Goal: Information Seeking & Learning: Learn about a topic

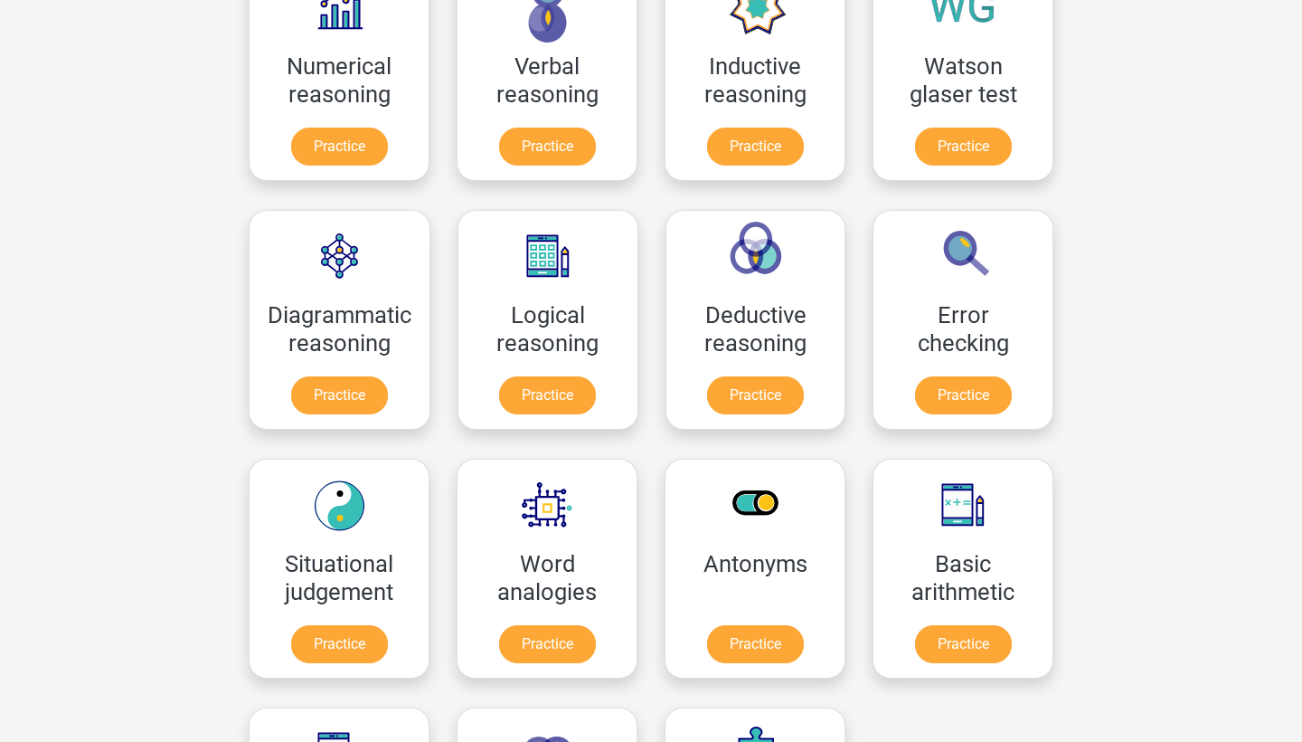
scroll to position [300, 0]
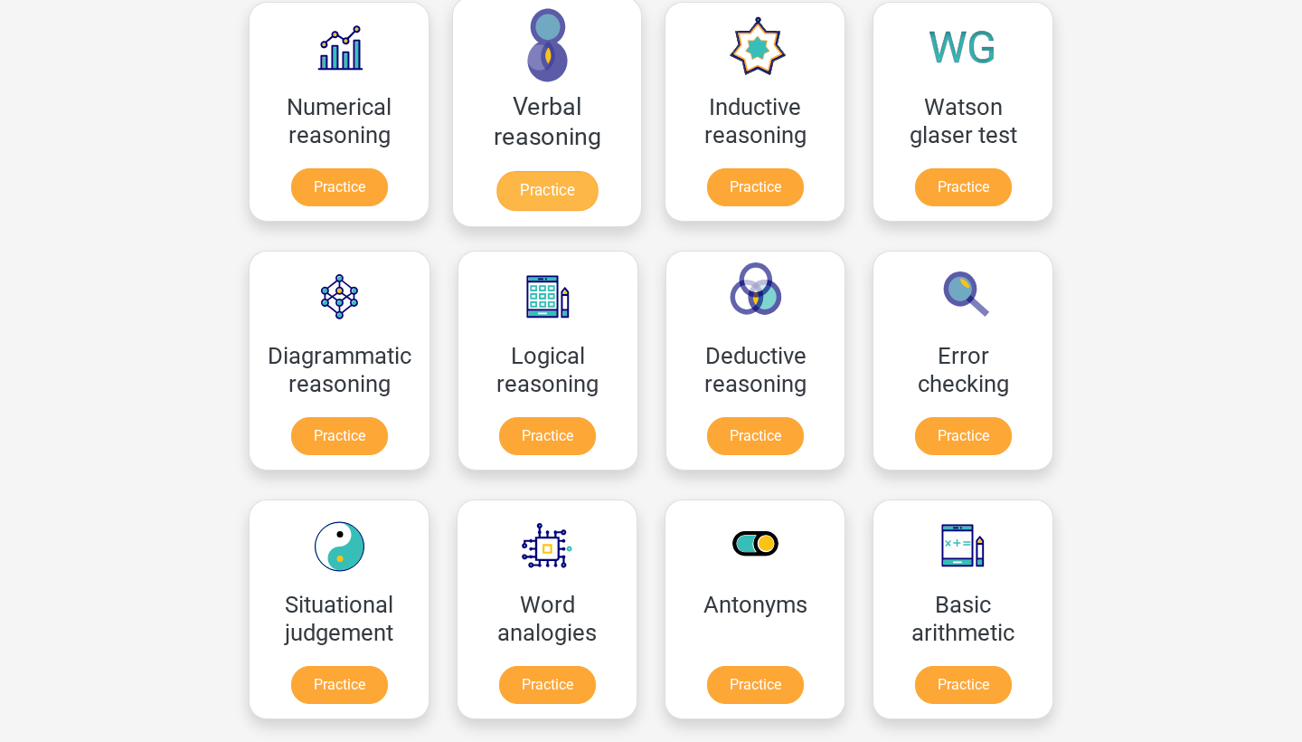
click at [527, 193] on link "Practice" at bounding box center [546, 191] width 101 height 40
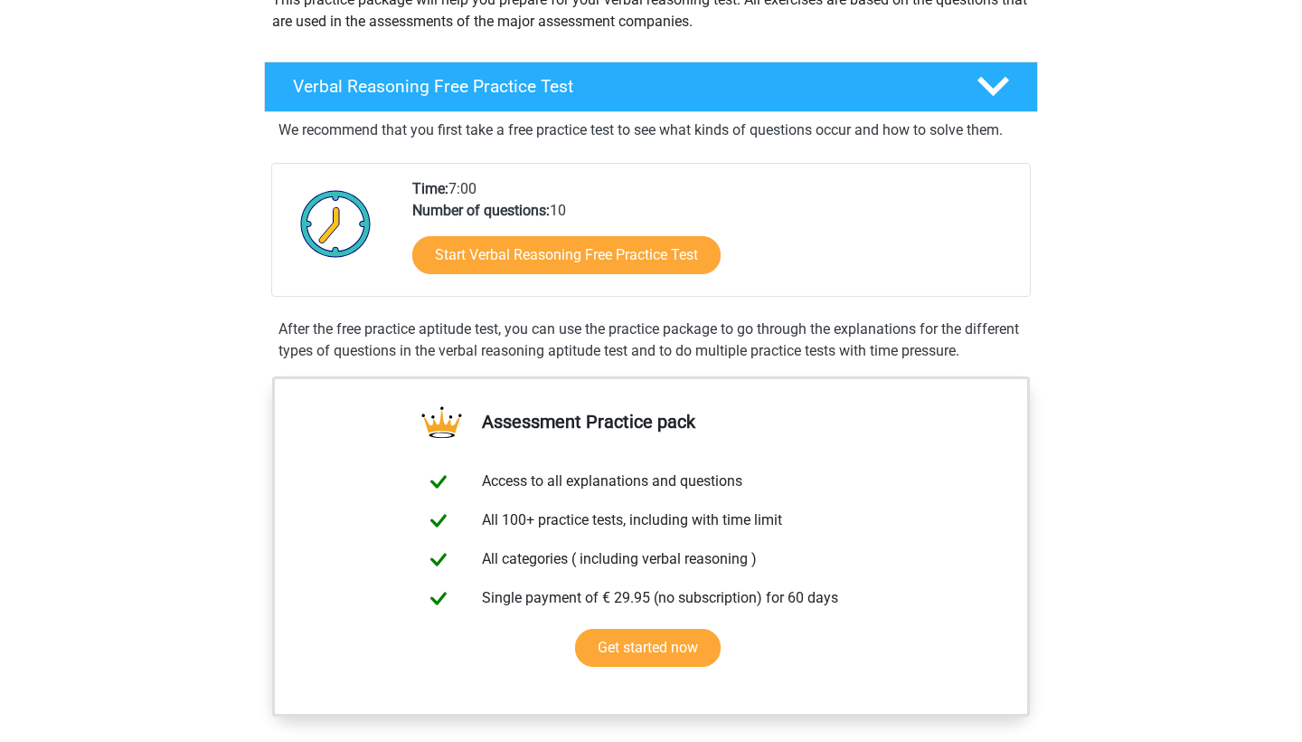
scroll to position [237, 0]
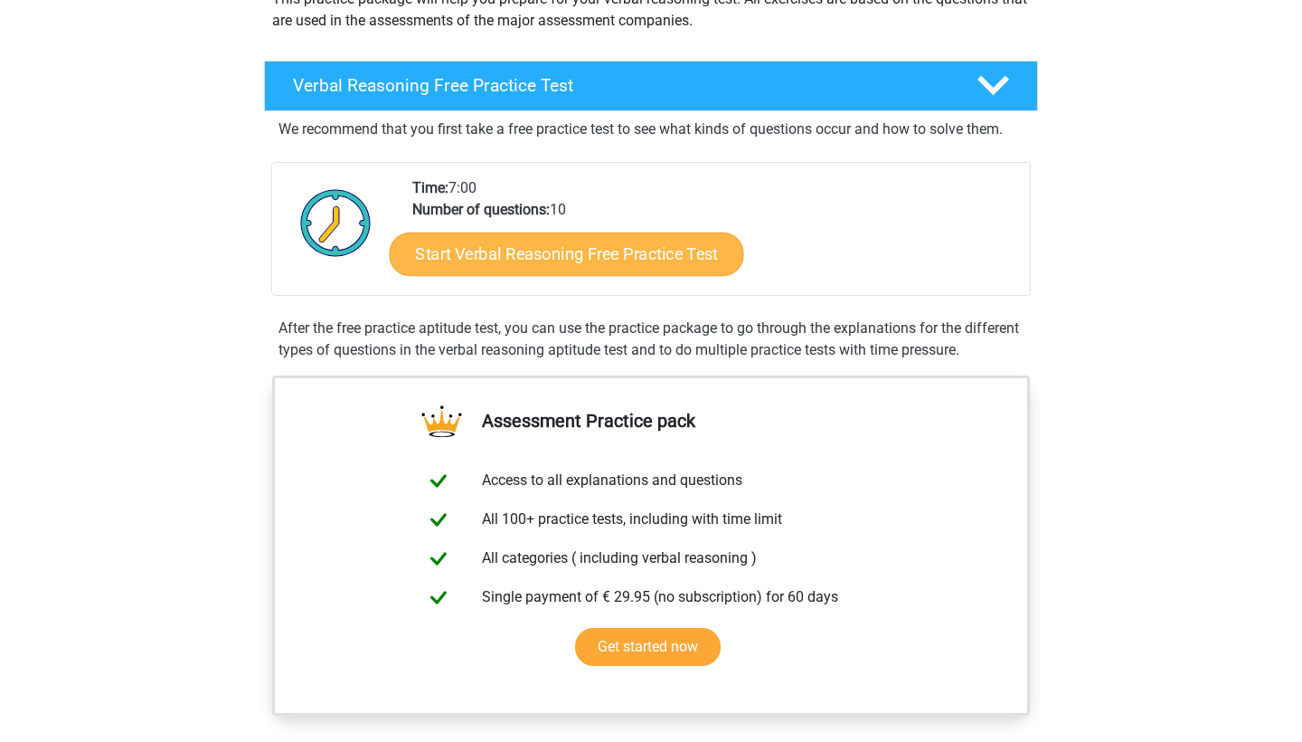
click at [651, 255] on link "Start Verbal Reasoning Free Practice Test" at bounding box center [567, 253] width 355 height 43
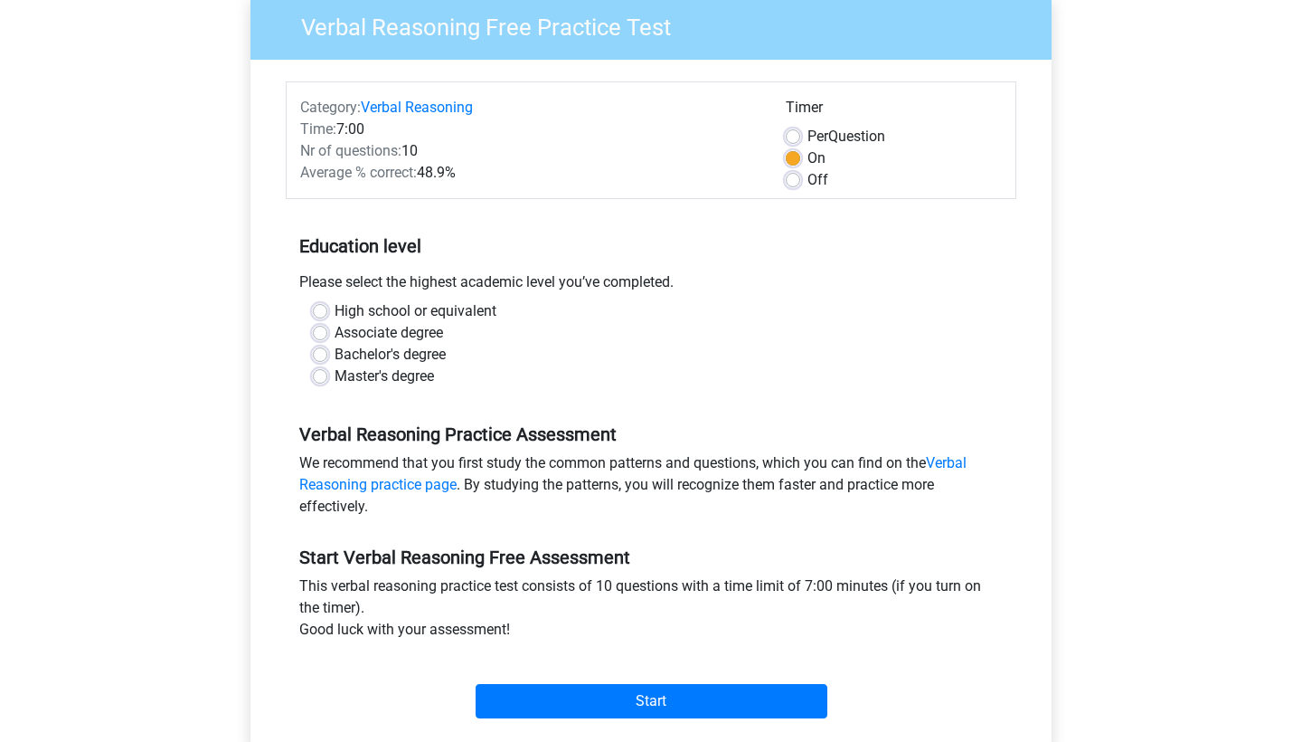
scroll to position [170, 0]
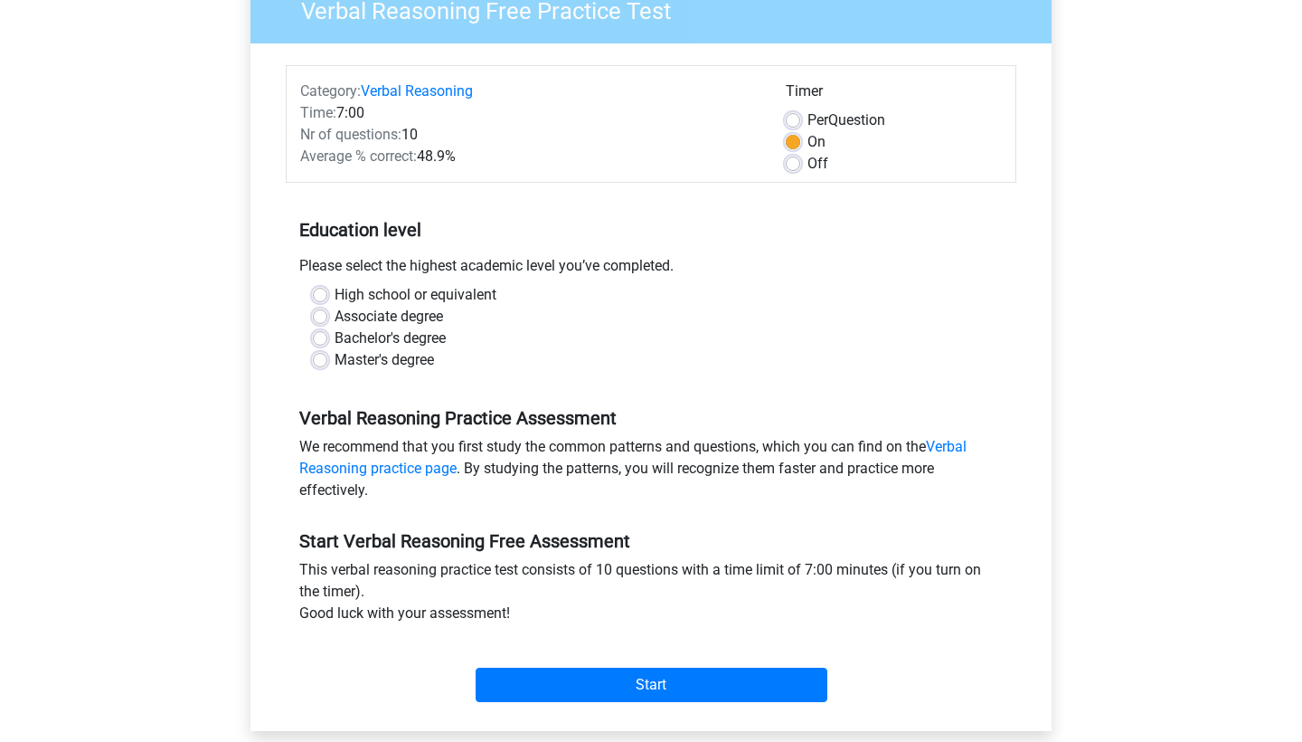
click at [428, 338] on label "Bachelor's degree" at bounding box center [390, 338] width 111 height 22
click at [327, 338] on input "Bachelor's degree" at bounding box center [320, 336] width 14 height 18
radio input "true"
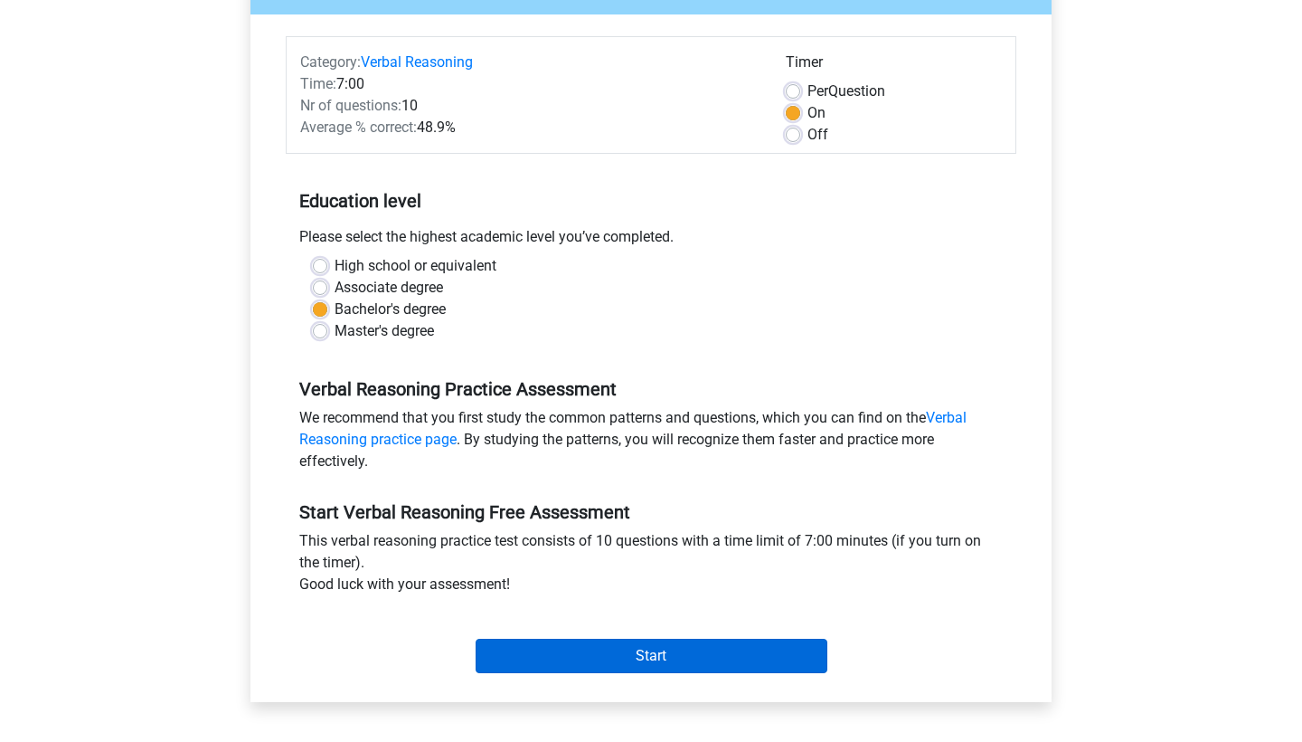
click at [603, 654] on input "Start" at bounding box center [652, 655] width 352 height 34
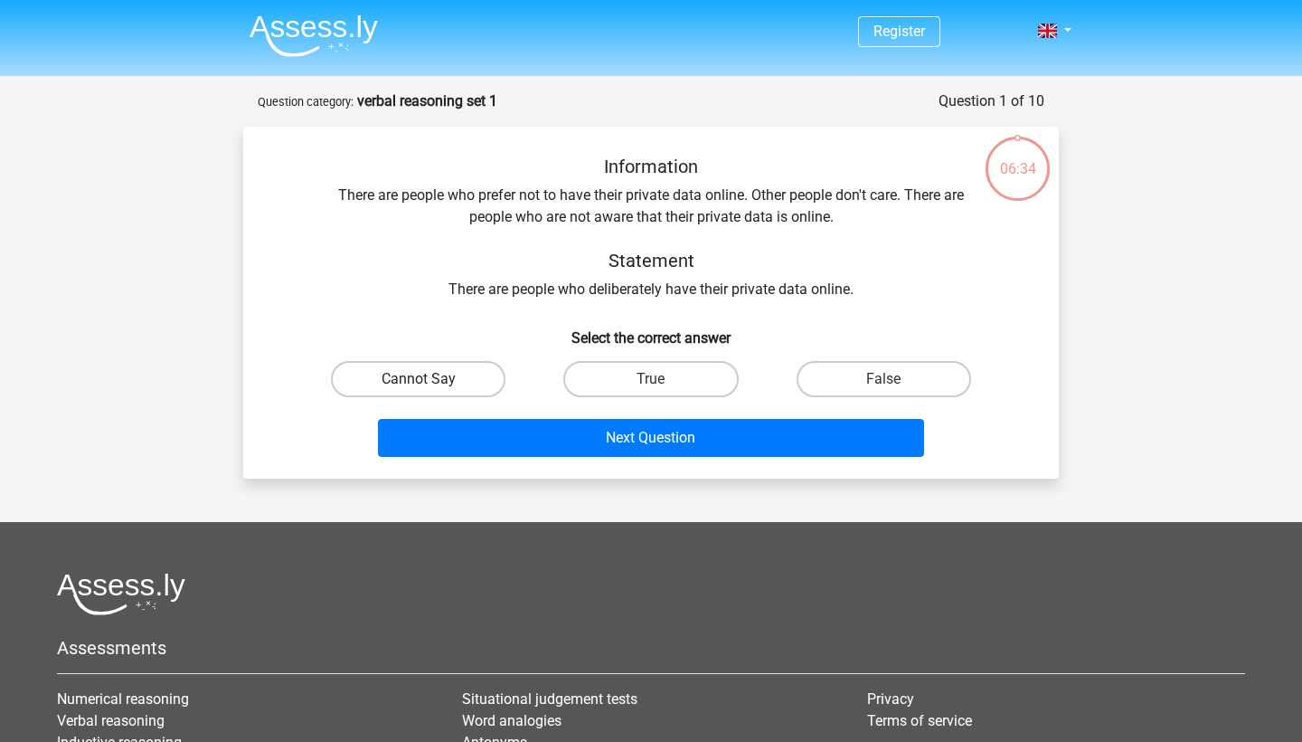
click at [471, 371] on label "Cannot Say" at bounding box center [418, 379] width 175 height 36
click at [430, 379] on input "Cannot Say" at bounding box center [425, 385] width 12 height 12
radio input "true"
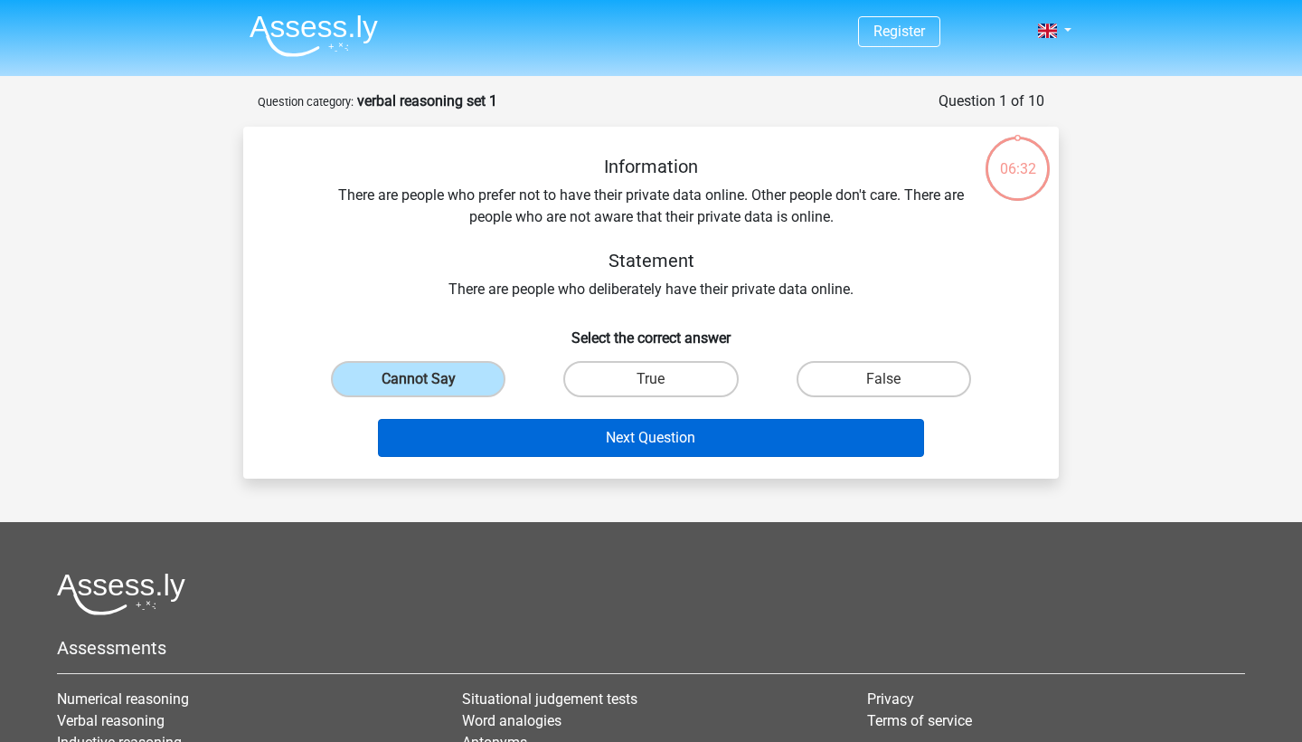
click at [568, 437] on button "Next Question" at bounding box center [651, 438] width 547 height 38
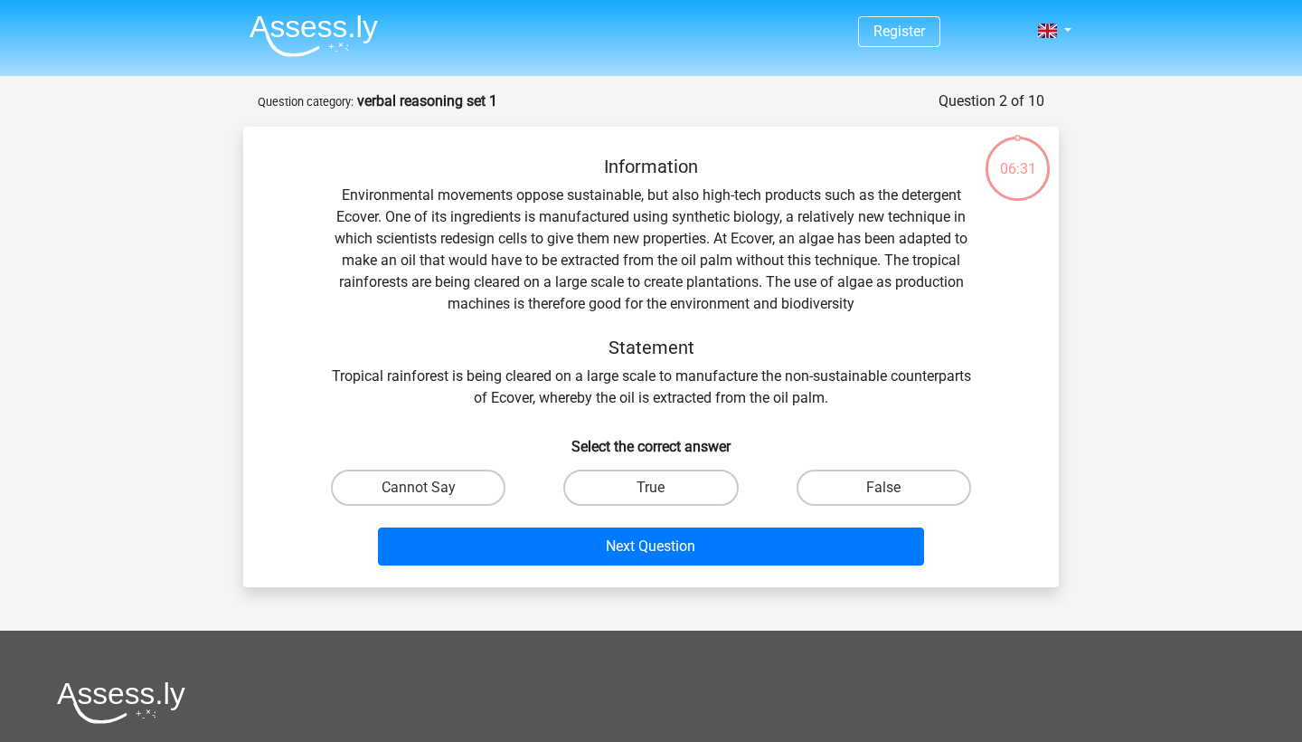
scroll to position [90, 0]
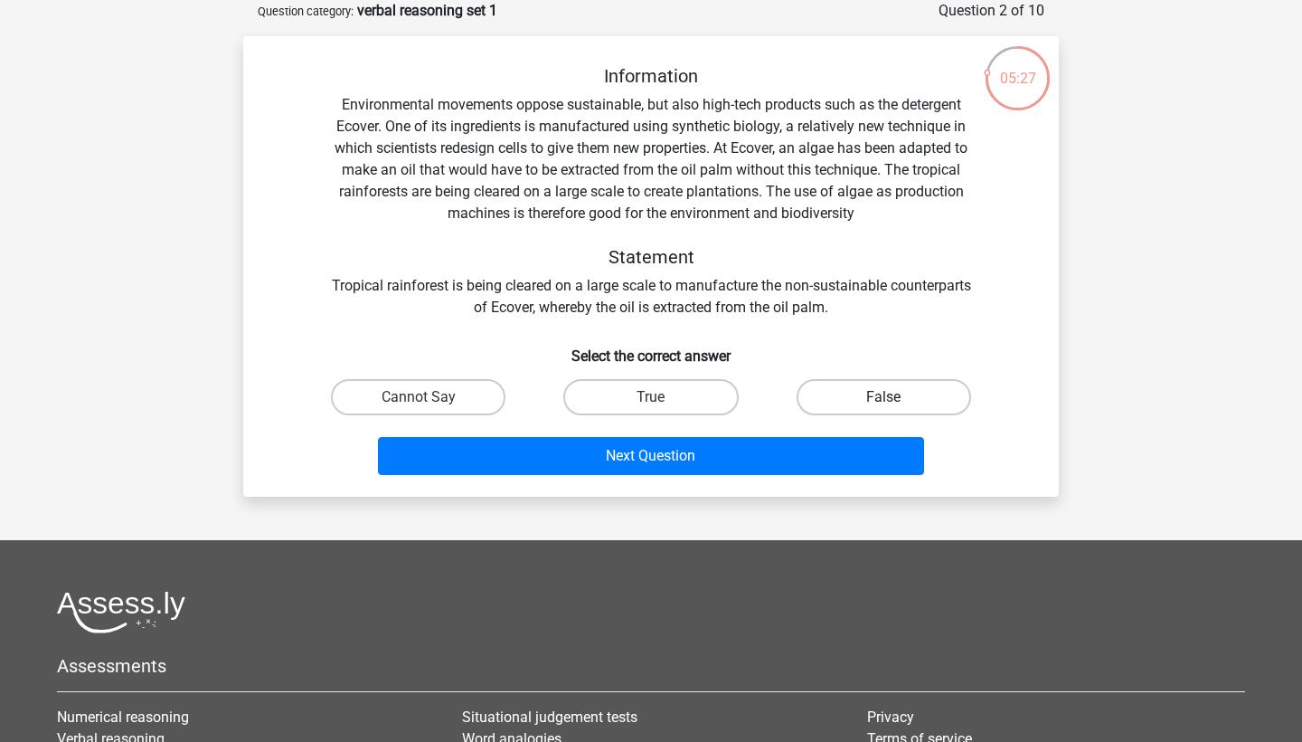
click at [834, 396] on label "False" at bounding box center [884, 397] width 175 height 36
click at [884, 397] on input "False" at bounding box center [890, 403] width 12 height 12
radio input "true"
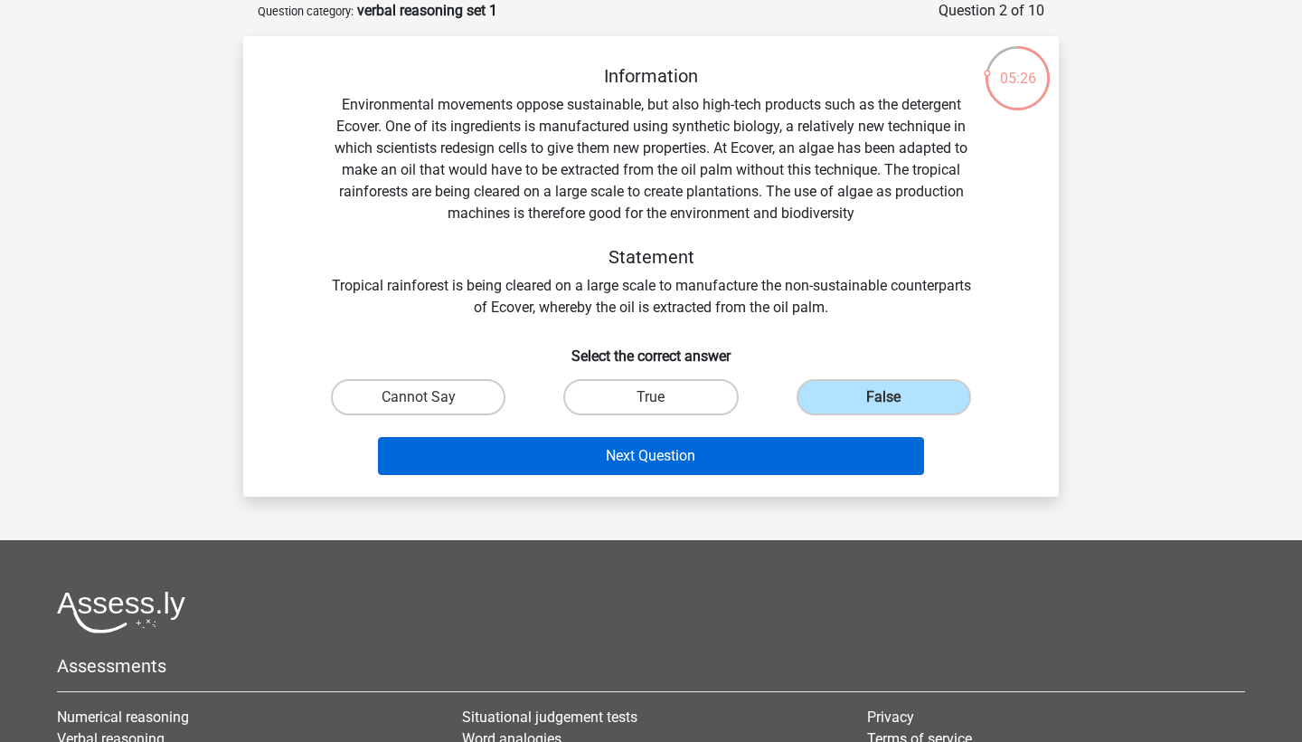
click at [790, 451] on button "Next Question" at bounding box center [651, 456] width 547 height 38
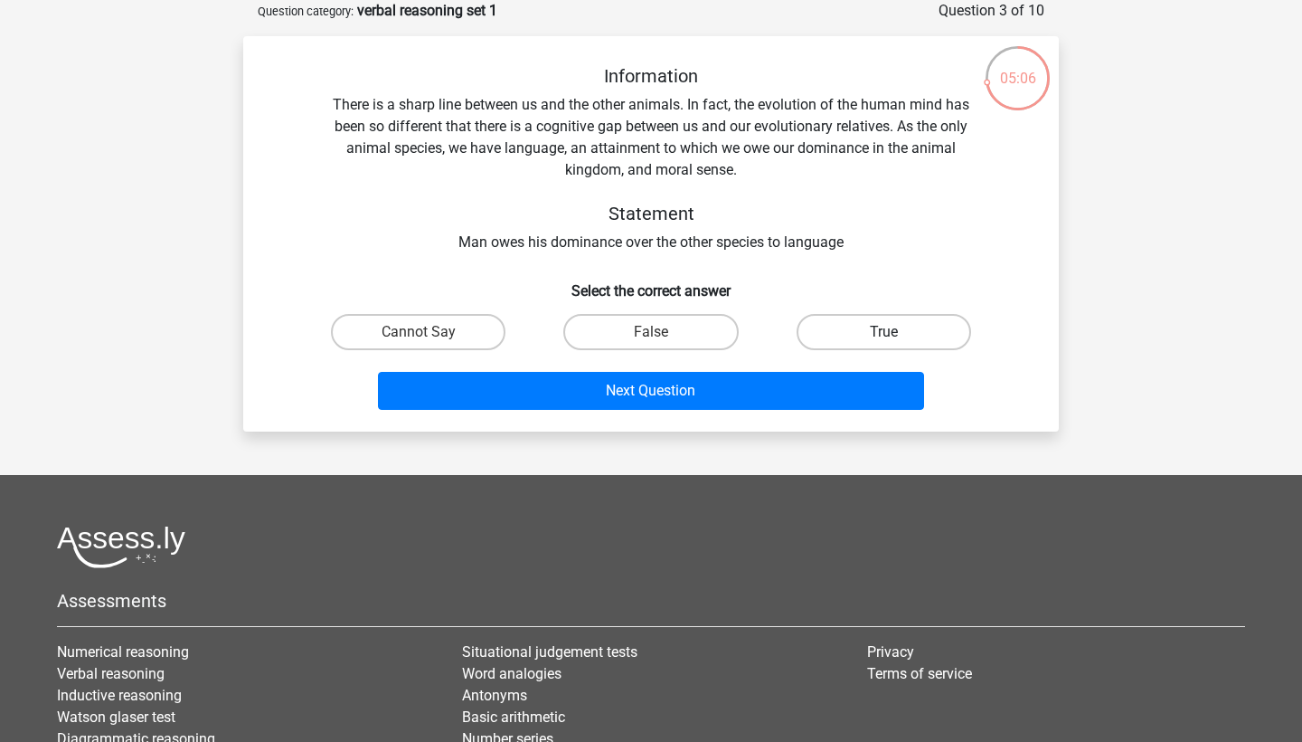
click at [908, 344] on label "True" at bounding box center [884, 332] width 175 height 36
click at [895, 344] on input "True" at bounding box center [890, 338] width 12 height 12
radio input "true"
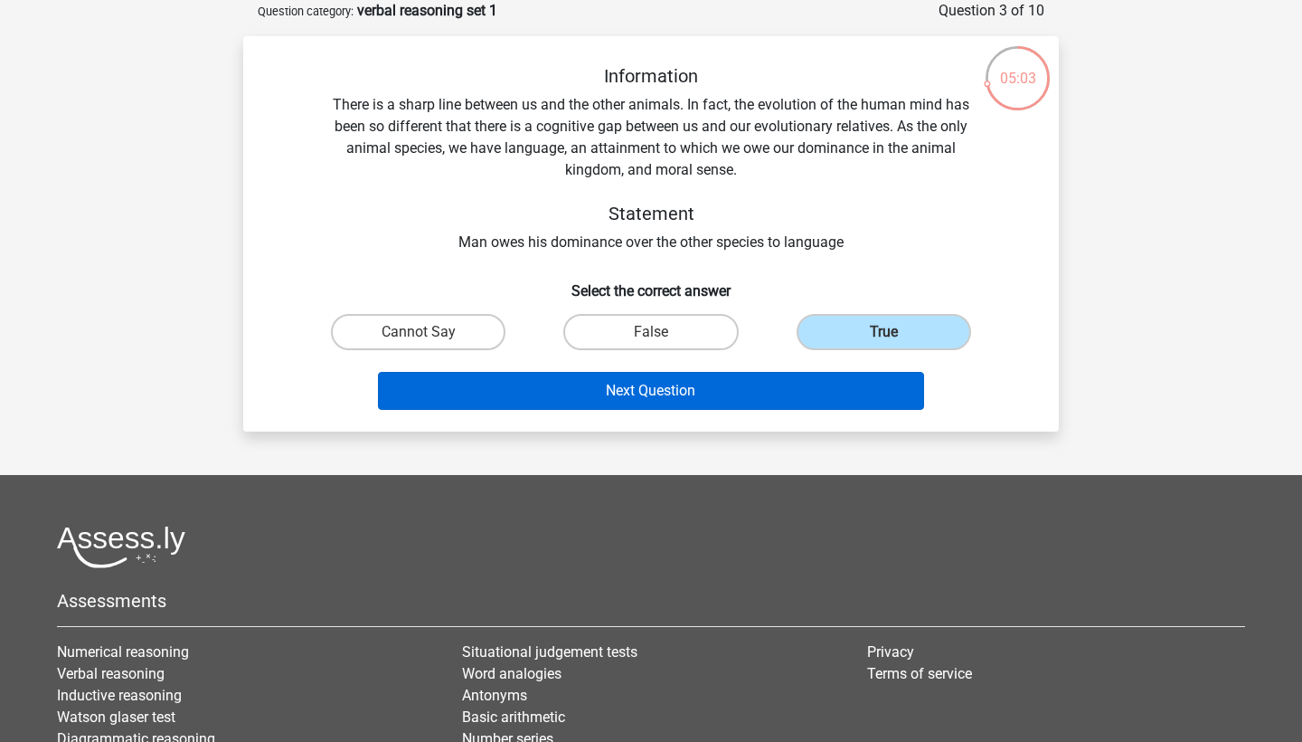
click at [827, 401] on button "Next Question" at bounding box center [651, 391] width 547 height 38
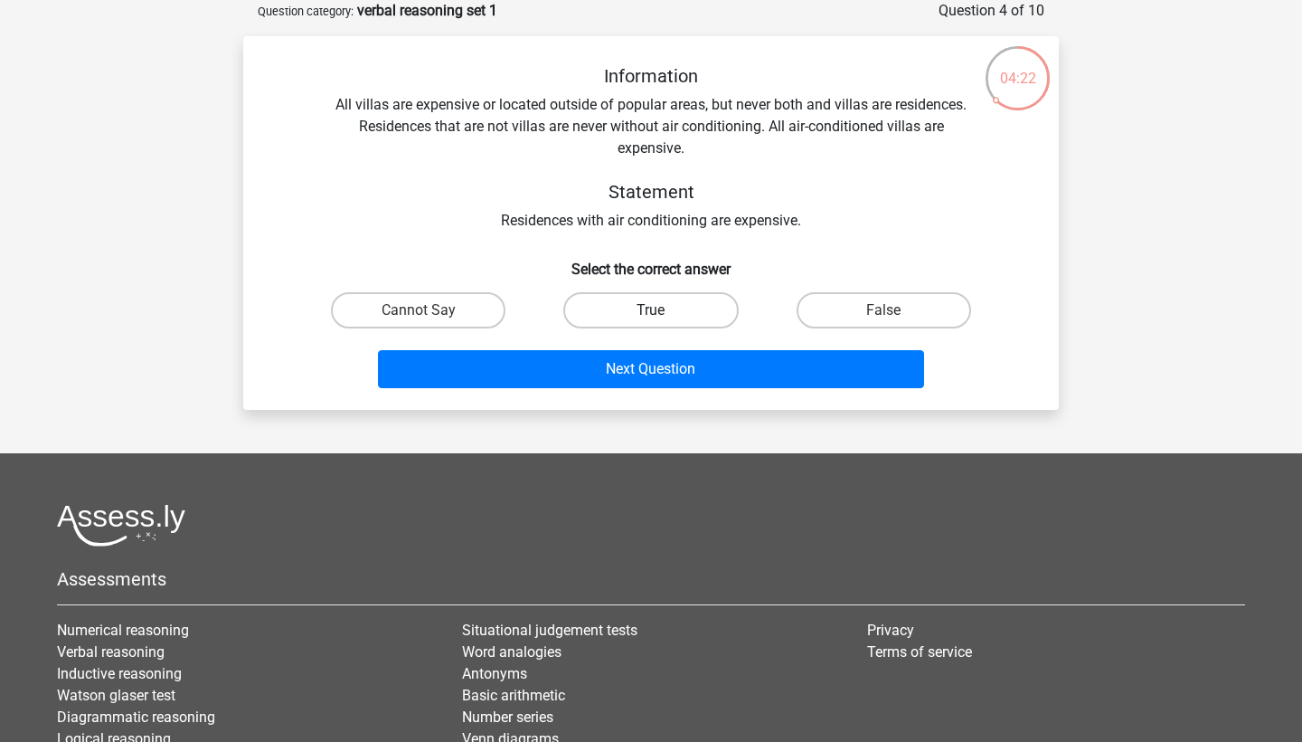
click at [696, 305] on label "True" at bounding box center [650, 310] width 175 height 36
click at [663, 310] on input "True" at bounding box center [657, 316] width 12 height 12
radio input "true"
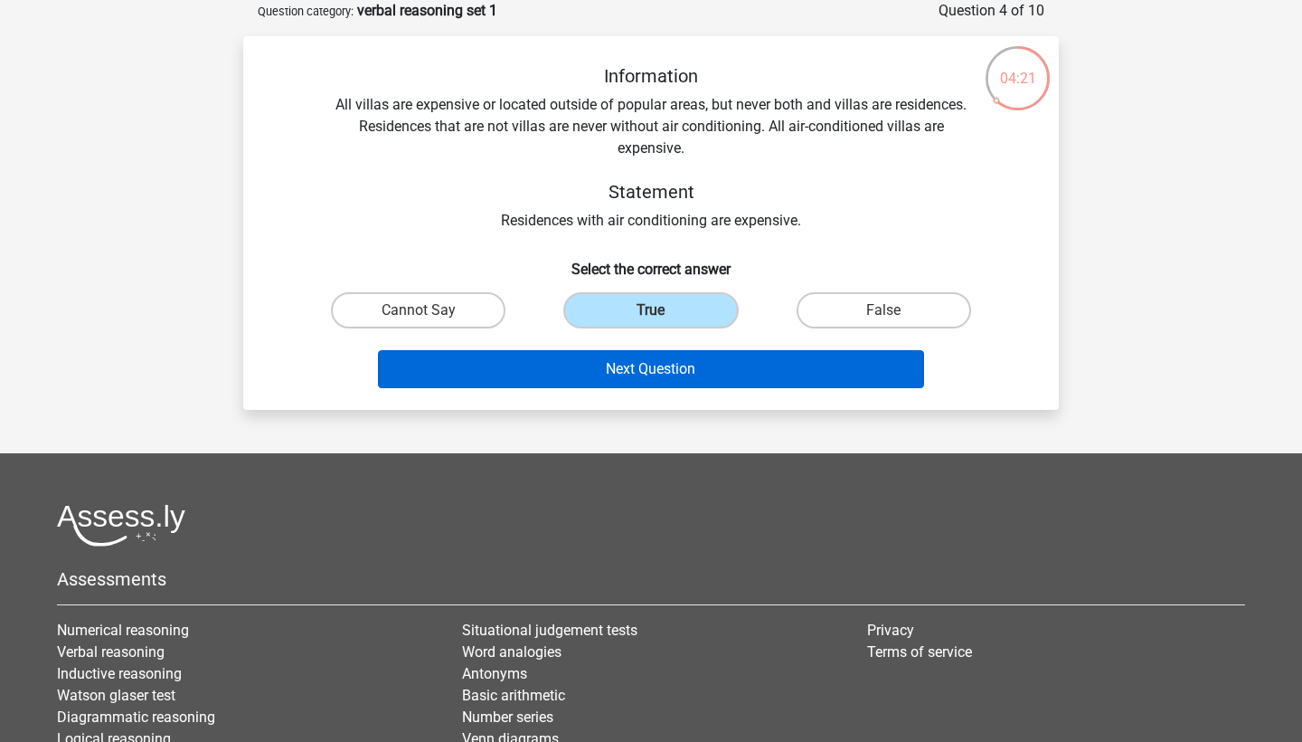
click at [702, 383] on button "Next Question" at bounding box center [651, 369] width 547 height 38
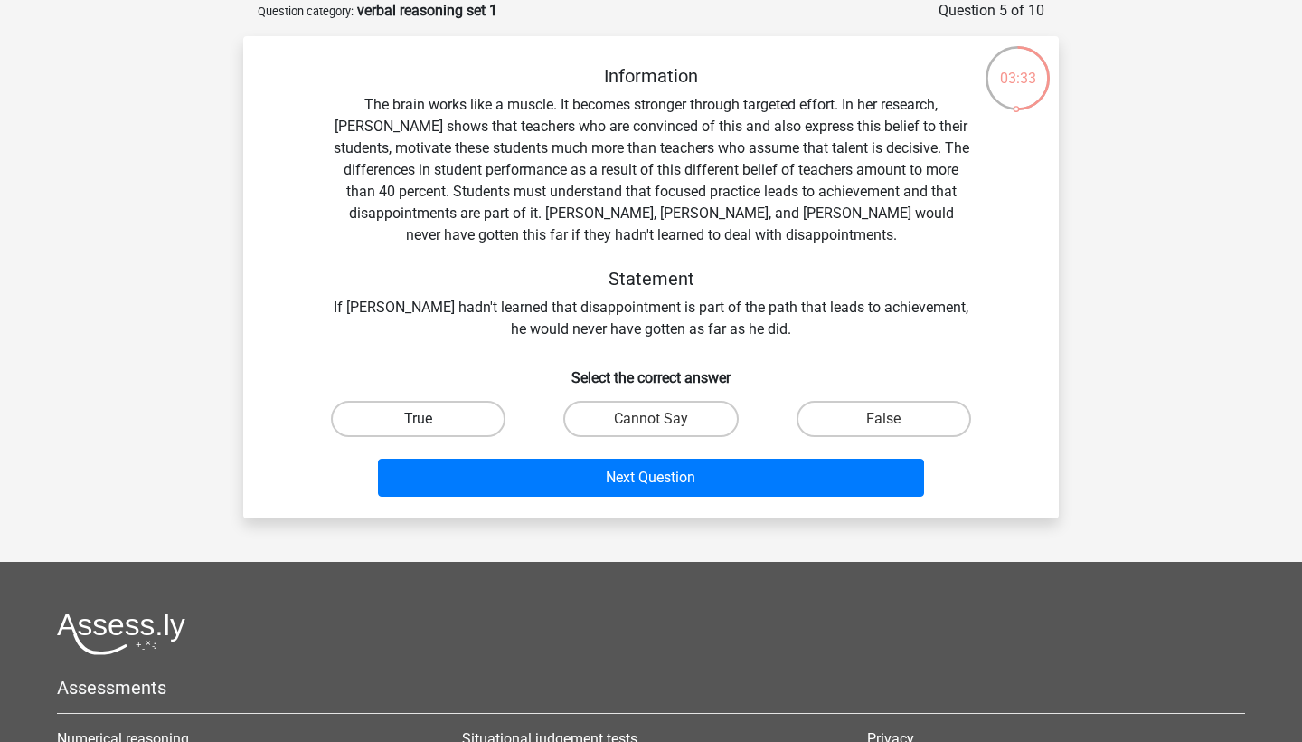
click at [421, 415] on label "True" at bounding box center [418, 419] width 175 height 36
click at [421, 419] on input "True" at bounding box center [425, 425] width 12 height 12
radio input "true"
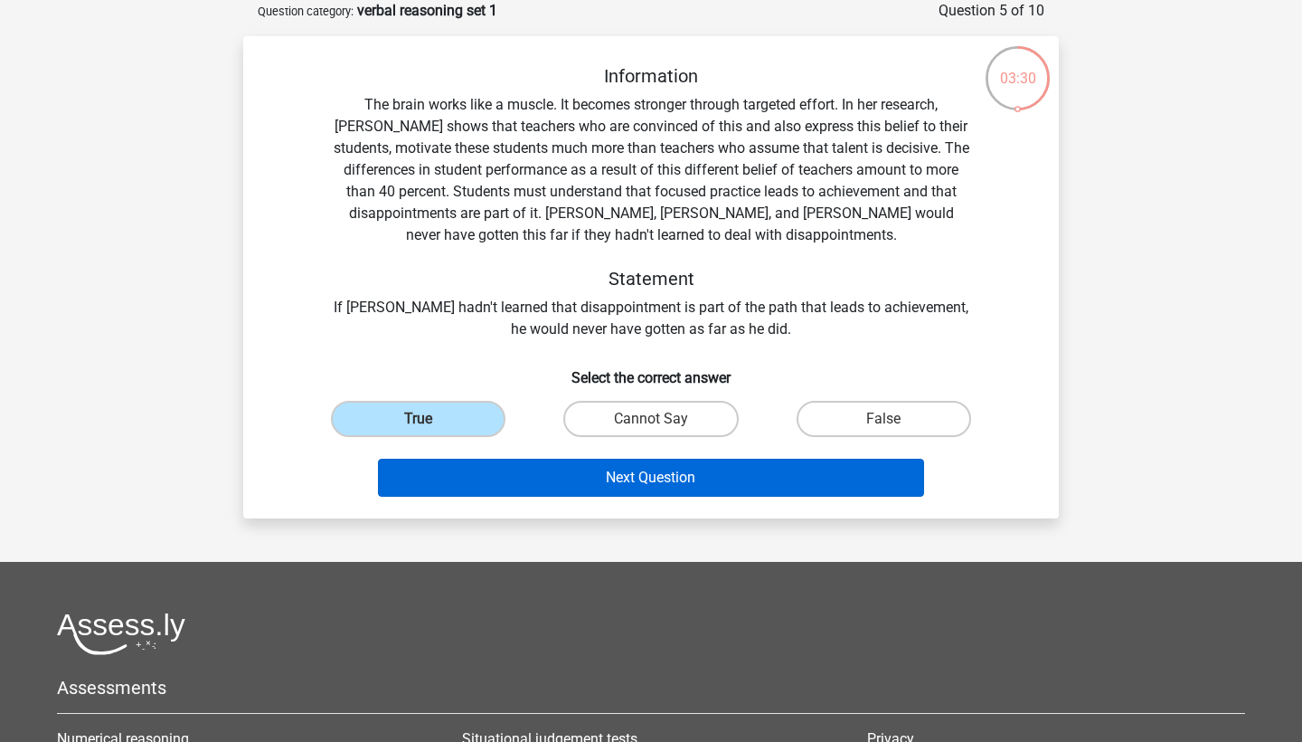
click at [553, 479] on button "Next Question" at bounding box center [651, 478] width 547 height 38
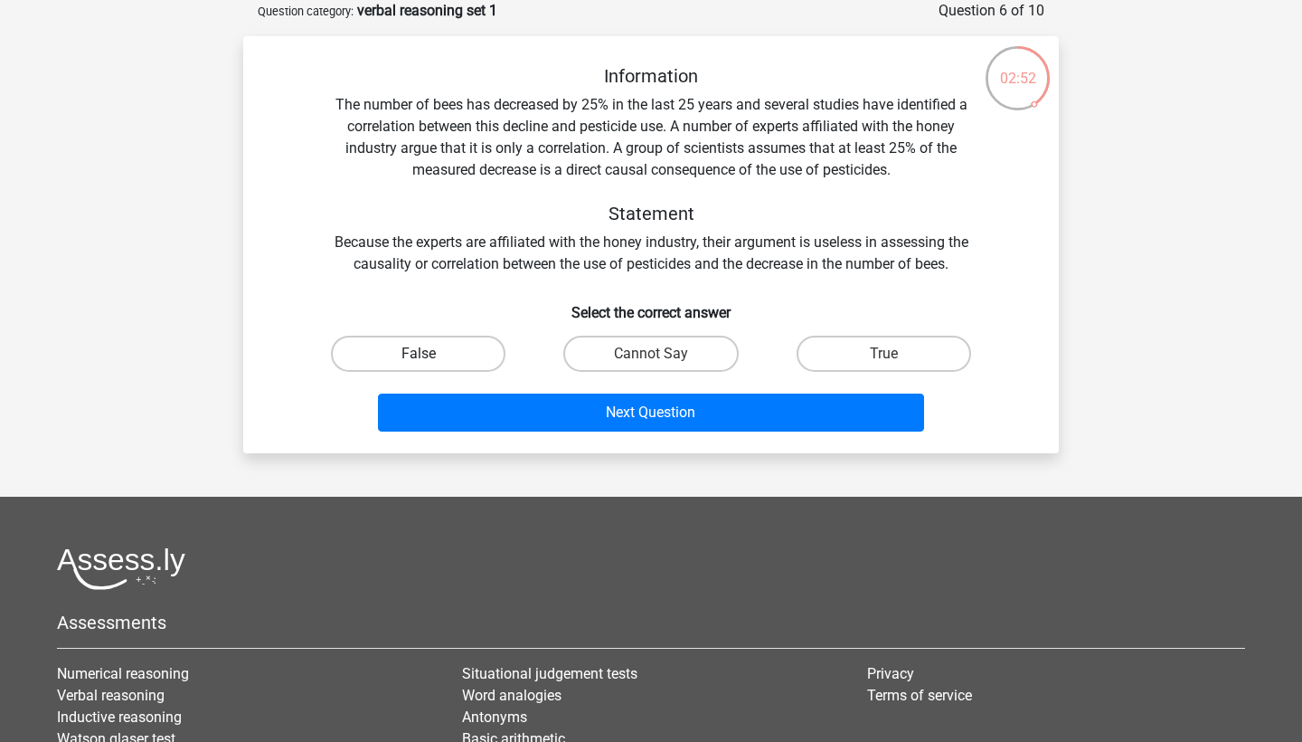
click at [478, 353] on label "False" at bounding box center [418, 354] width 175 height 36
click at [430, 354] on input "False" at bounding box center [425, 360] width 12 height 12
radio input "true"
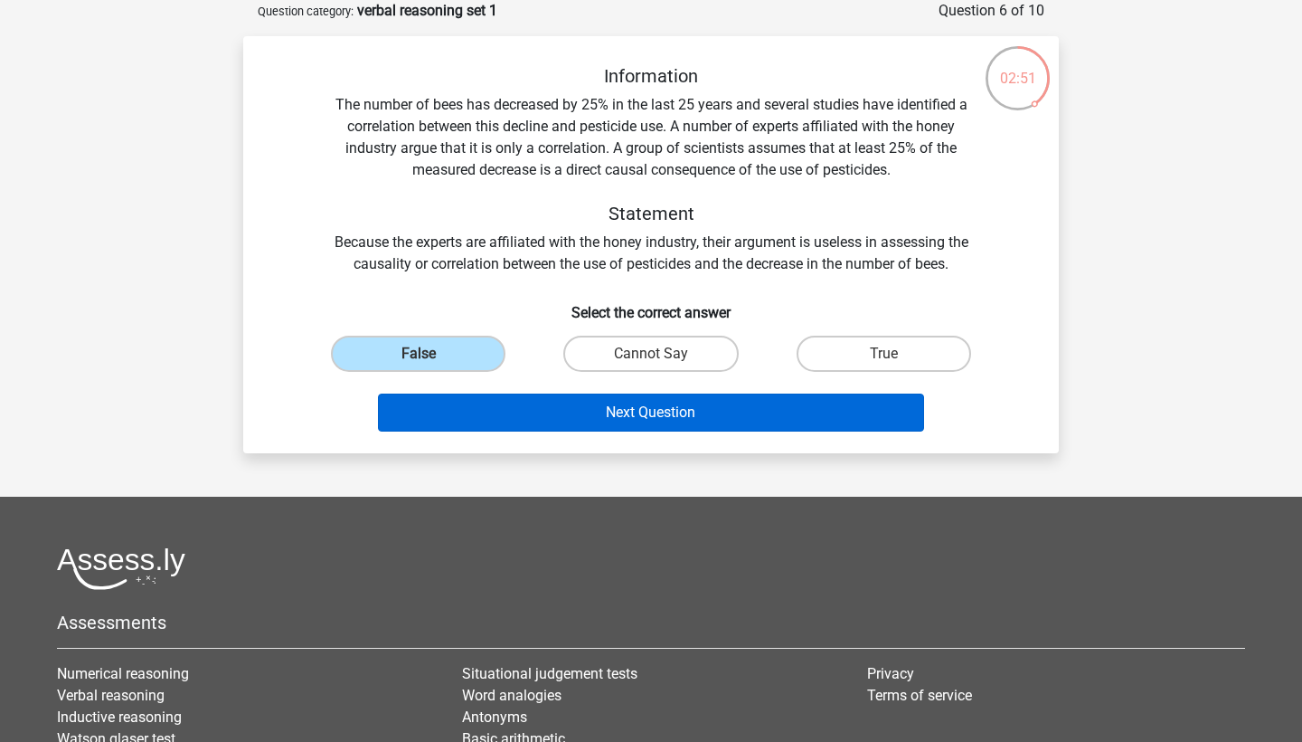
click at [527, 409] on button "Next Question" at bounding box center [651, 412] width 547 height 38
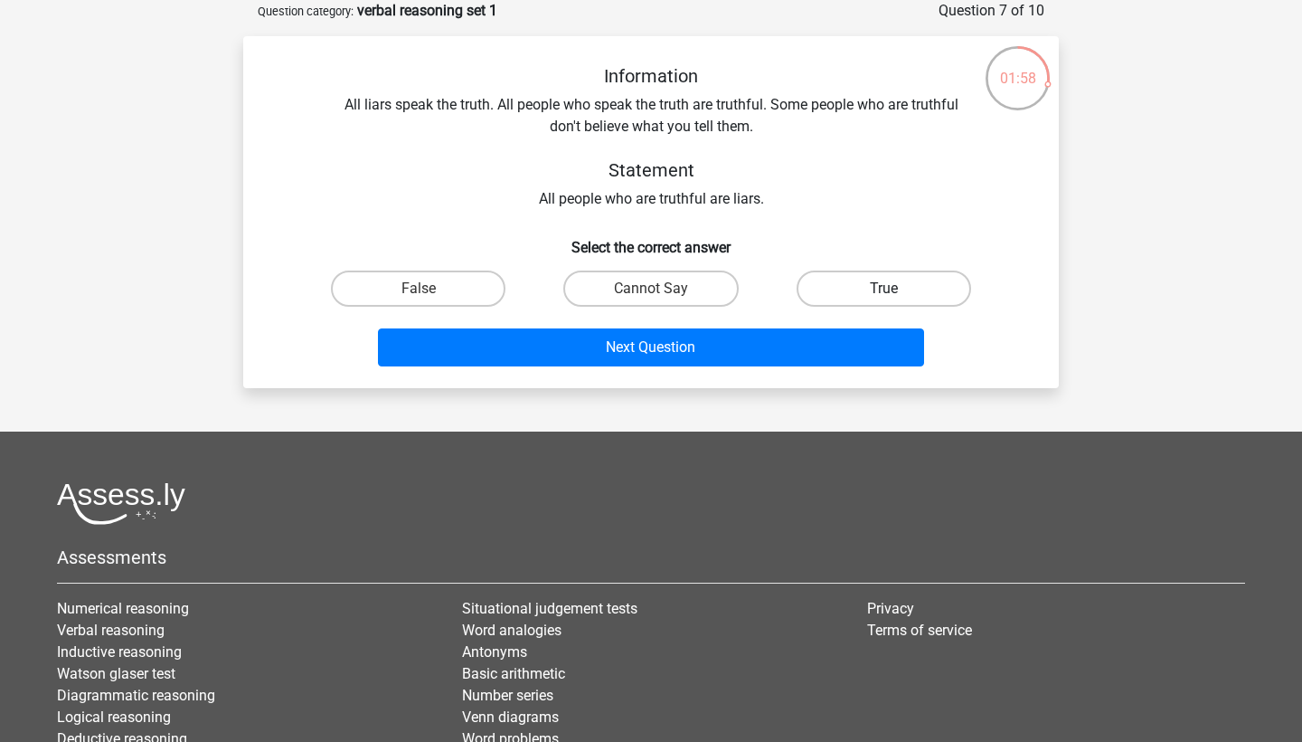
click at [847, 284] on label "True" at bounding box center [884, 288] width 175 height 36
click at [884, 288] on input "True" at bounding box center [890, 294] width 12 height 12
radio input "true"
click at [818, 326] on div "Next Question" at bounding box center [651, 344] width 758 height 60
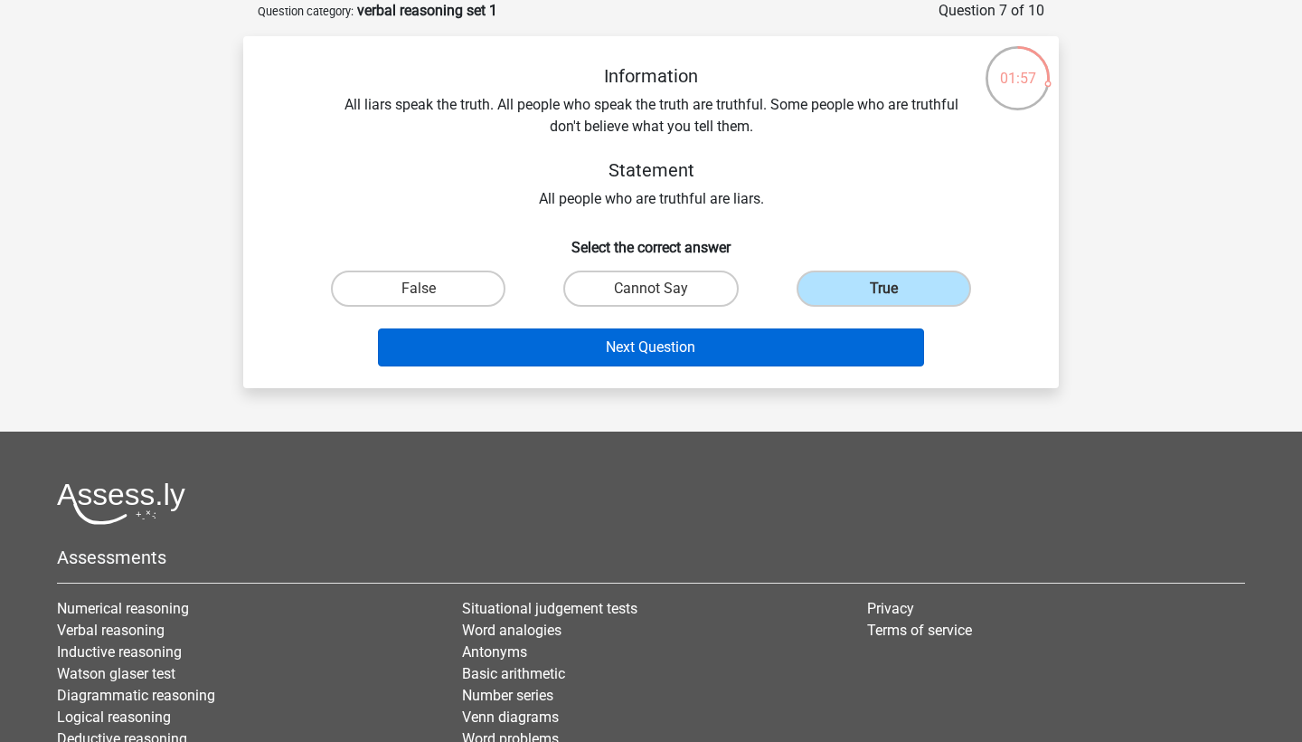
click at [816, 340] on button "Next Question" at bounding box center [651, 347] width 547 height 38
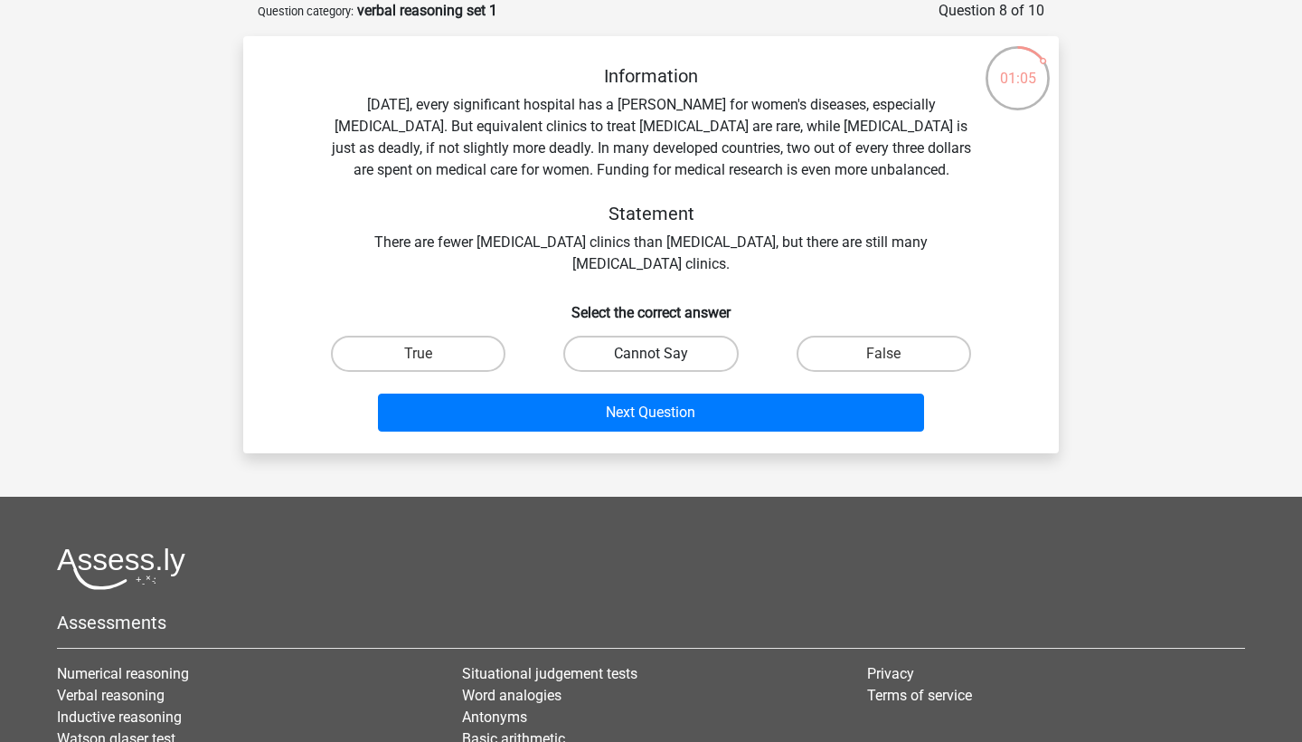
click at [719, 350] on label "Cannot Say" at bounding box center [650, 354] width 175 height 36
click at [663, 354] on input "Cannot Say" at bounding box center [657, 360] width 12 height 12
radio input "true"
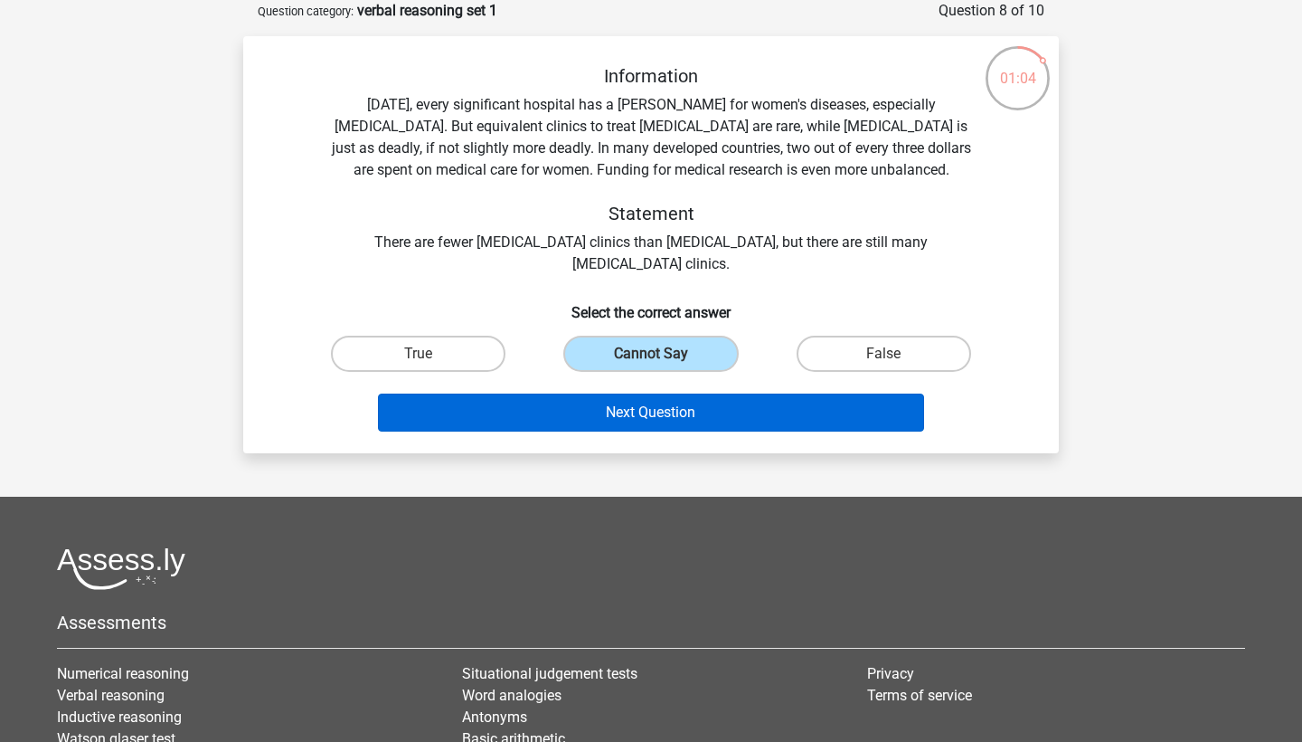
click at [714, 412] on button "Next Question" at bounding box center [651, 412] width 547 height 38
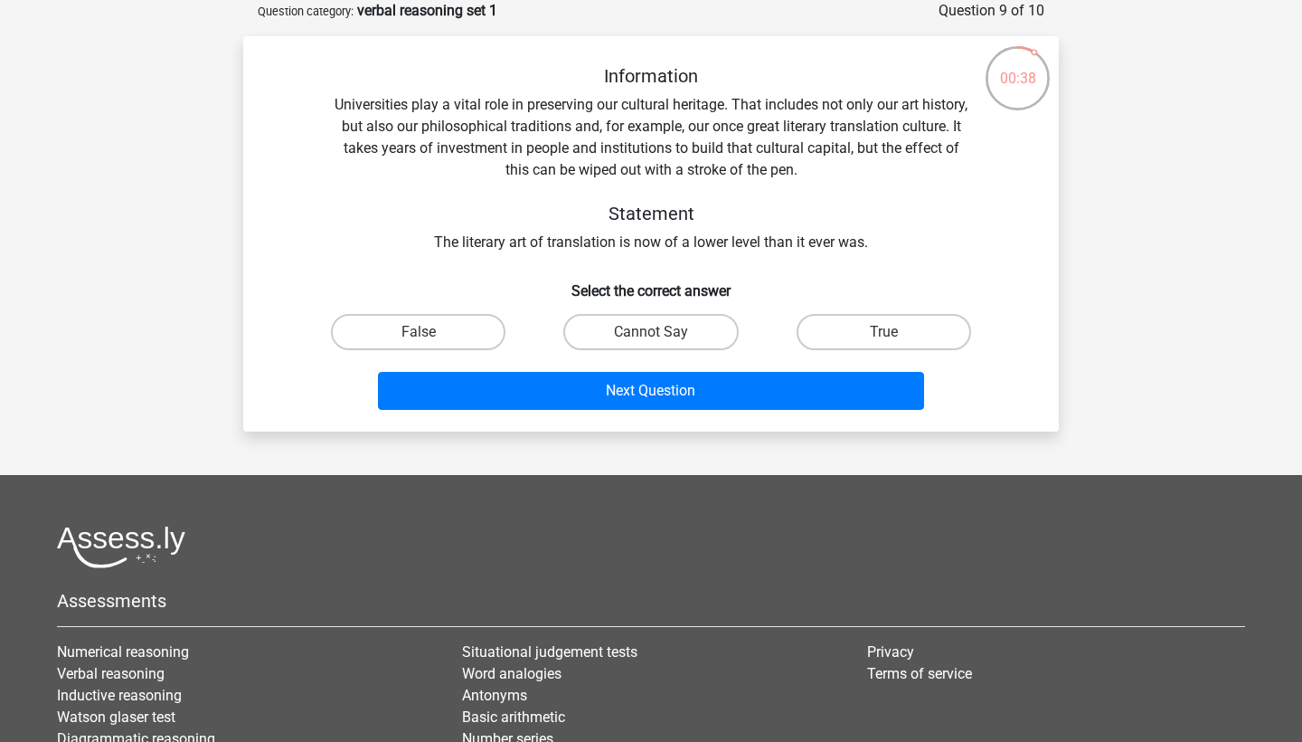
click at [664, 310] on div "Cannot Say" at bounding box center [650, 332] width 232 height 51
click at [655, 338] on input "Cannot Say" at bounding box center [657, 338] width 12 height 12
radio input "true"
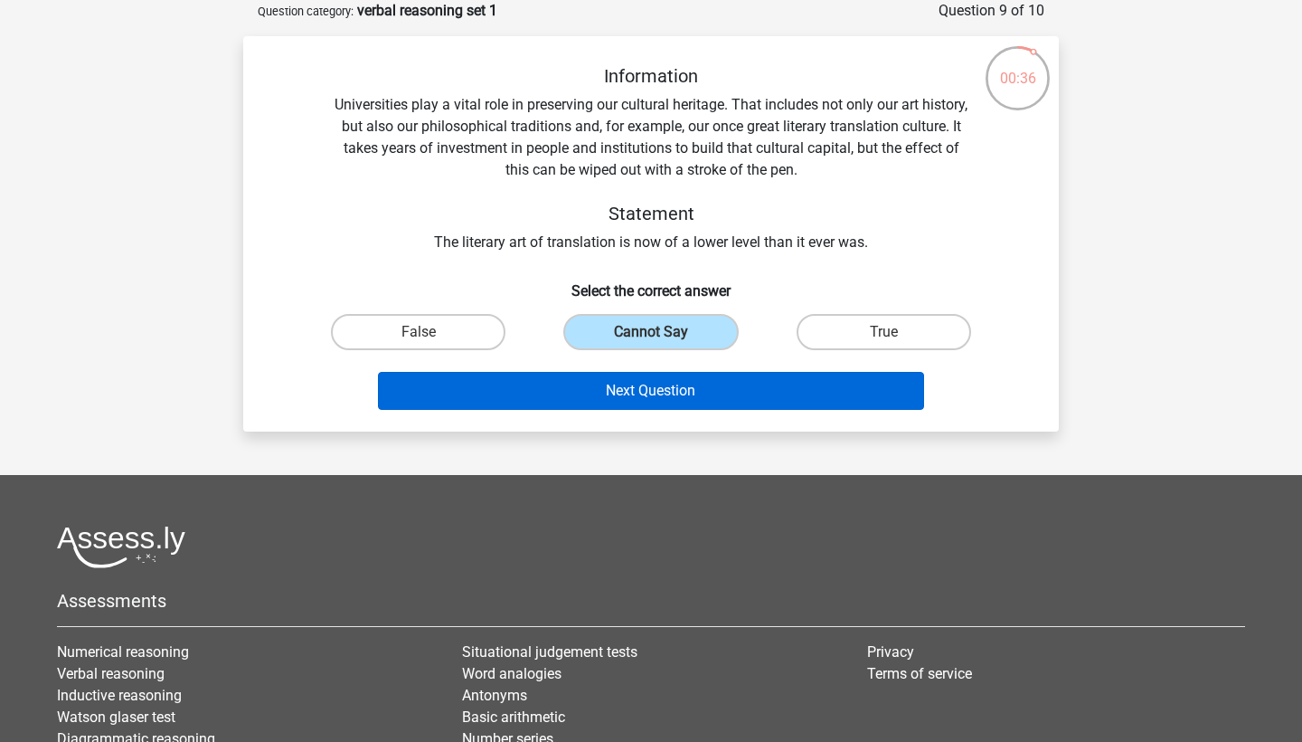
click at [652, 384] on button "Next Question" at bounding box center [651, 391] width 547 height 38
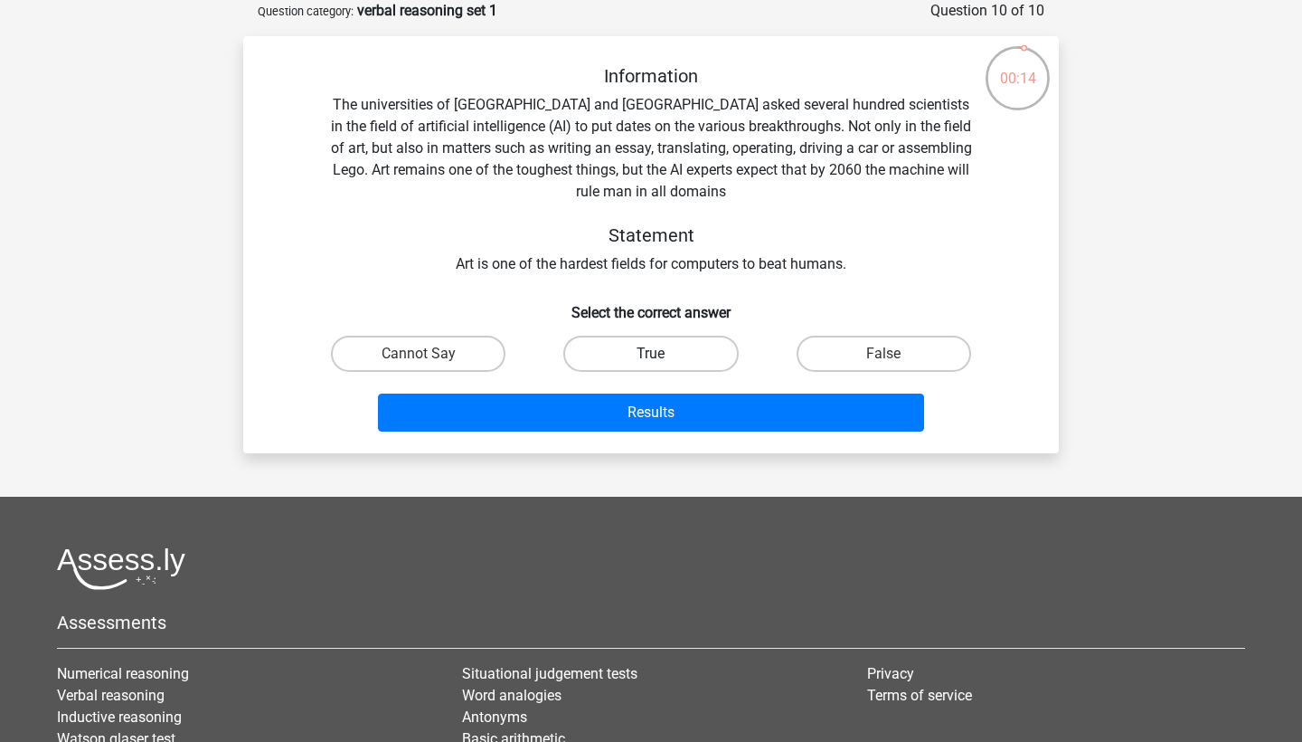
click at [645, 361] on label "True" at bounding box center [650, 354] width 175 height 36
click at [651, 361] on input "True" at bounding box center [657, 360] width 12 height 12
radio input "true"
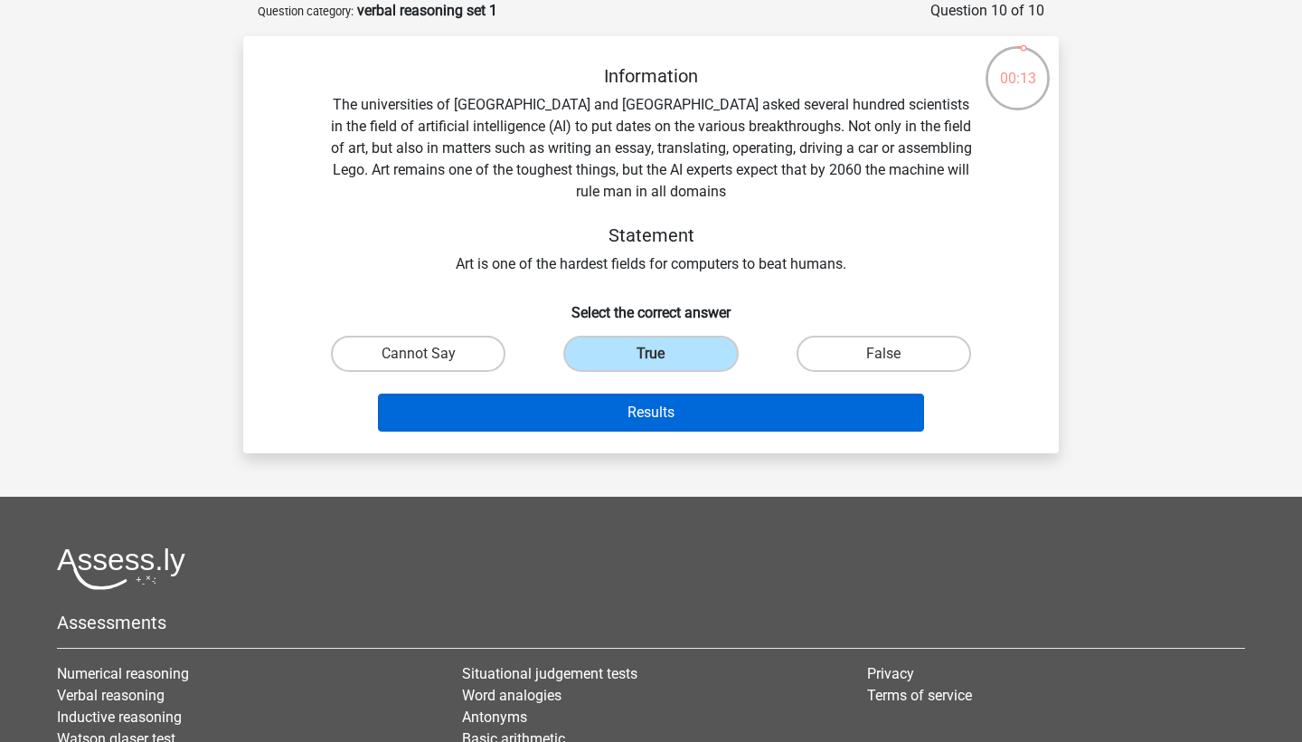
click at [640, 416] on button "Results" at bounding box center [651, 412] width 547 height 38
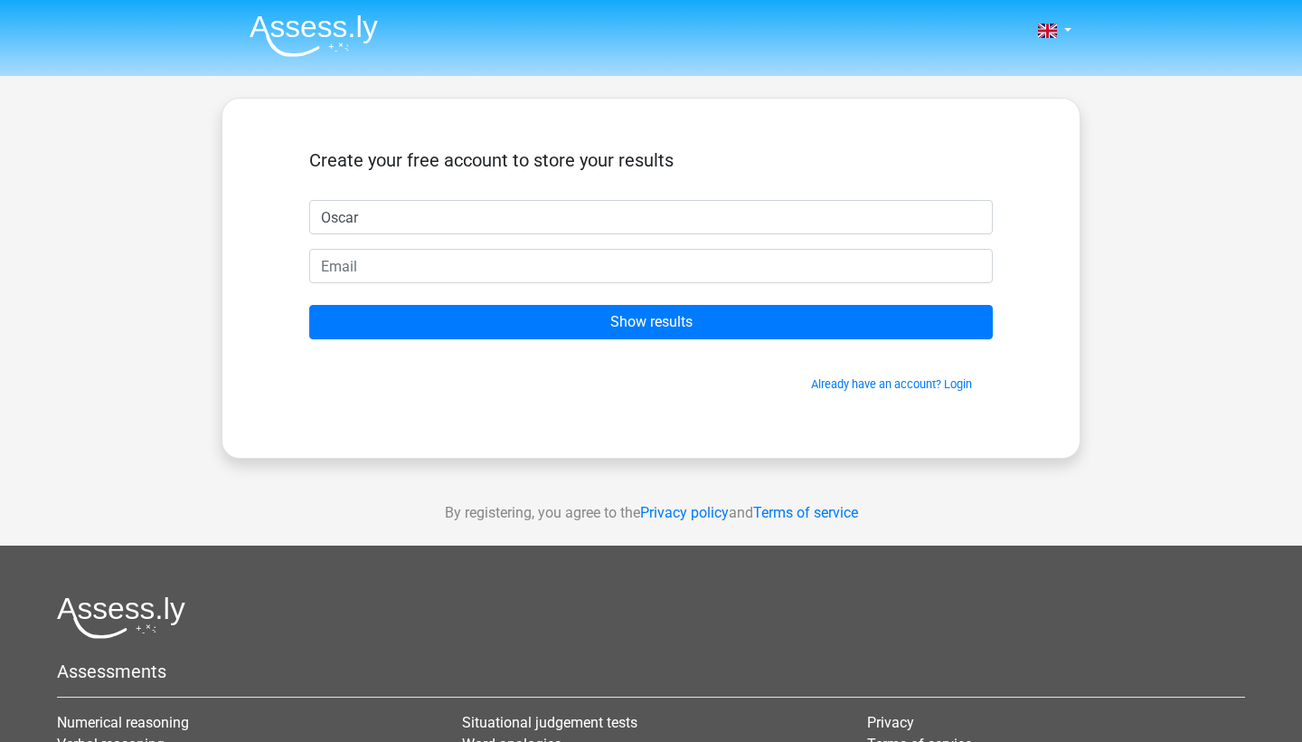
type input "Oscar"
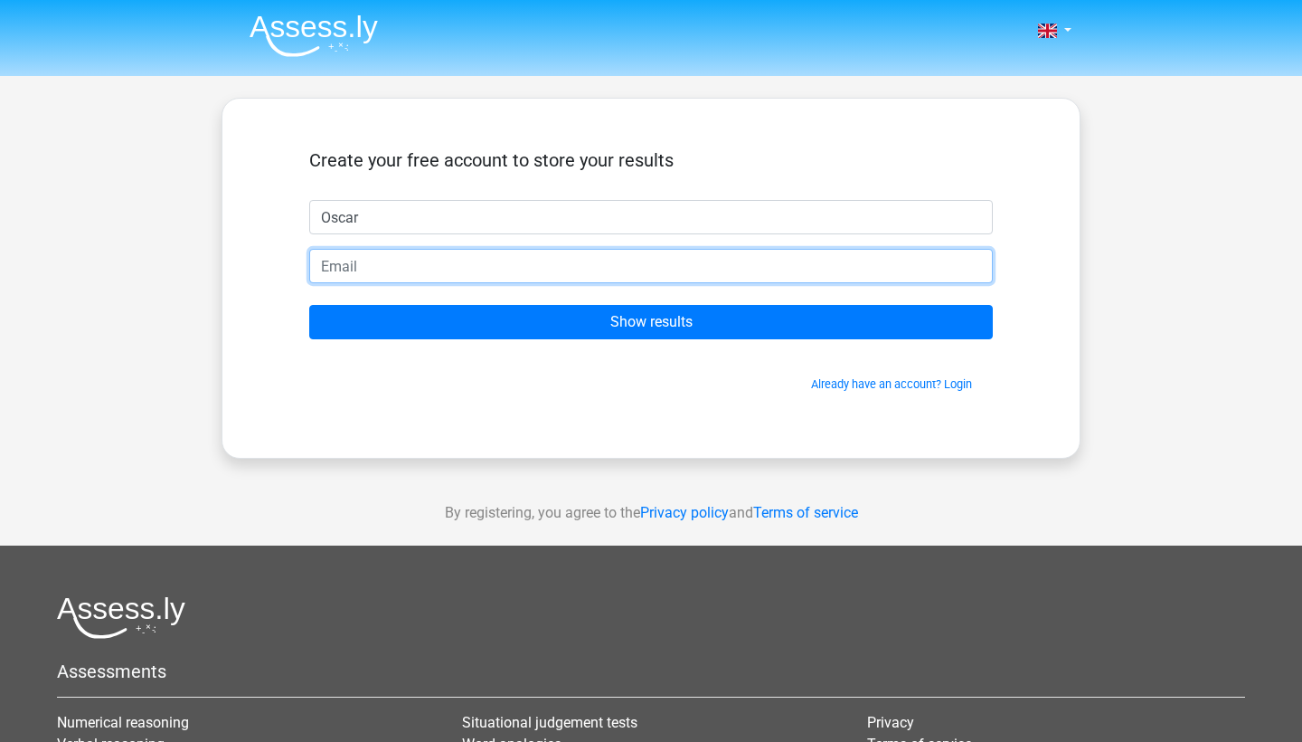
click at [553, 276] on input "email" at bounding box center [651, 266] width 684 height 34
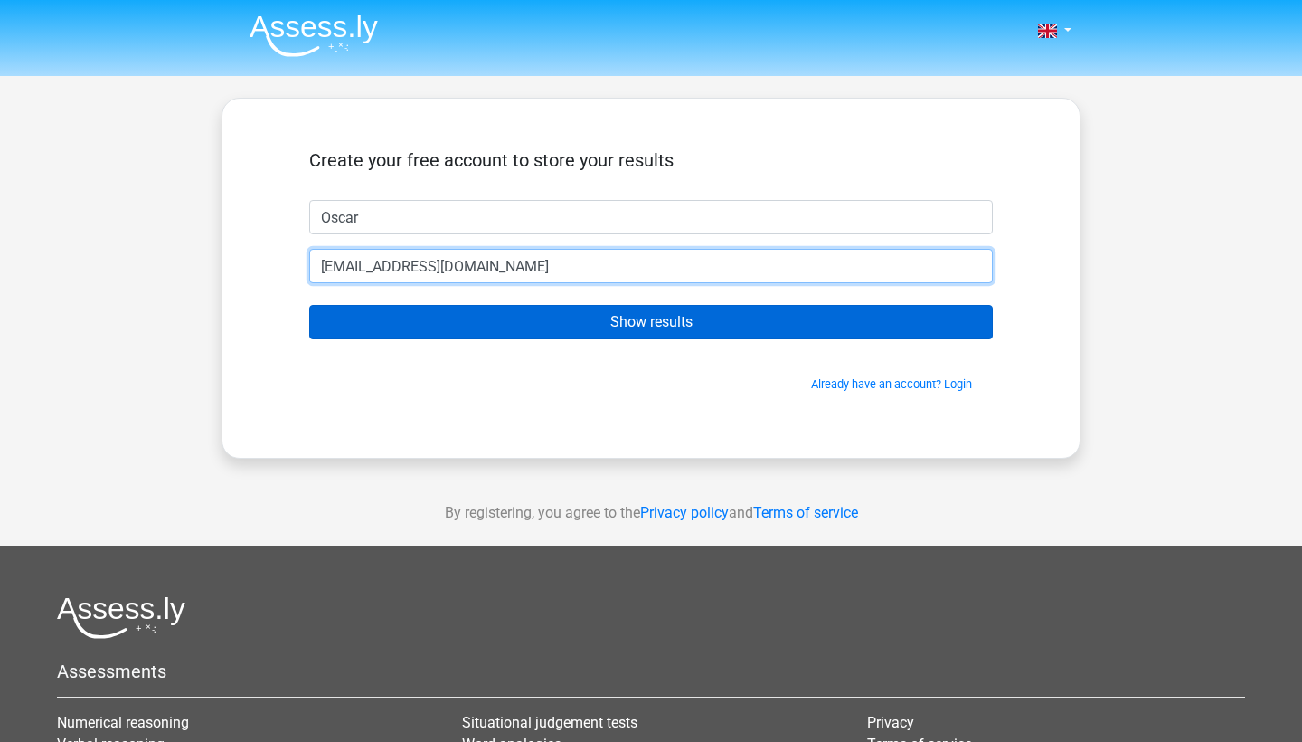
type input "[EMAIL_ADDRESS][DOMAIN_NAME]"
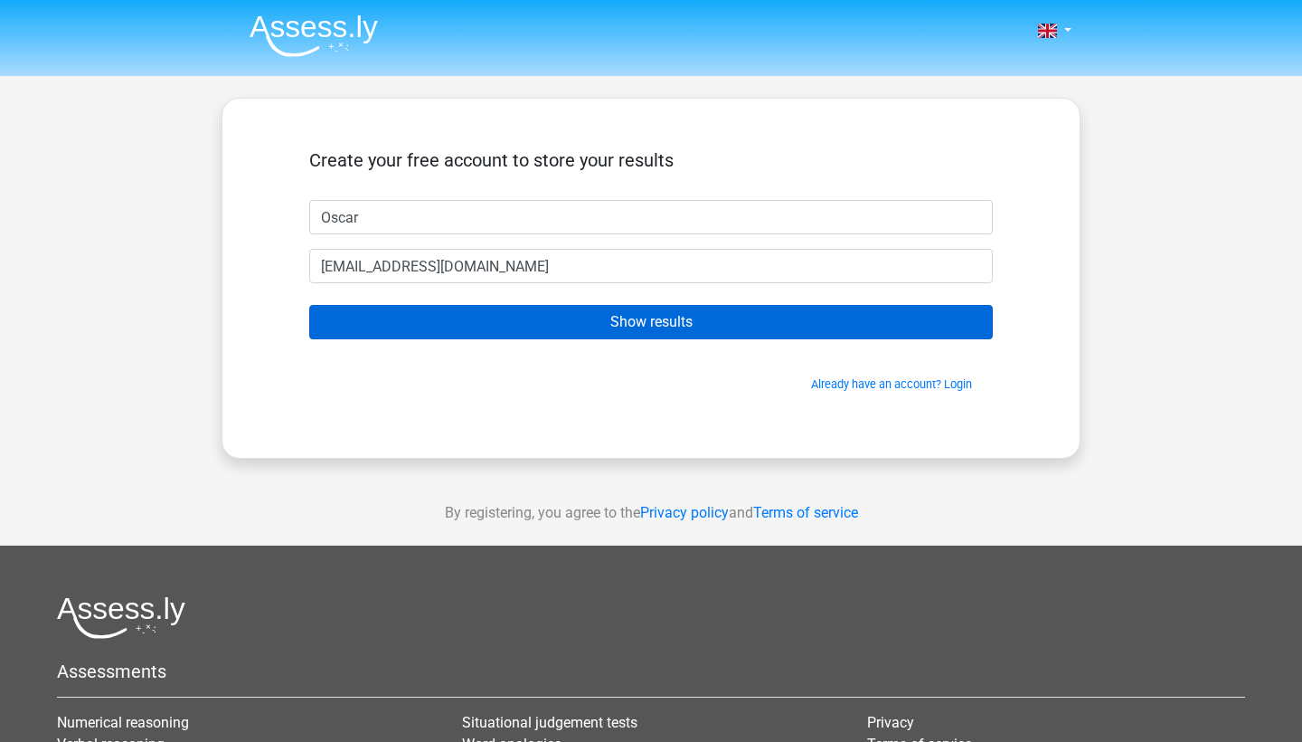
click at [528, 327] on input "Show results" at bounding box center [651, 322] width 684 height 34
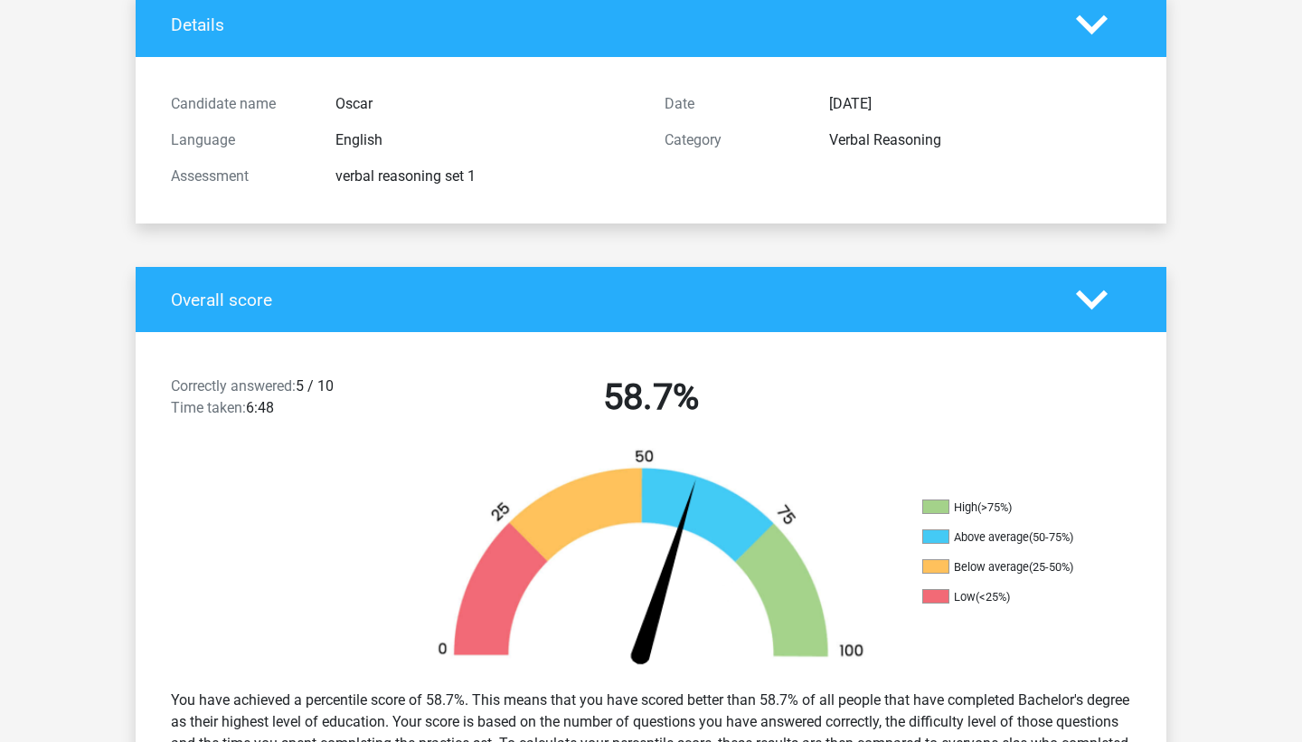
scroll to position [127, 0]
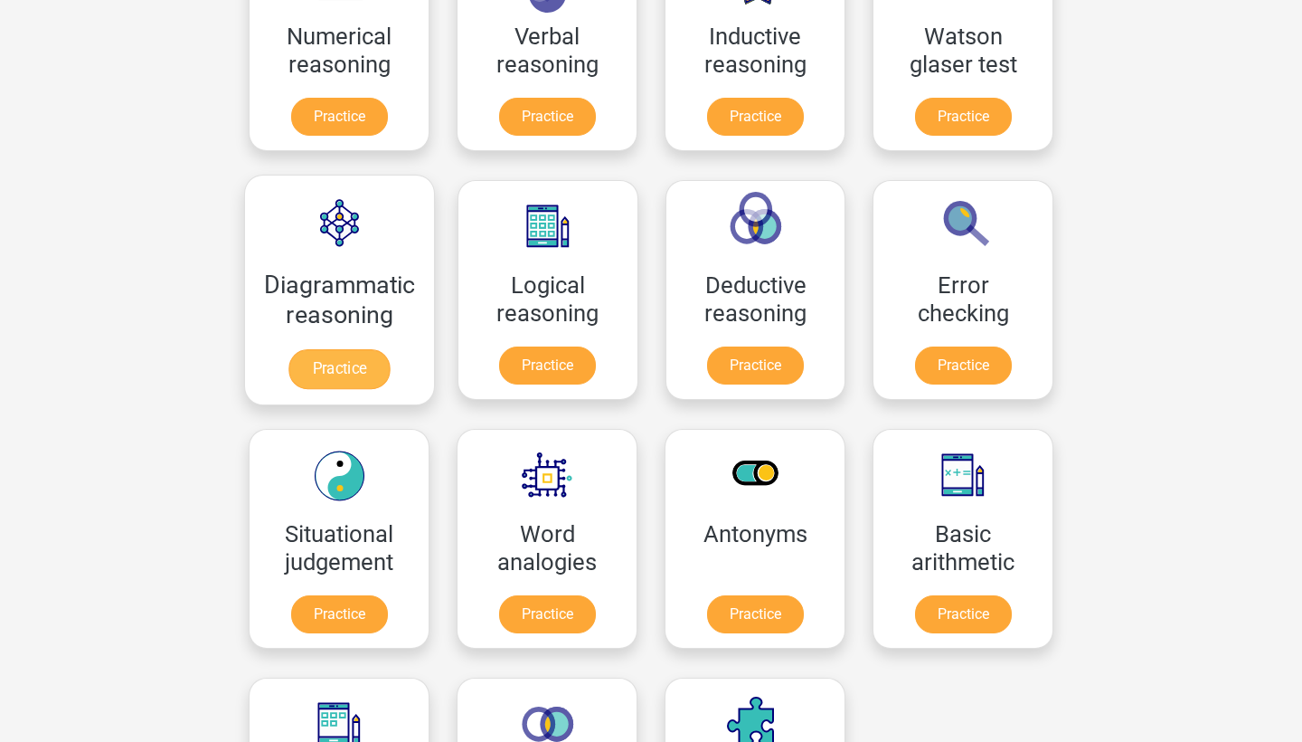
scroll to position [372, 0]
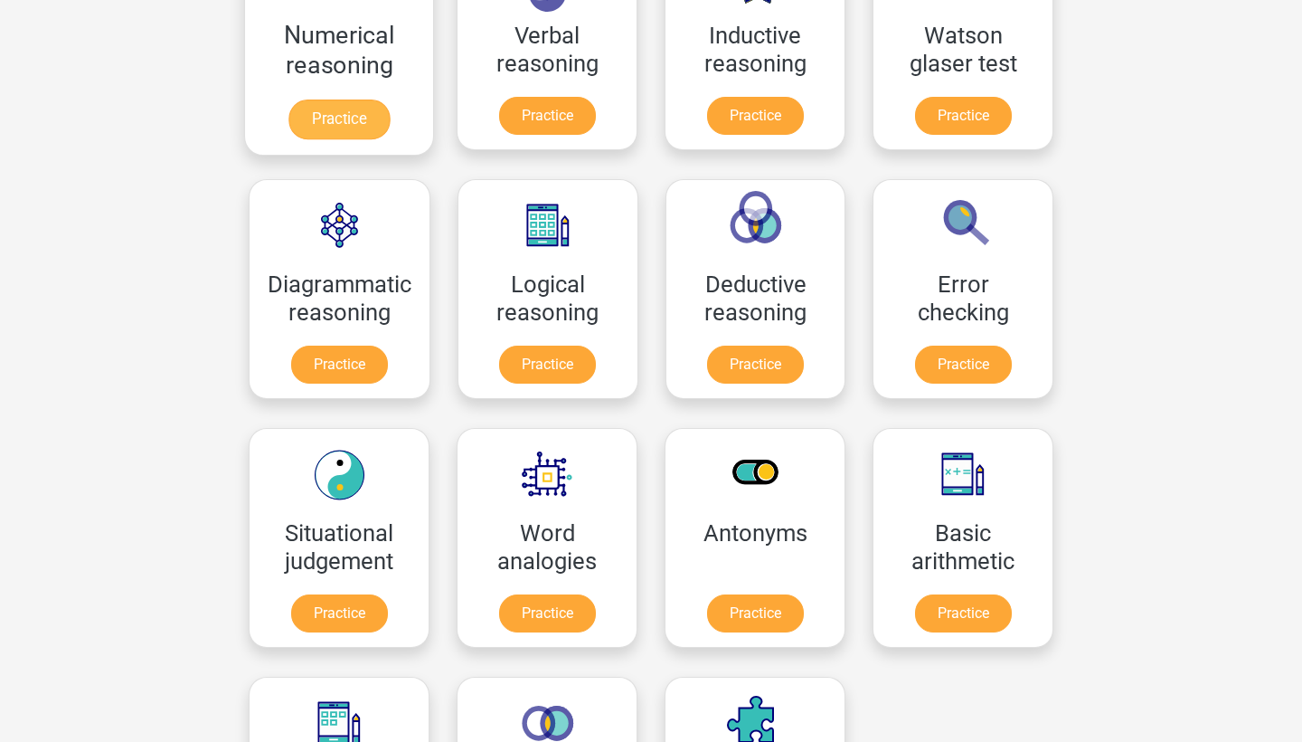
click at [335, 112] on link "Practice" at bounding box center [338, 119] width 101 height 40
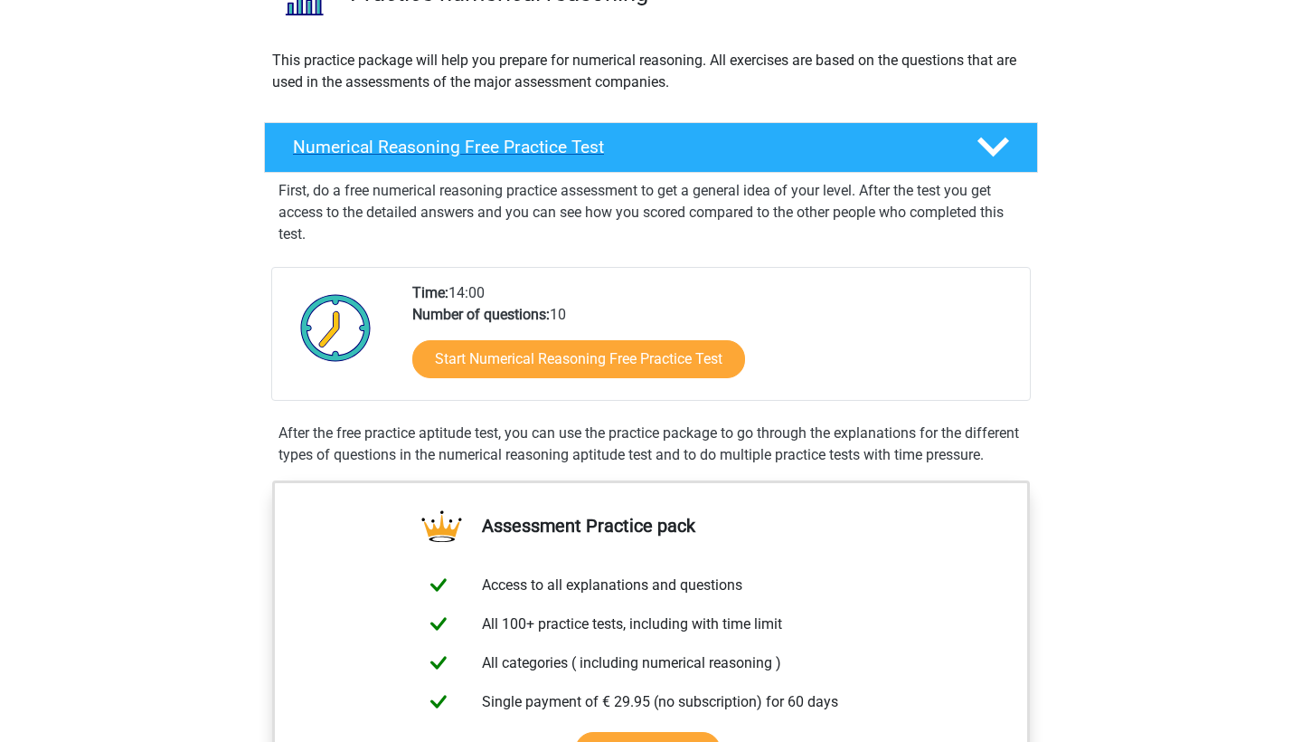
scroll to position [177, 0]
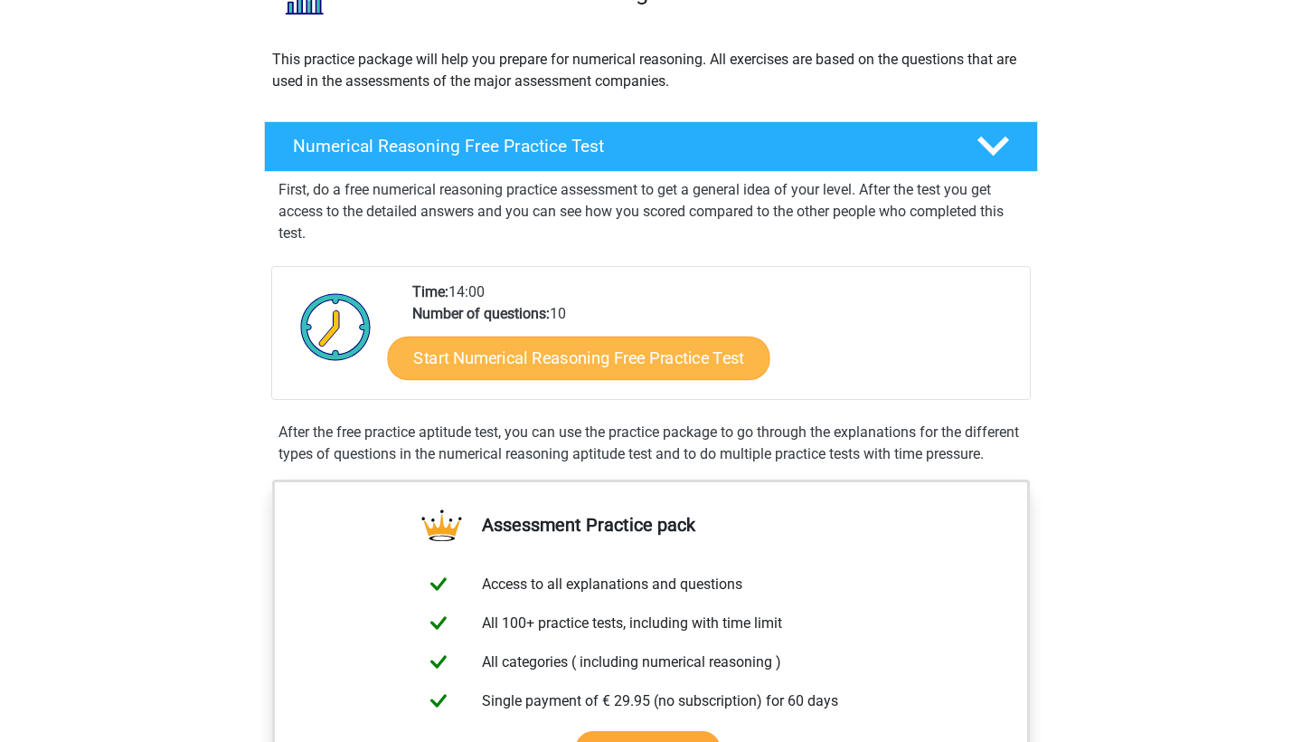
click at [552, 353] on link "Start Numerical Reasoning Free Practice Test" at bounding box center [579, 357] width 383 height 43
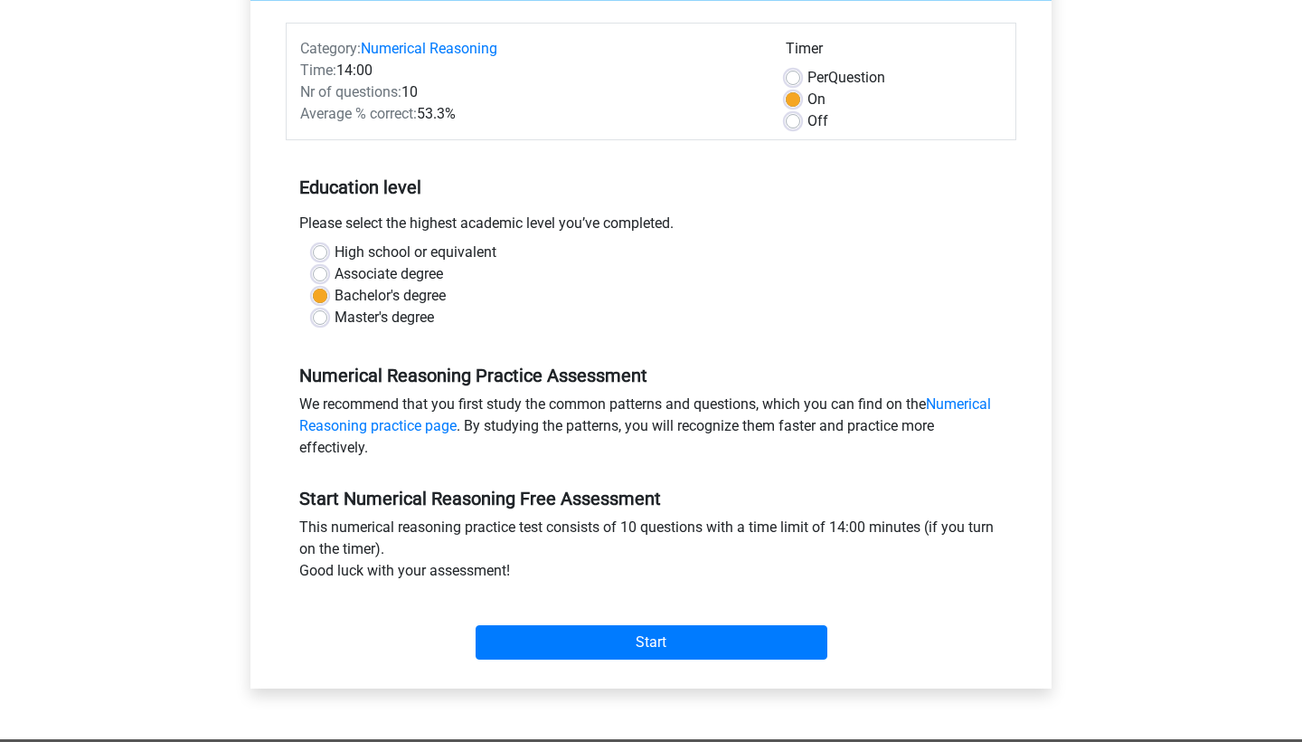
scroll to position [218, 0]
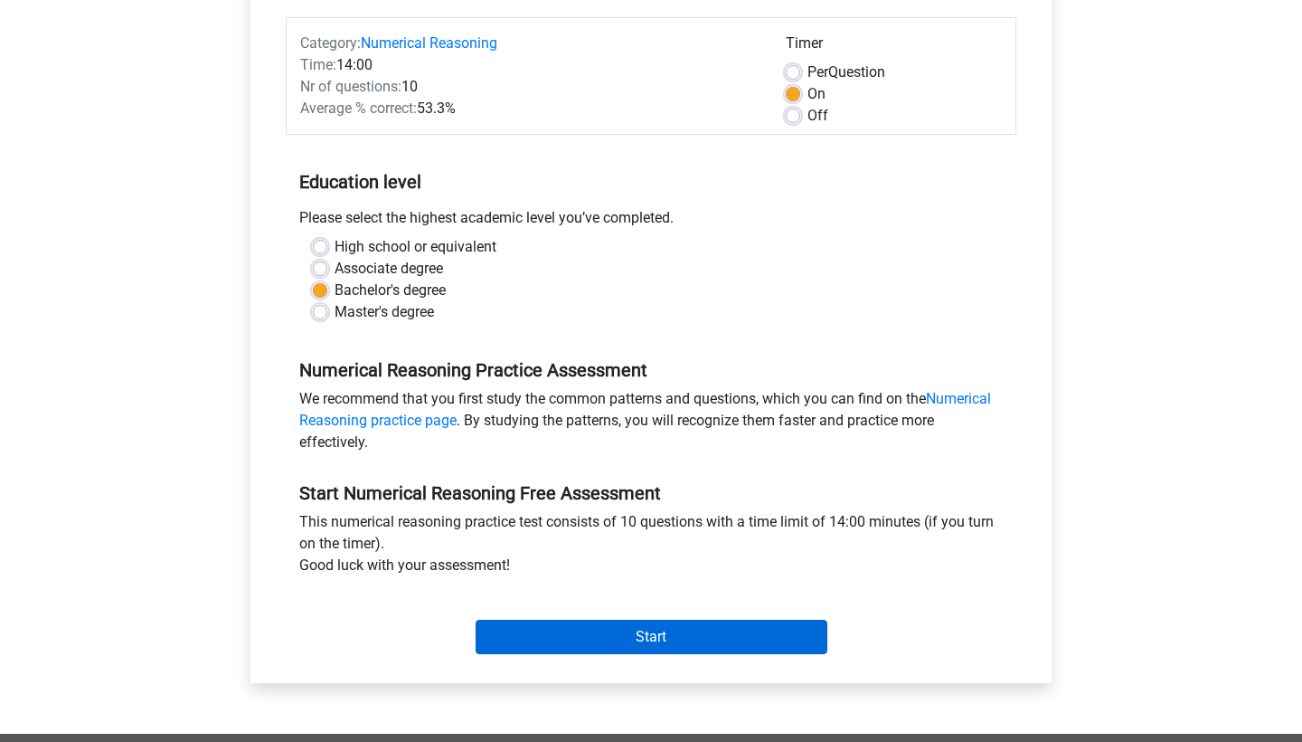
click at [710, 636] on input "Start" at bounding box center [652, 636] width 352 height 34
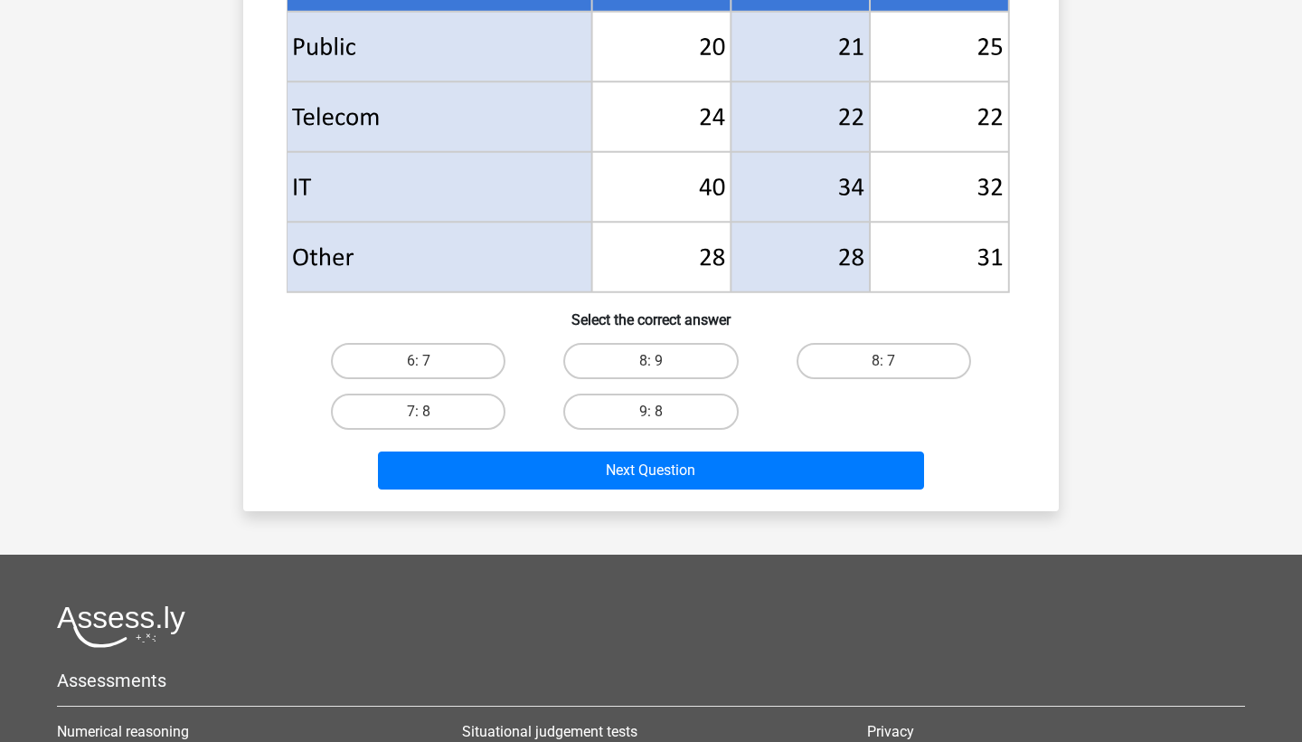
scroll to position [798, 0]
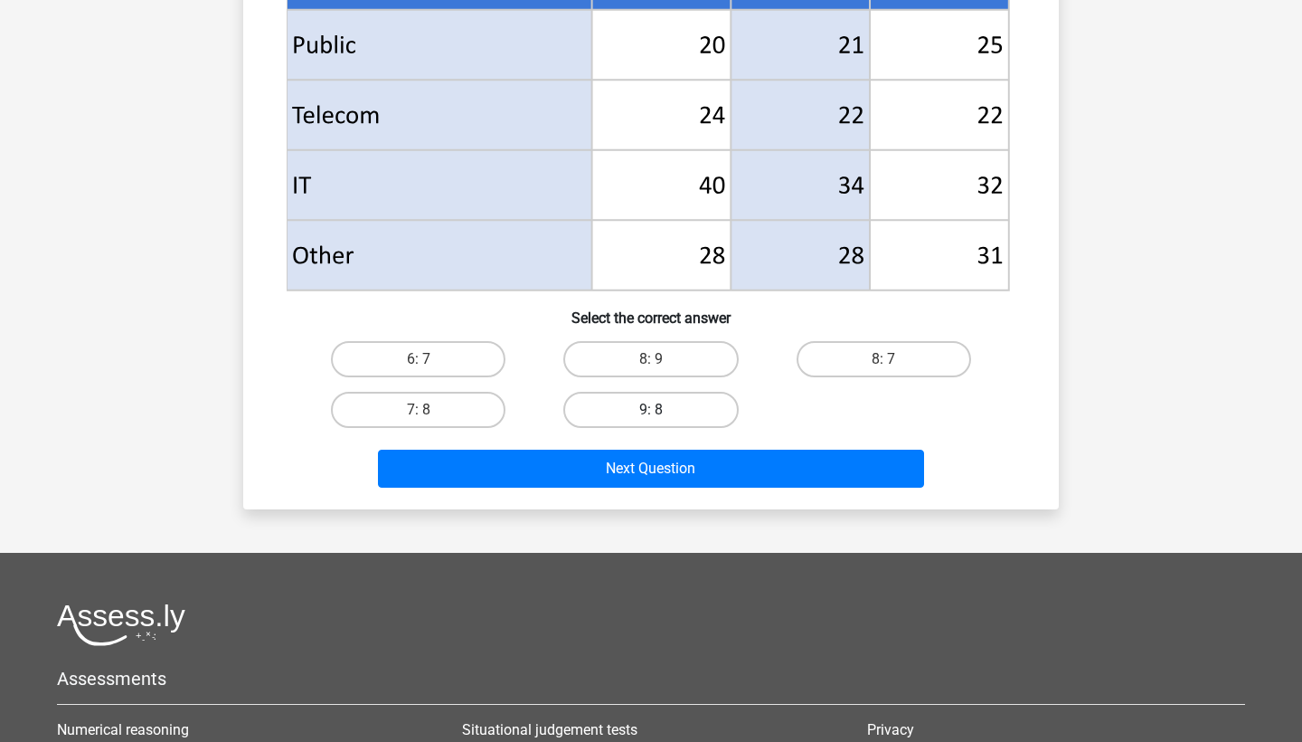
click at [721, 422] on label "9: 8" at bounding box center [650, 410] width 175 height 36
click at [663, 421] on input "9: 8" at bounding box center [657, 416] width 12 height 12
radio input "true"
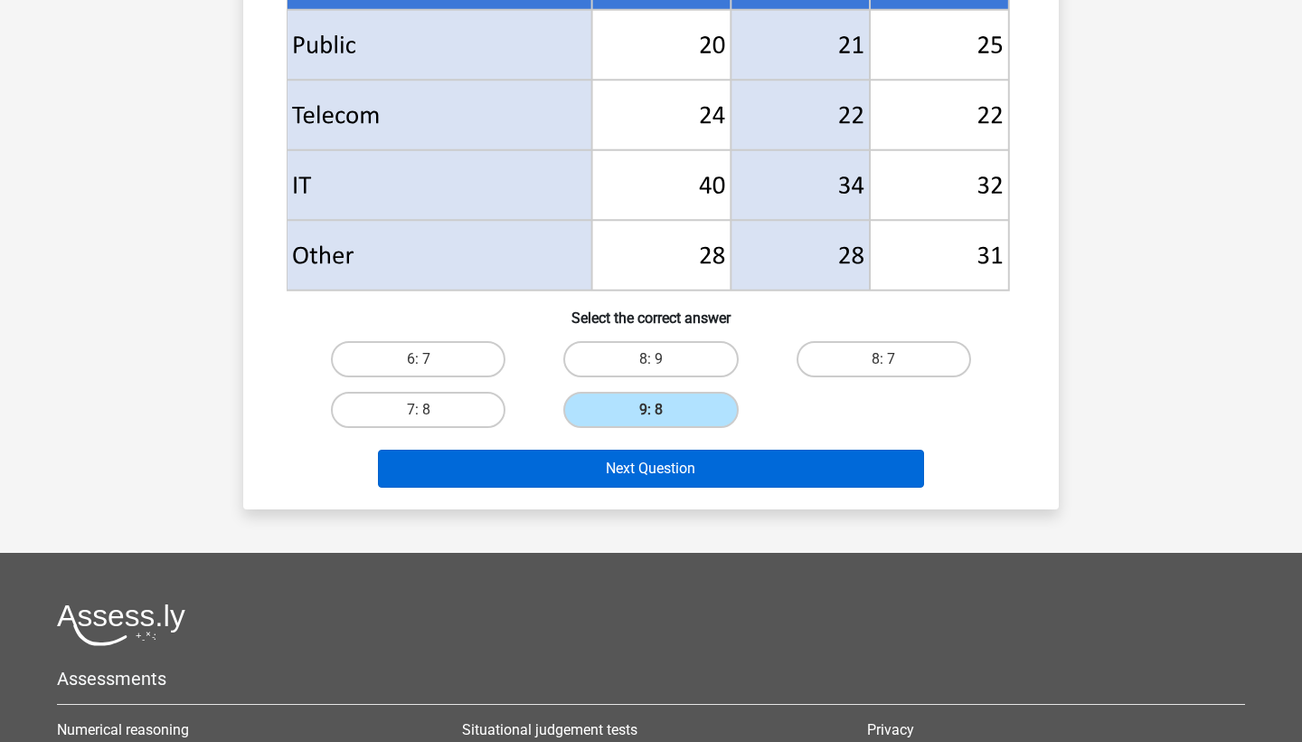
click at [723, 465] on button "Next Question" at bounding box center [651, 468] width 547 height 38
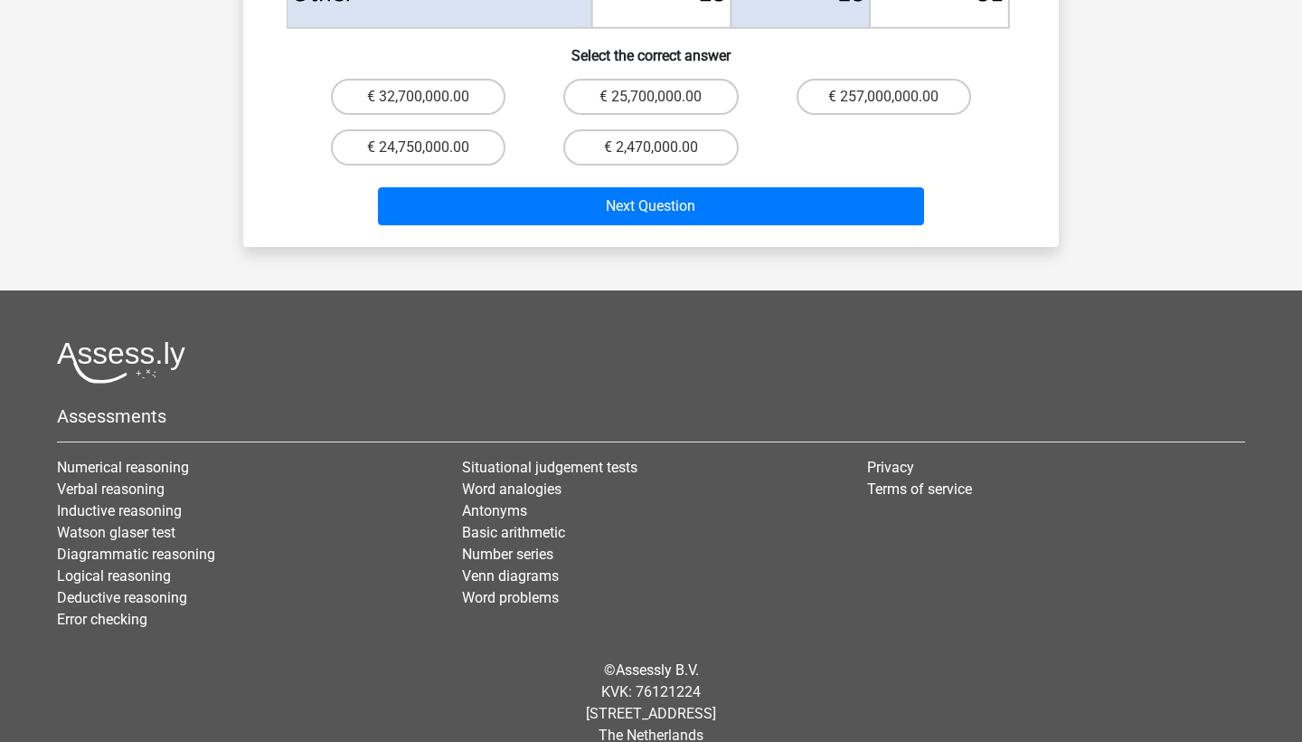
scroll to position [1113, 0]
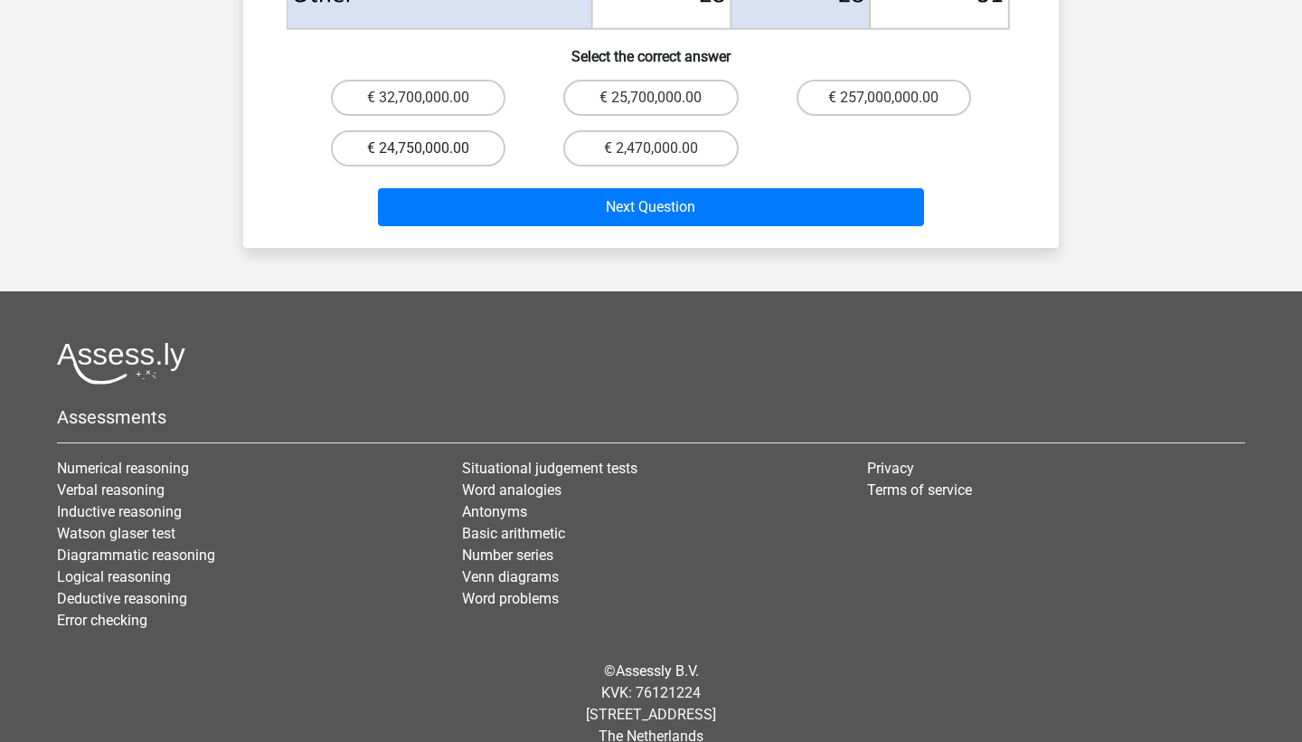
click at [440, 131] on label "€ 24,750,000.00" at bounding box center [418, 148] width 175 height 36
click at [430, 148] on input "€ 24,750,000.00" at bounding box center [425, 154] width 12 height 12
radio input "true"
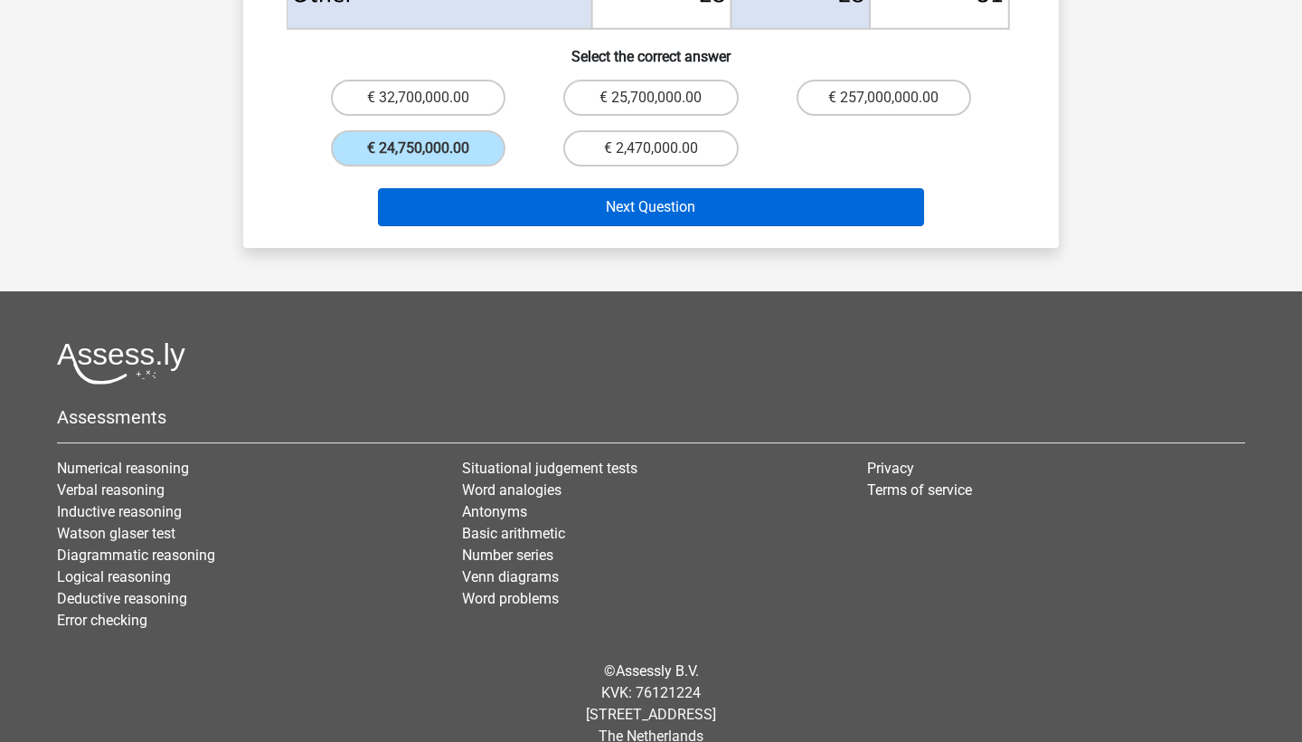
click at [449, 194] on button "Next Question" at bounding box center [651, 207] width 547 height 38
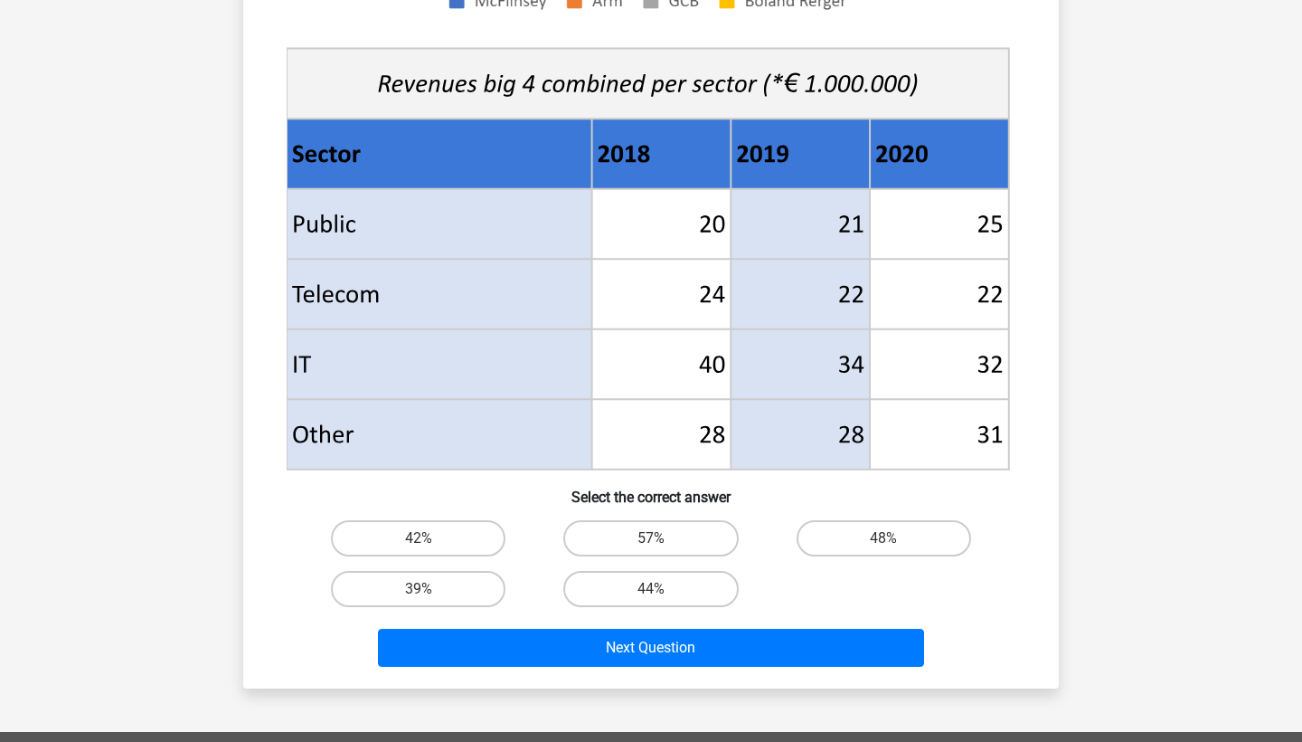
scroll to position [619, 0]
click at [866, 532] on label "48%" at bounding box center [884, 538] width 175 height 36
click at [884, 538] on input "48%" at bounding box center [890, 544] width 12 height 12
radio input "true"
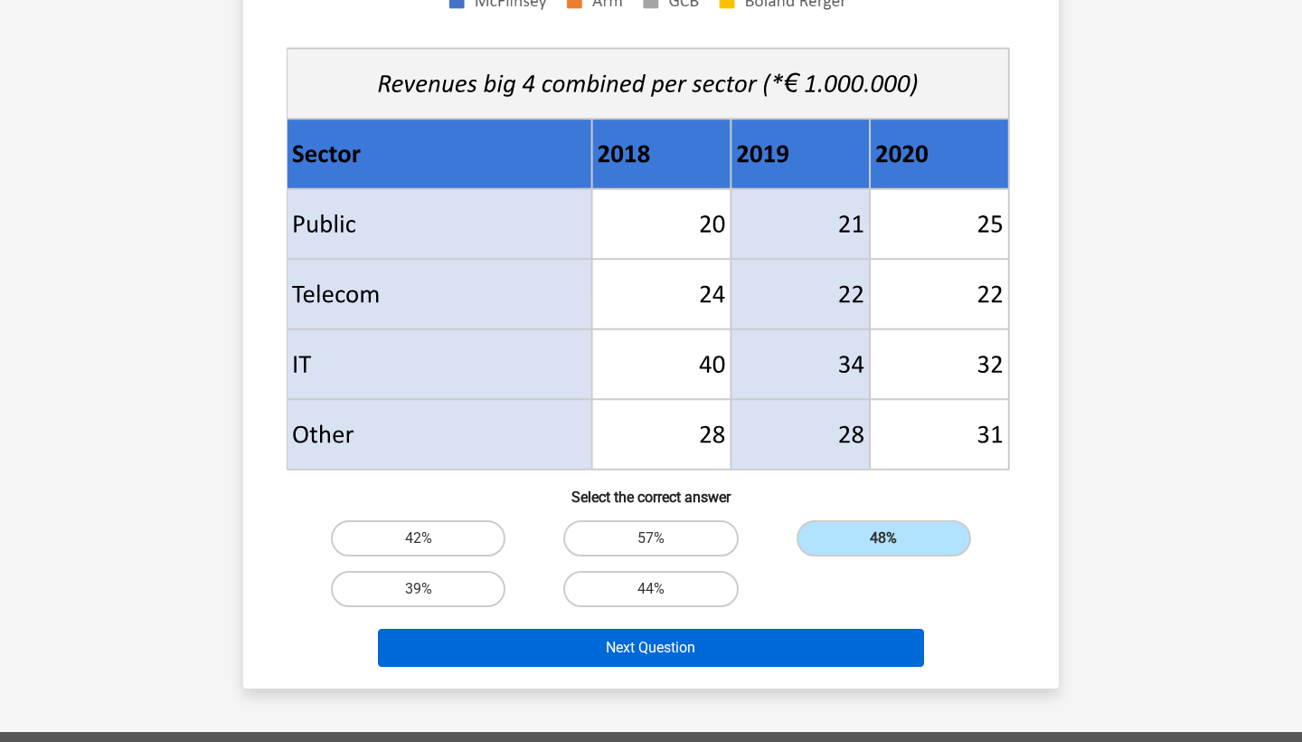
click at [756, 664] on button "Next Question" at bounding box center [651, 648] width 547 height 38
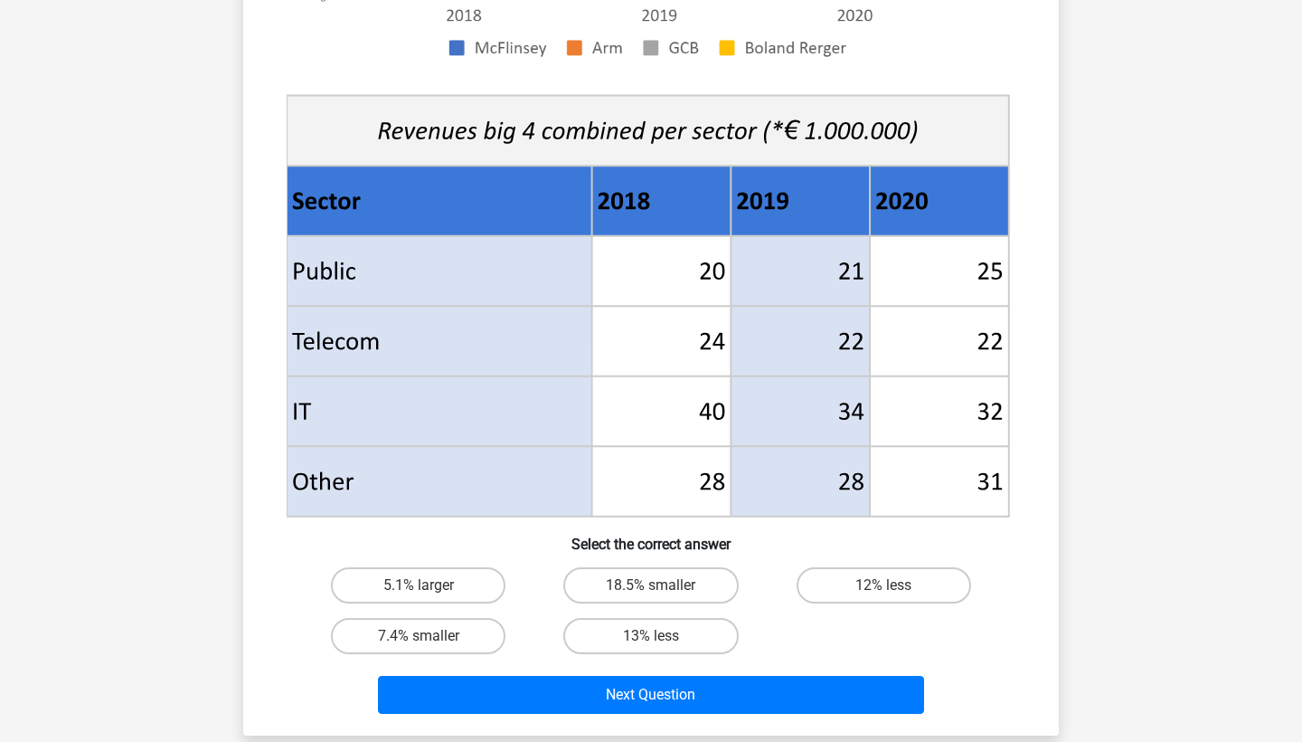
scroll to position [575, 0]
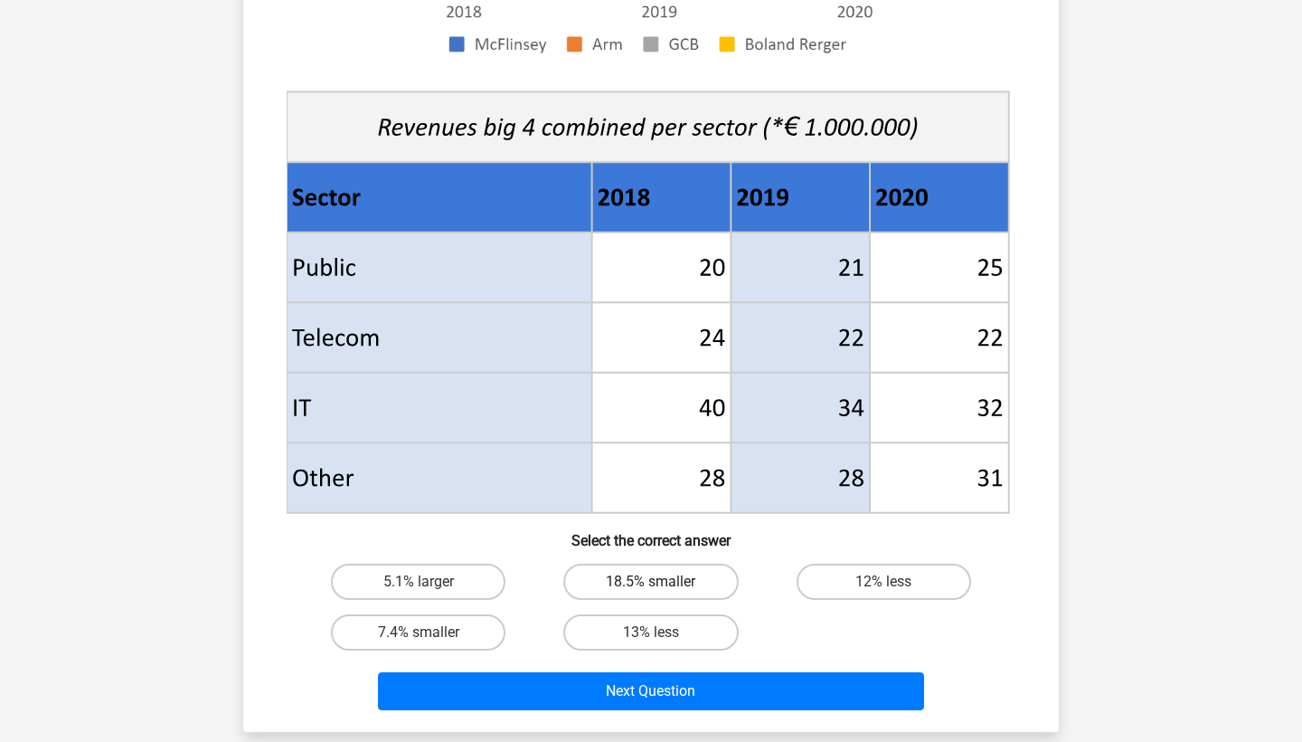
click at [604, 574] on label "18.5% smaller" at bounding box center [650, 581] width 175 height 36
click at [651, 581] on input "18.5% smaller" at bounding box center [657, 587] width 12 height 12
radio input "true"
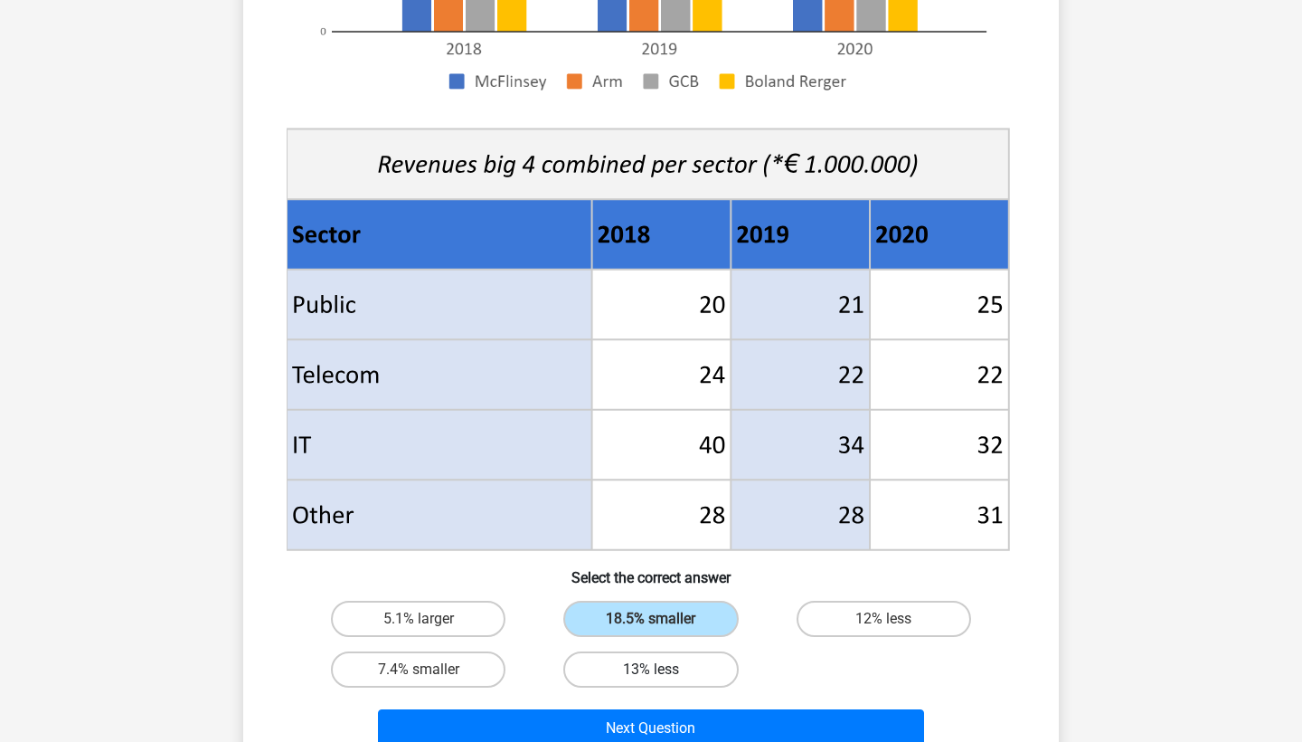
scroll to position [543, 0]
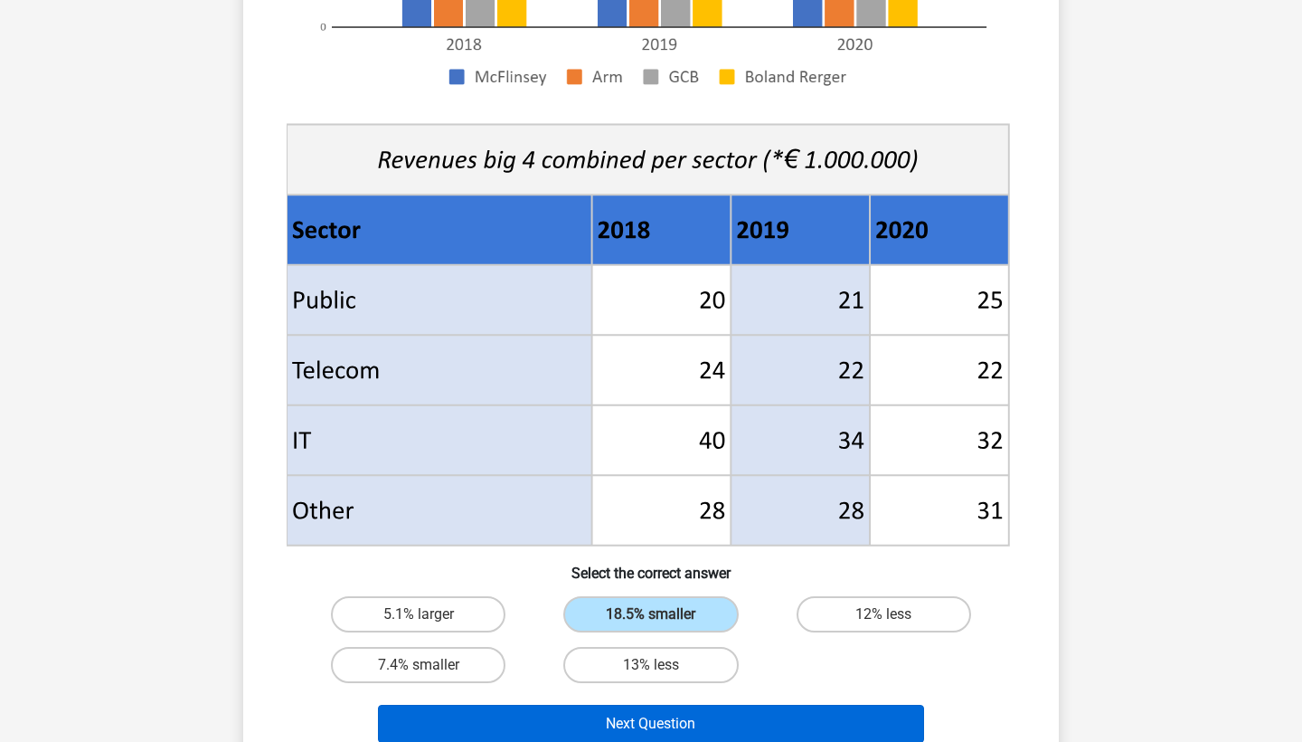
click at [578, 707] on button "Next Question" at bounding box center [651, 723] width 547 height 38
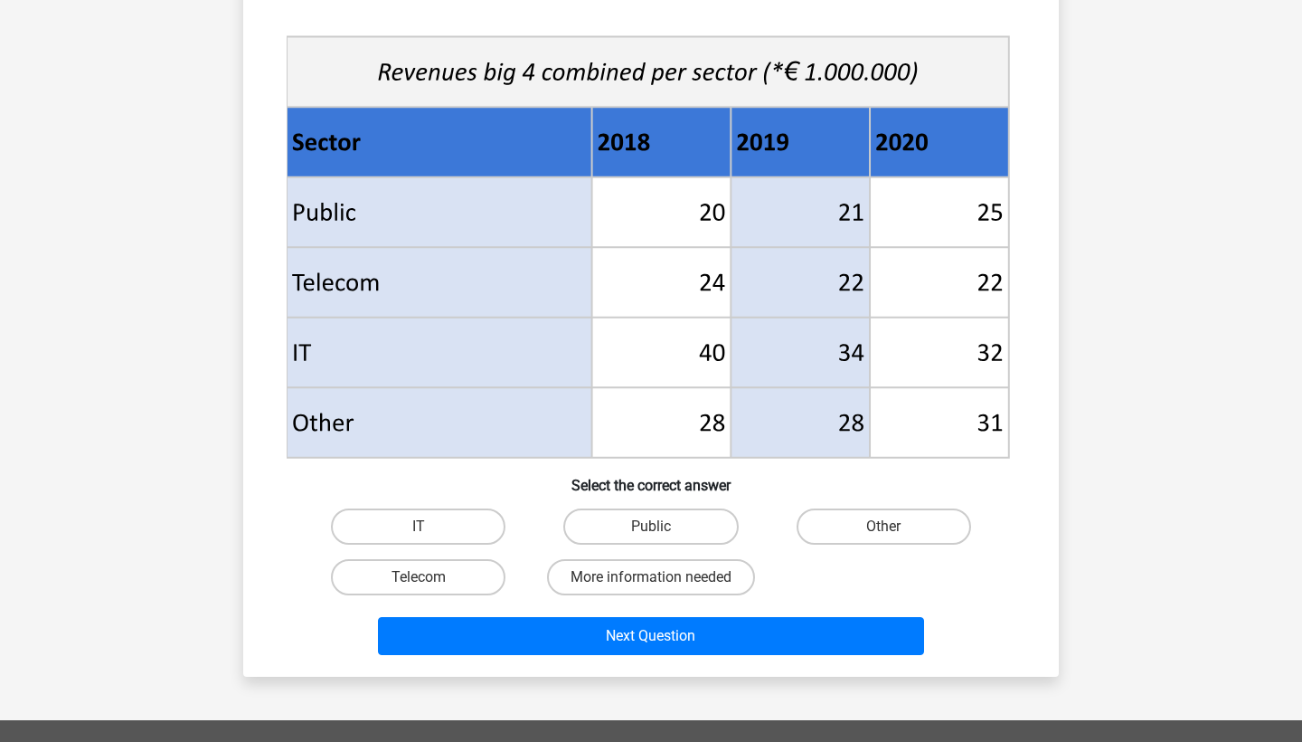
scroll to position [634, 0]
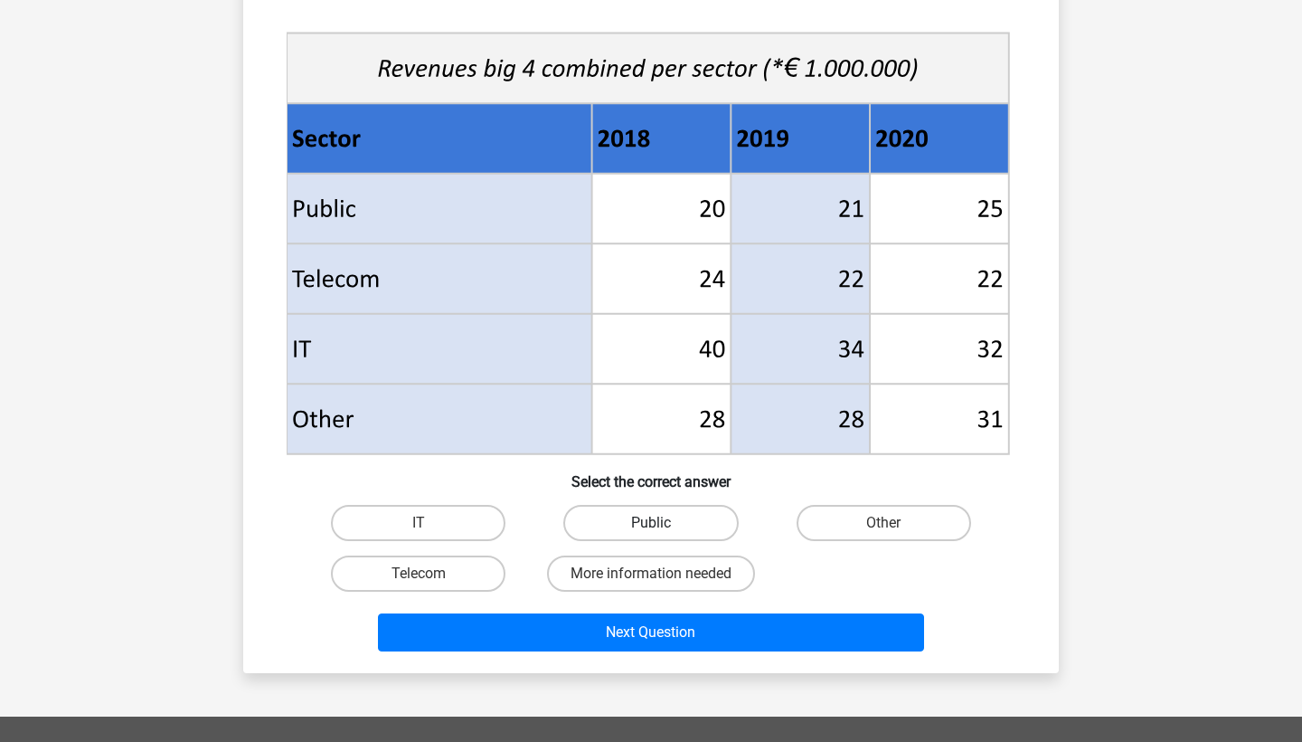
click at [652, 520] on label "Public" at bounding box center [650, 523] width 175 height 36
click at [652, 523] on input "Public" at bounding box center [657, 529] width 12 height 12
radio input "true"
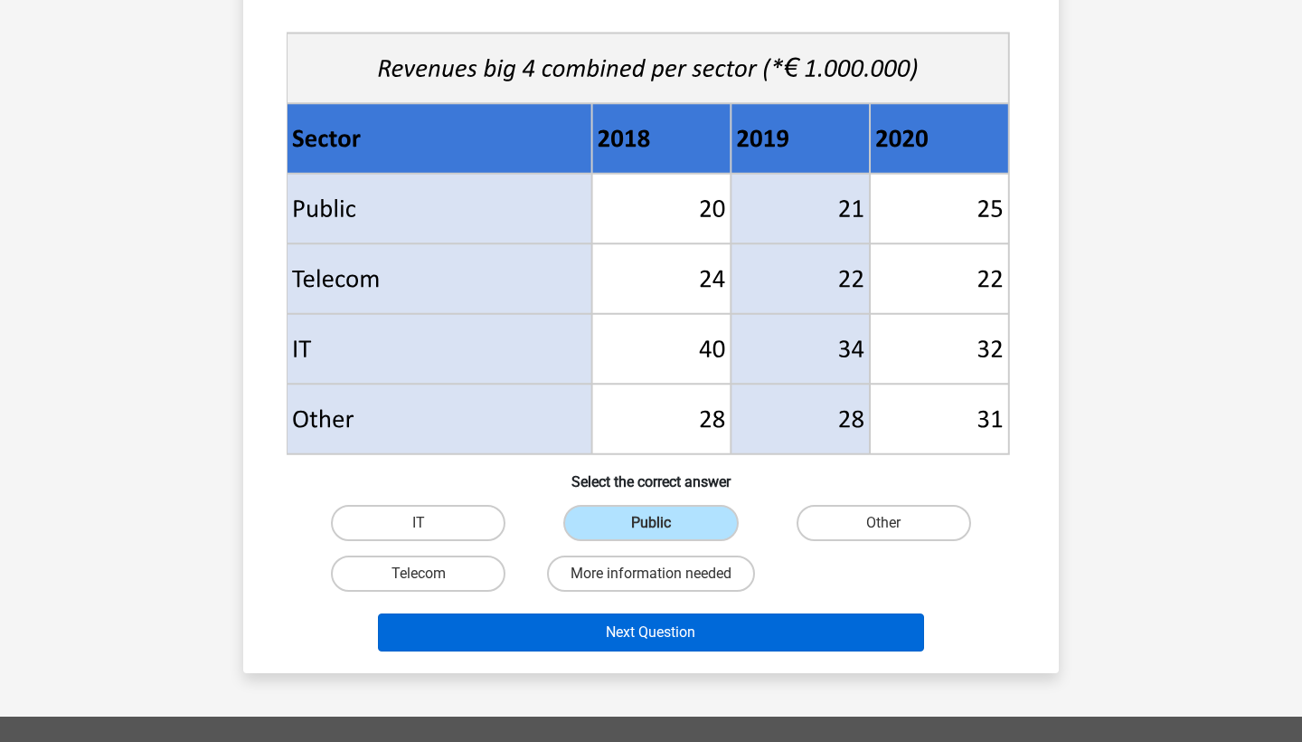
click at [680, 630] on button "Next Question" at bounding box center [651, 632] width 547 height 38
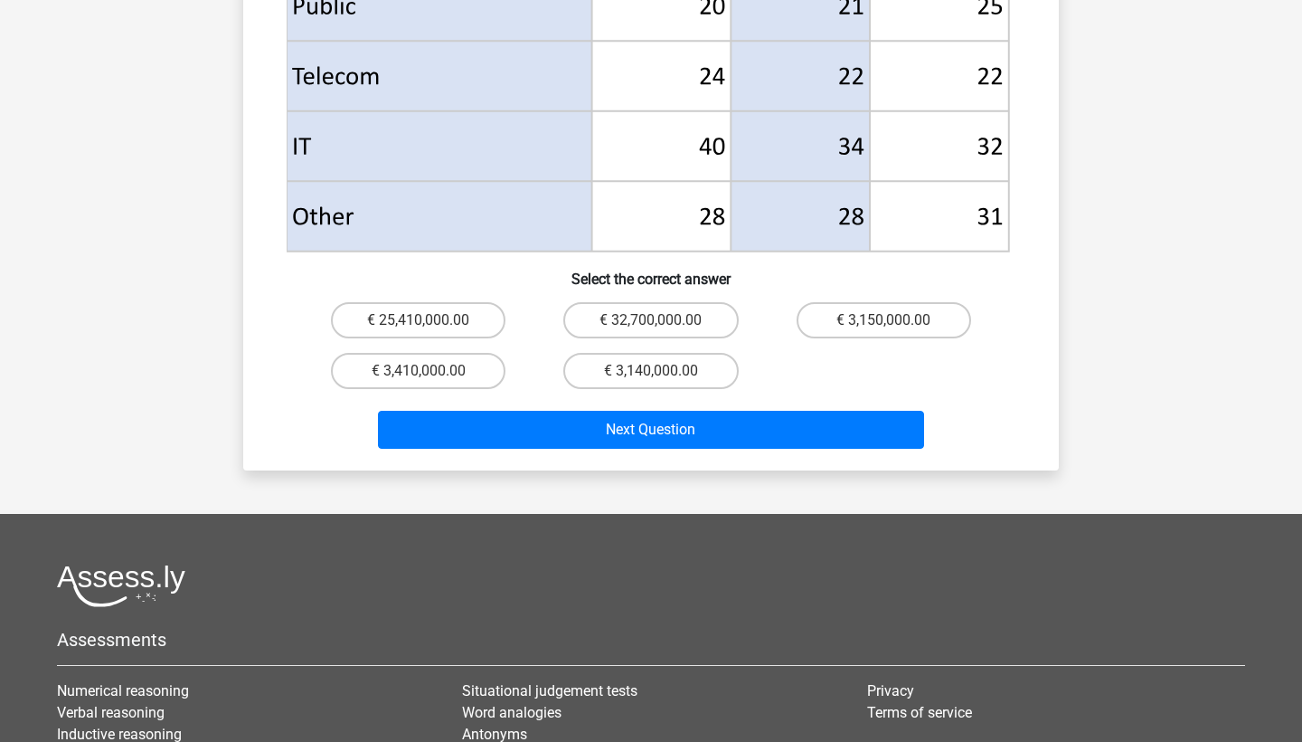
scroll to position [906, 0]
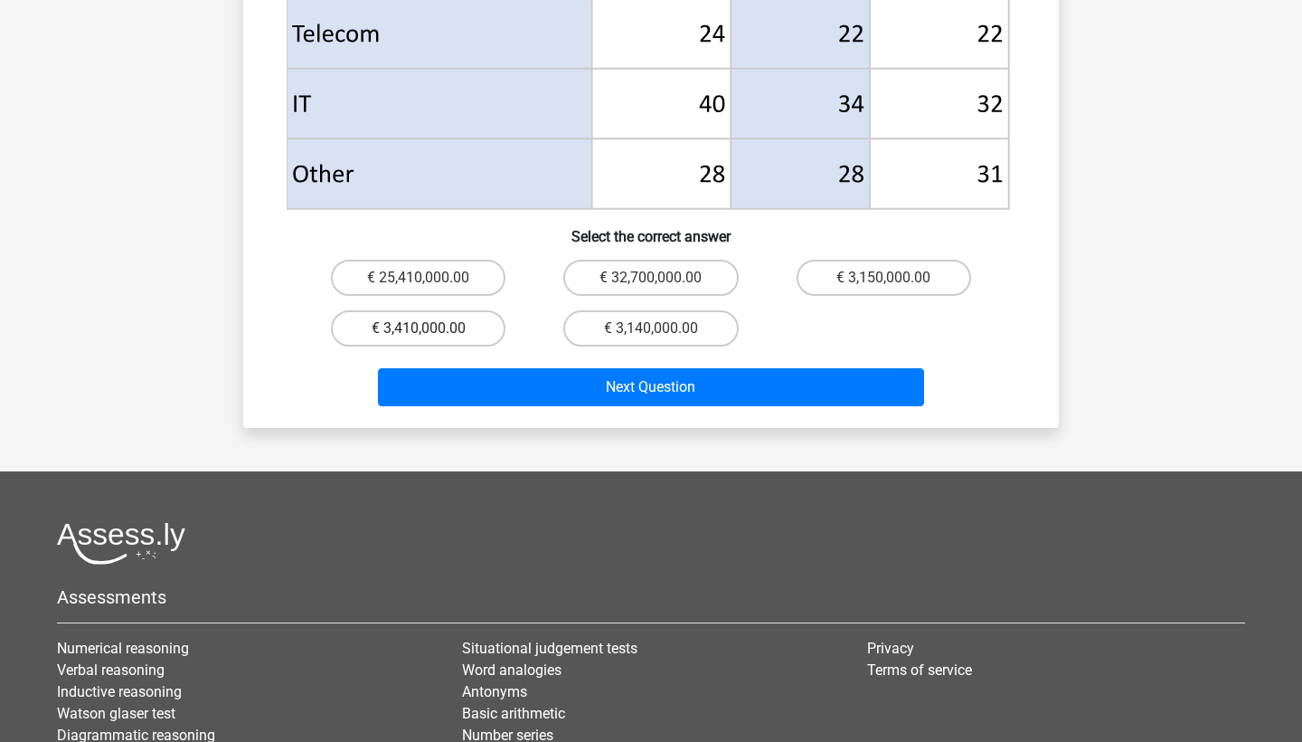
click at [372, 310] on label "€ 3,410,000.00" at bounding box center [418, 328] width 175 height 36
click at [419, 328] on input "€ 3,410,000.00" at bounding box center [425, 334] width 12 height 12
radio input "true"
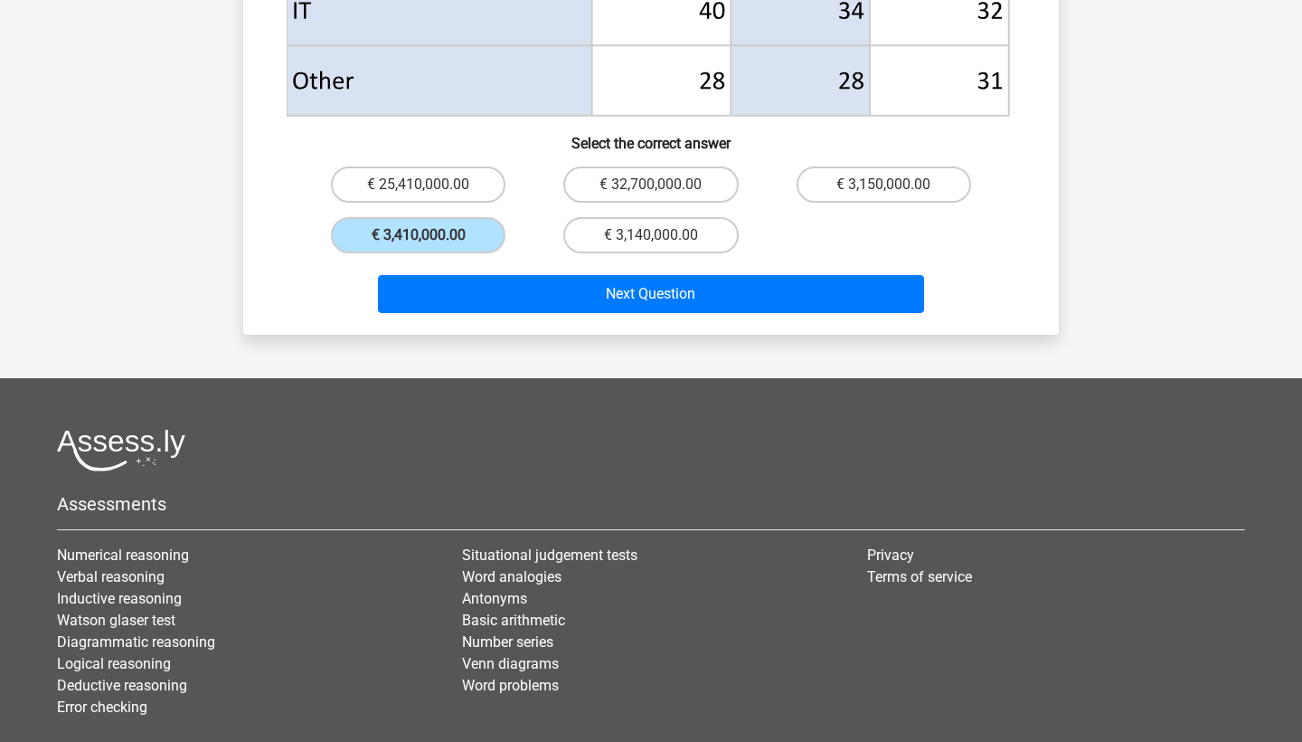
scroll to position [1035, 0]
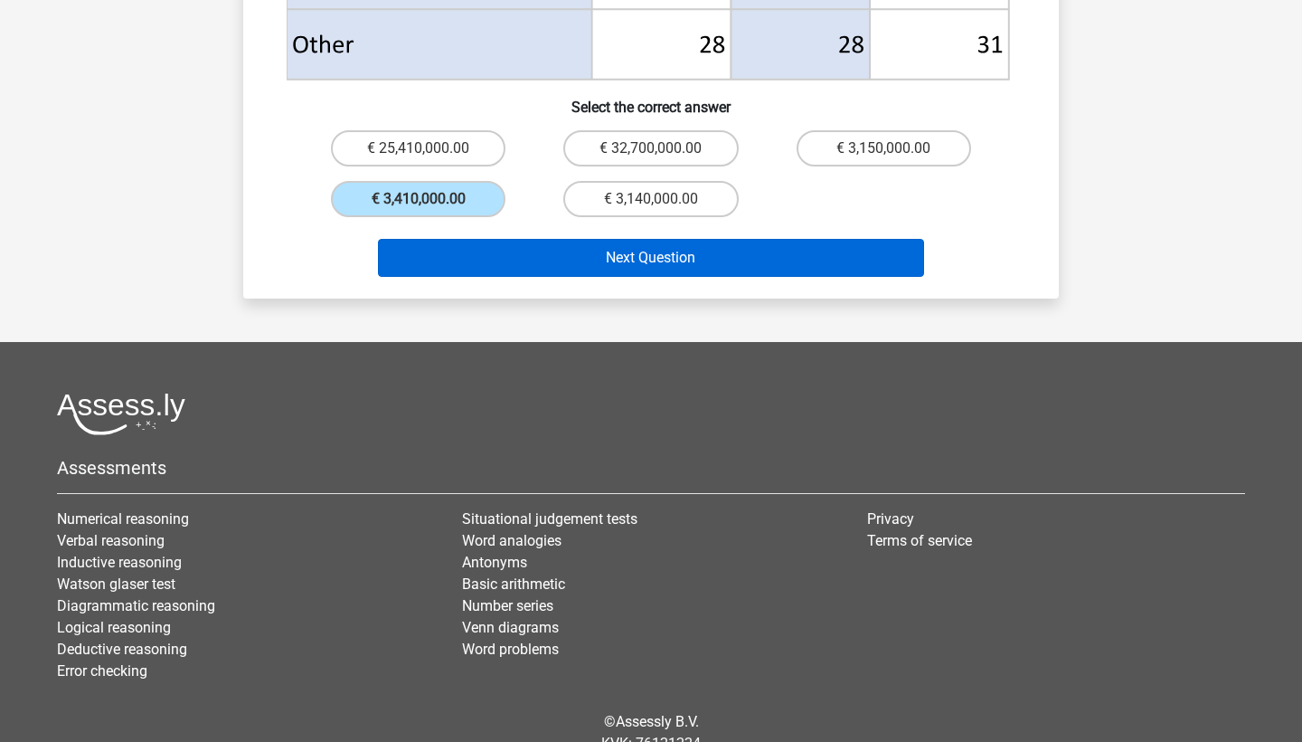
click at [519, 239] on button "Next Question" at bounding box center [651, 258] width 547 height 38
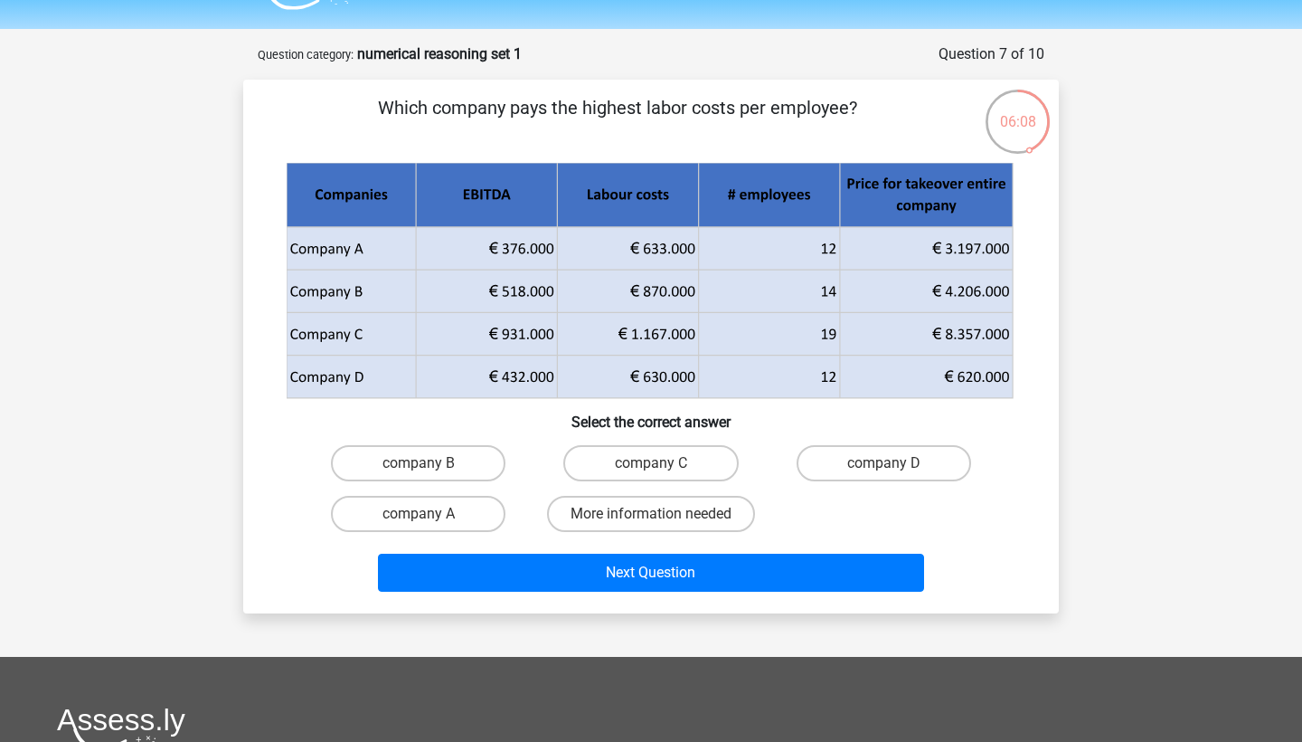
scroll to position [41, 0]
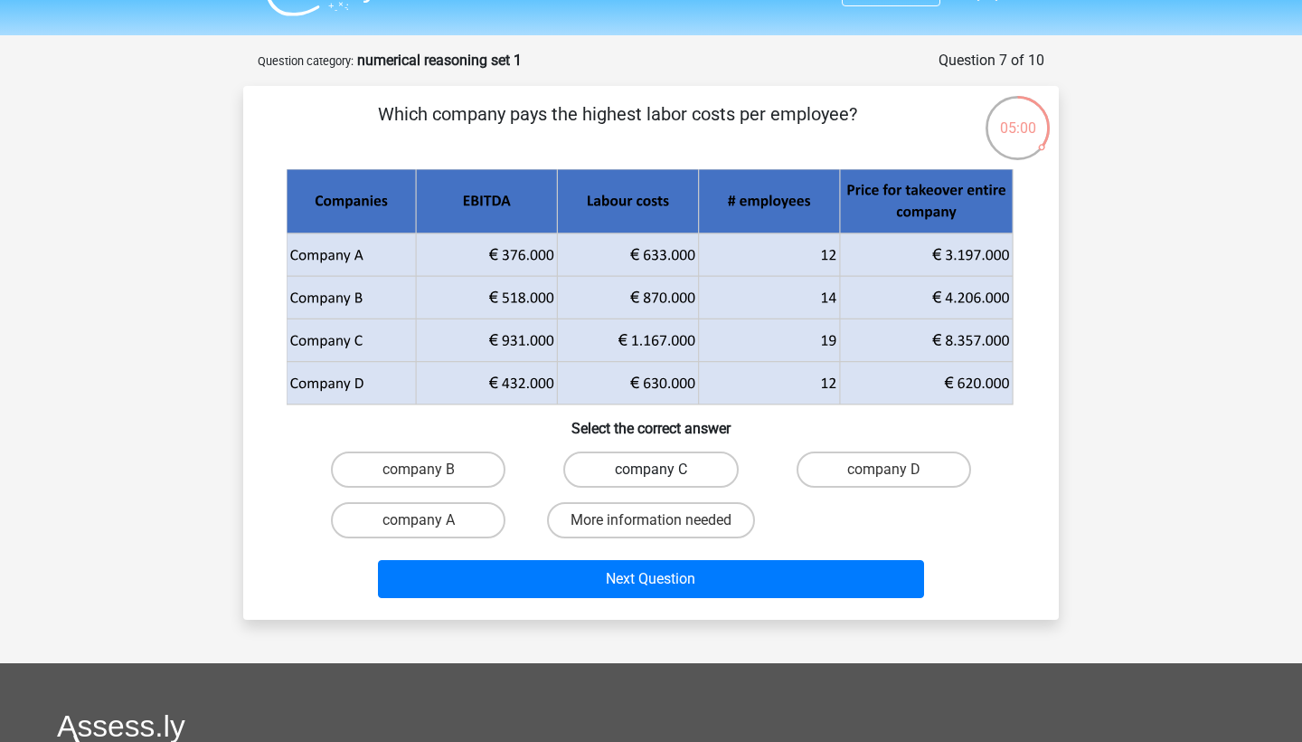
click at [605, 465] on label "company C" at bounding box center [650, 469] width 175 height 36
click at [651, 469] on input "company C" at bounding box center [657, 475] width 12 height 12
radio input "true"
click at [469, 468] on label "company B" at bounding box center [418, 469] width 175 height 36
click at [430, 469] on input "company B" at bounding box center [425, 475] width 12 height 12
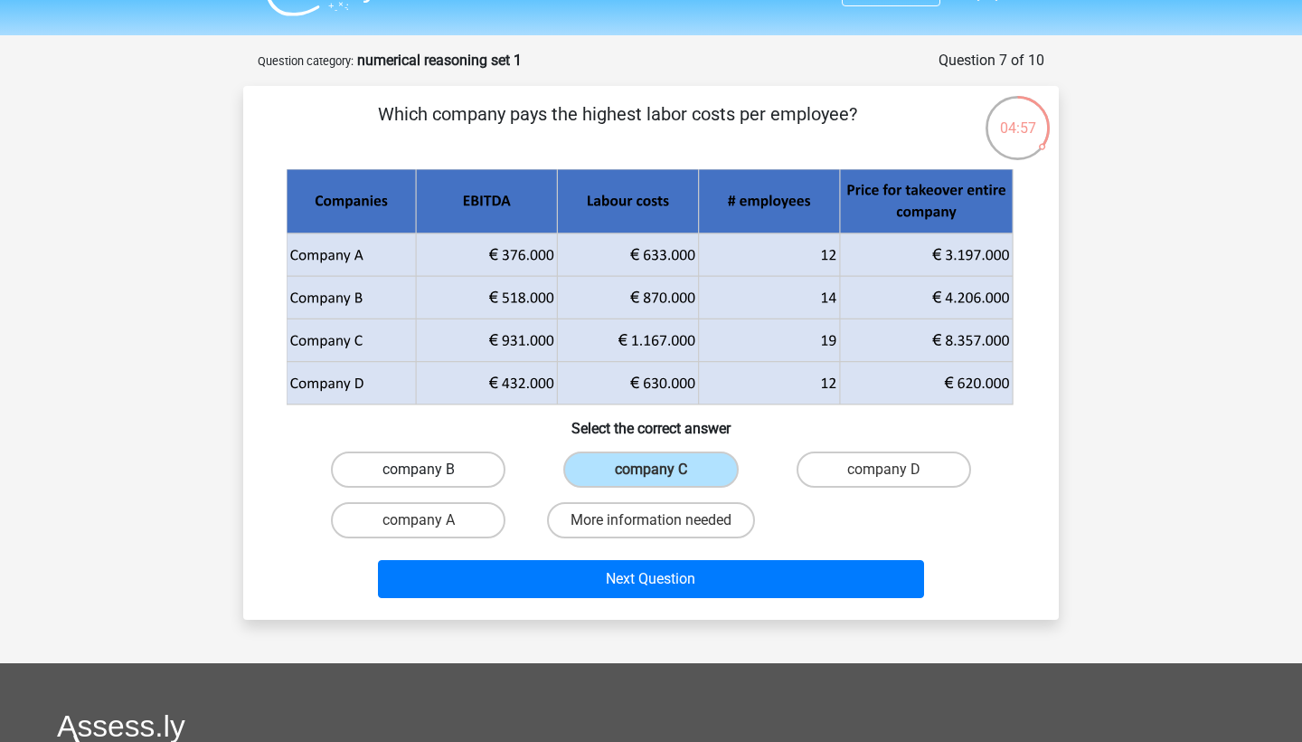
radio input "true"
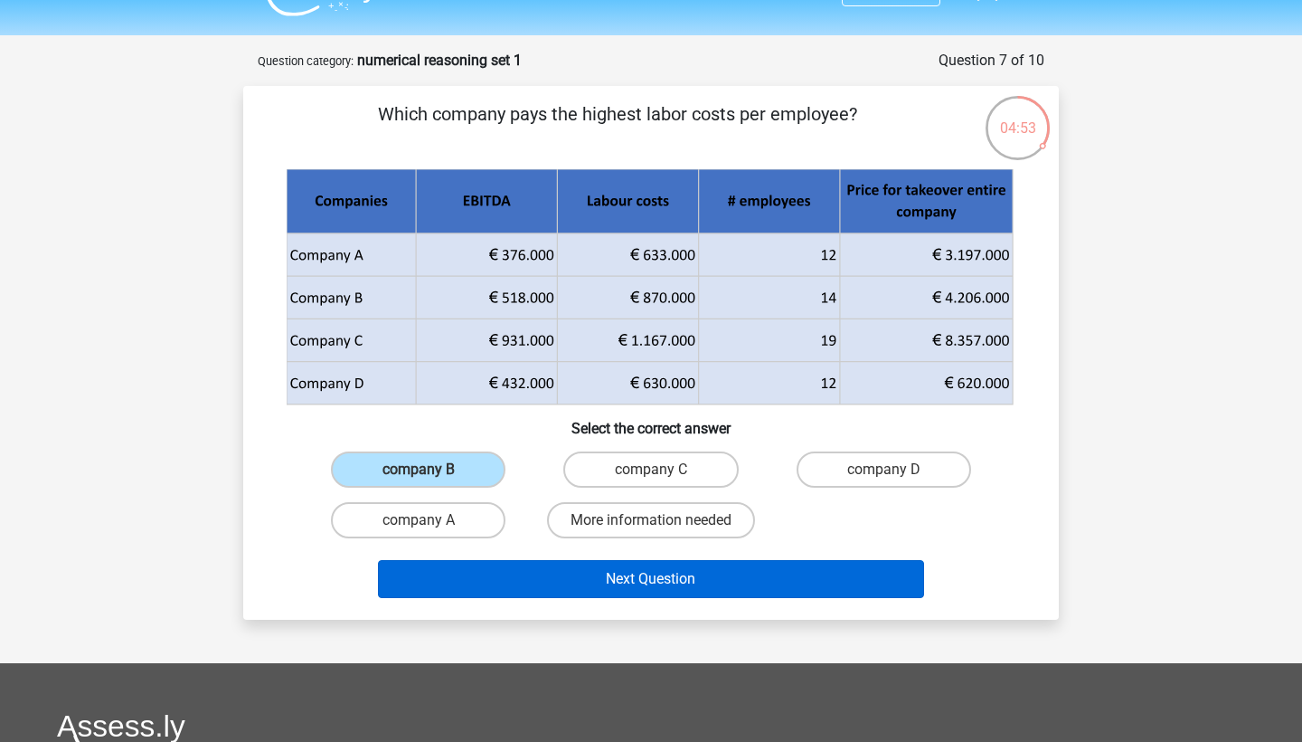
click at [574, 586] on button "Next Question" at bounding box center [651, 579] width 547 height 38
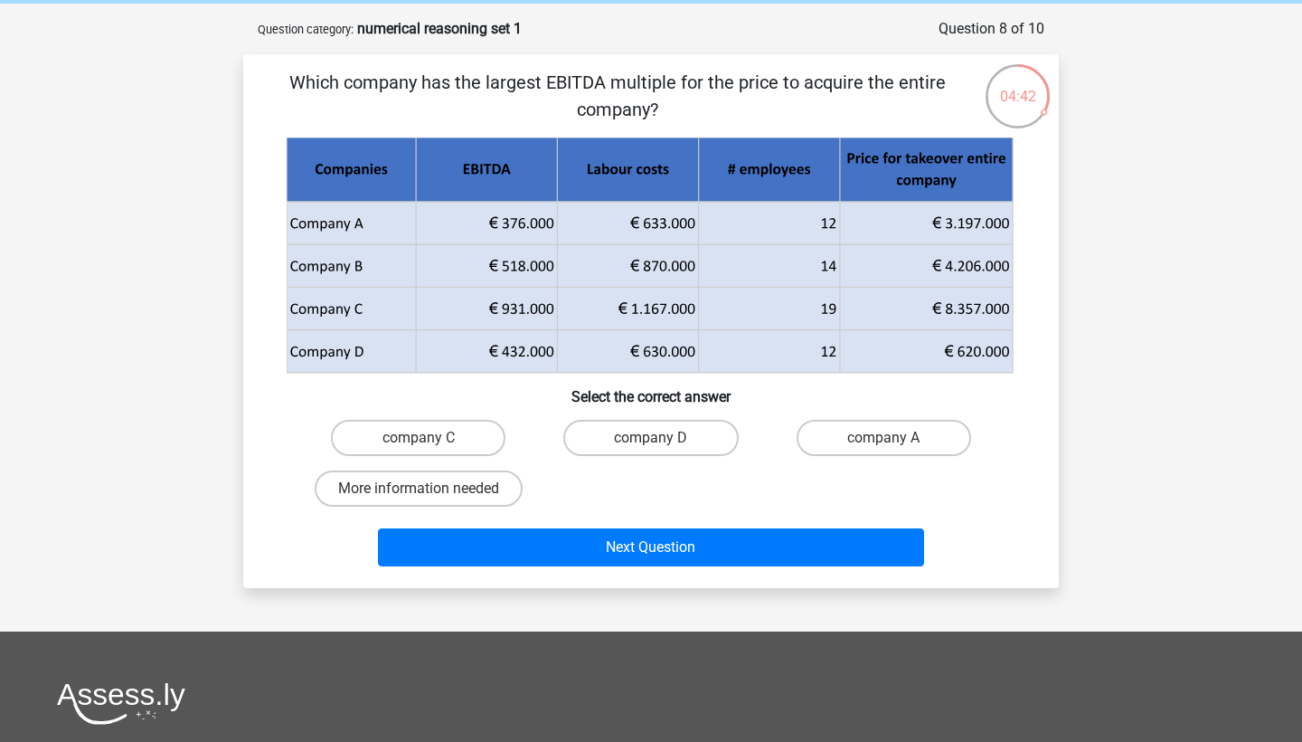
scroll to position [65, 0]
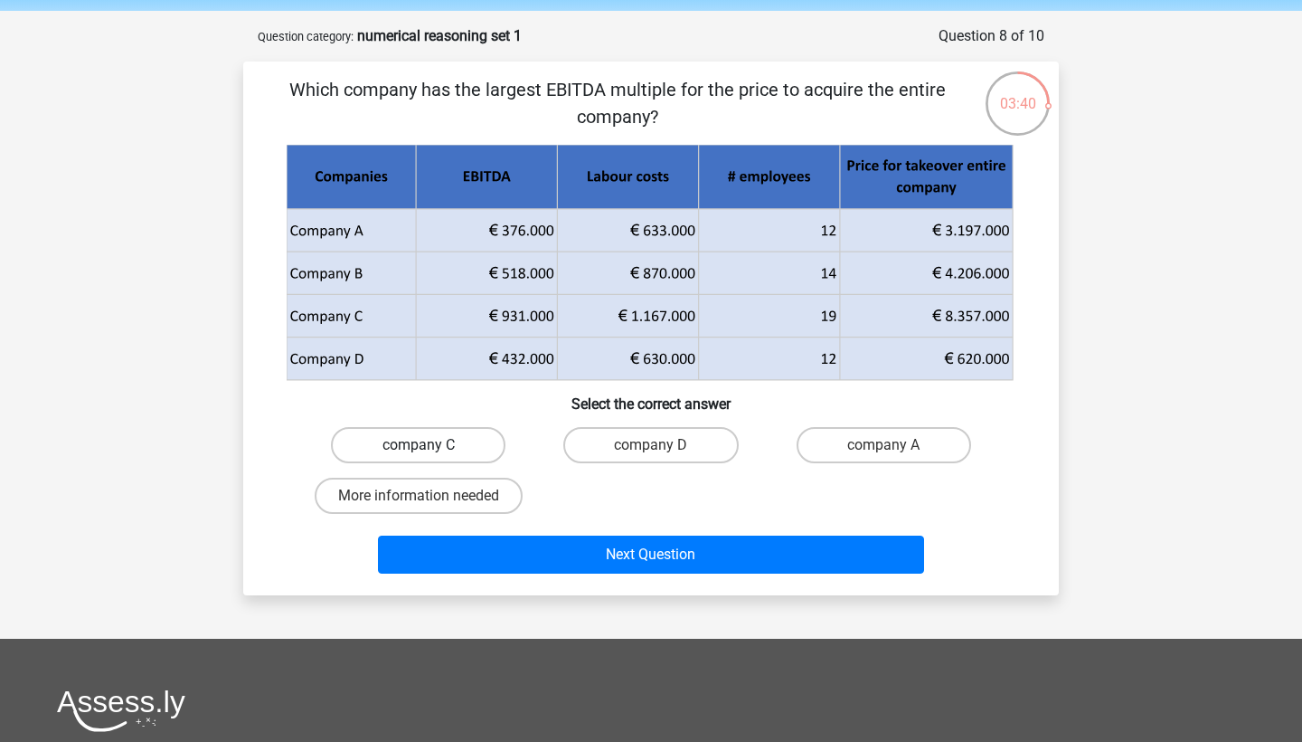
click at [464, 443] on label "company C" at bounding box center [418, 445] width 175 height 36
click at [430, 445] on input "company C" at bounding box center [425, 451] width 12 height 12
radio input "true"
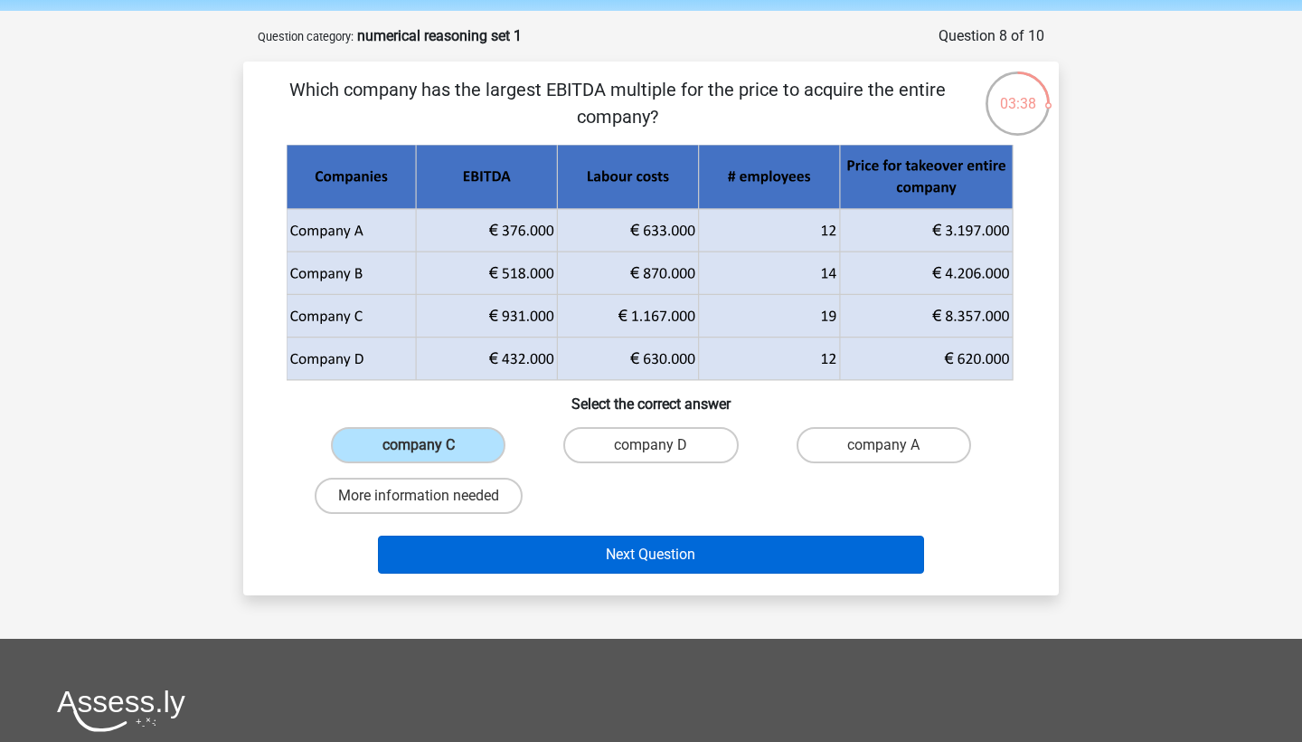
click at [563, 554] on button "Next Question" at bounding box center [651, 554] width 547 height 38
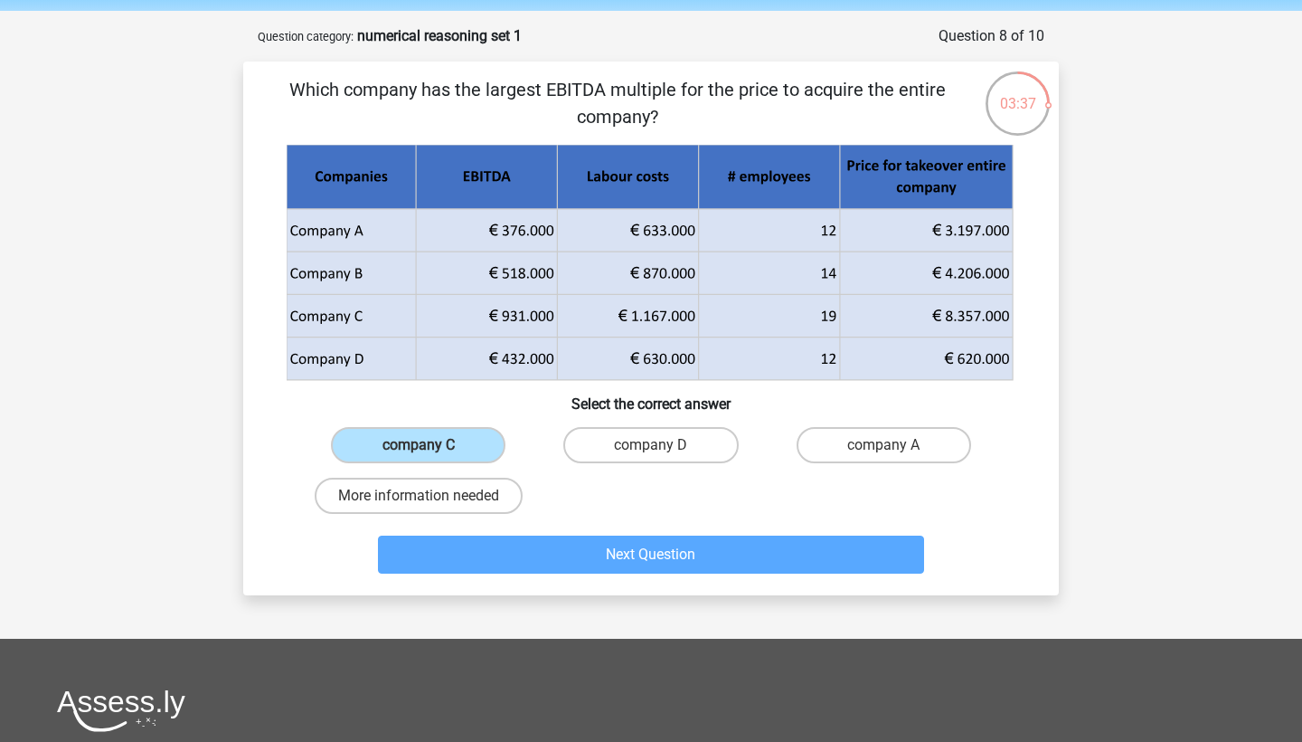
scroll to position [90, 0]
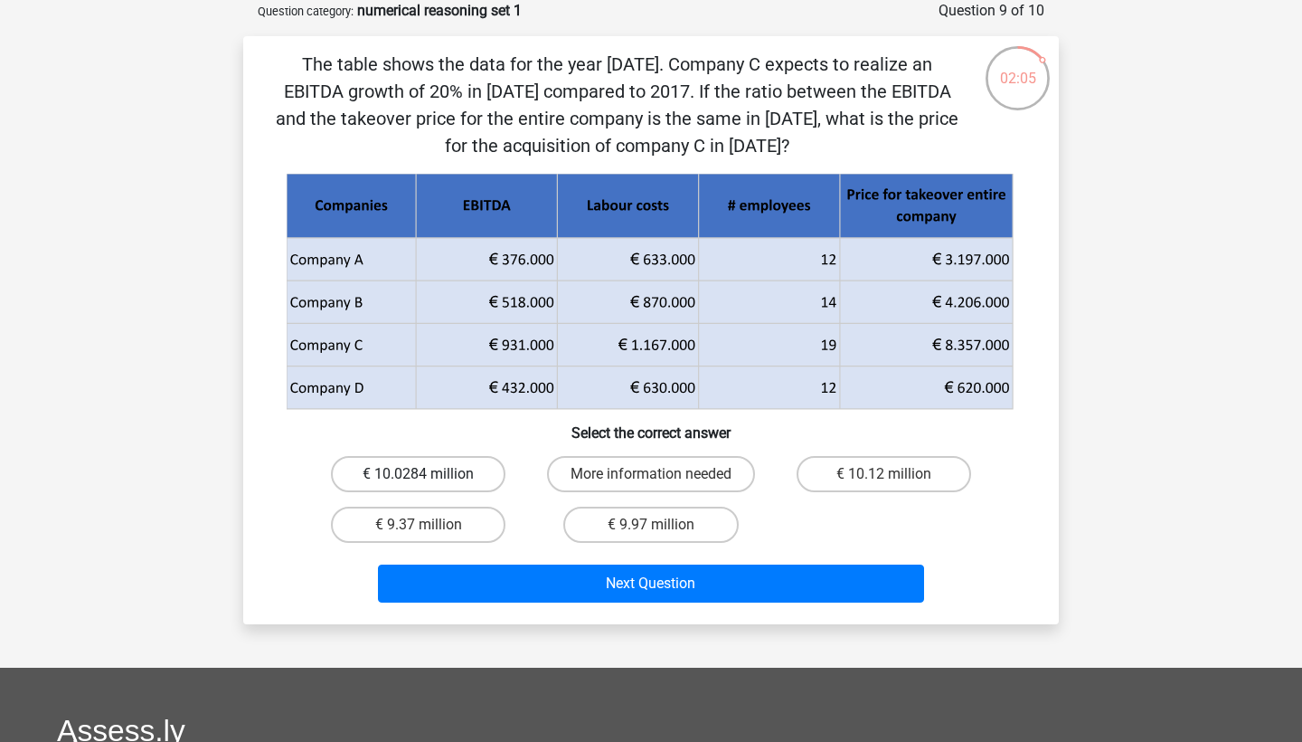
click at [475, 474] on label "€ 10.0284 million" at bounding box center [418, 474] width 175 height 36
click at [430, 474] on input "€ 10.0284 million" at bounding box center [425, 480] width 12 height 12
radio input "true"
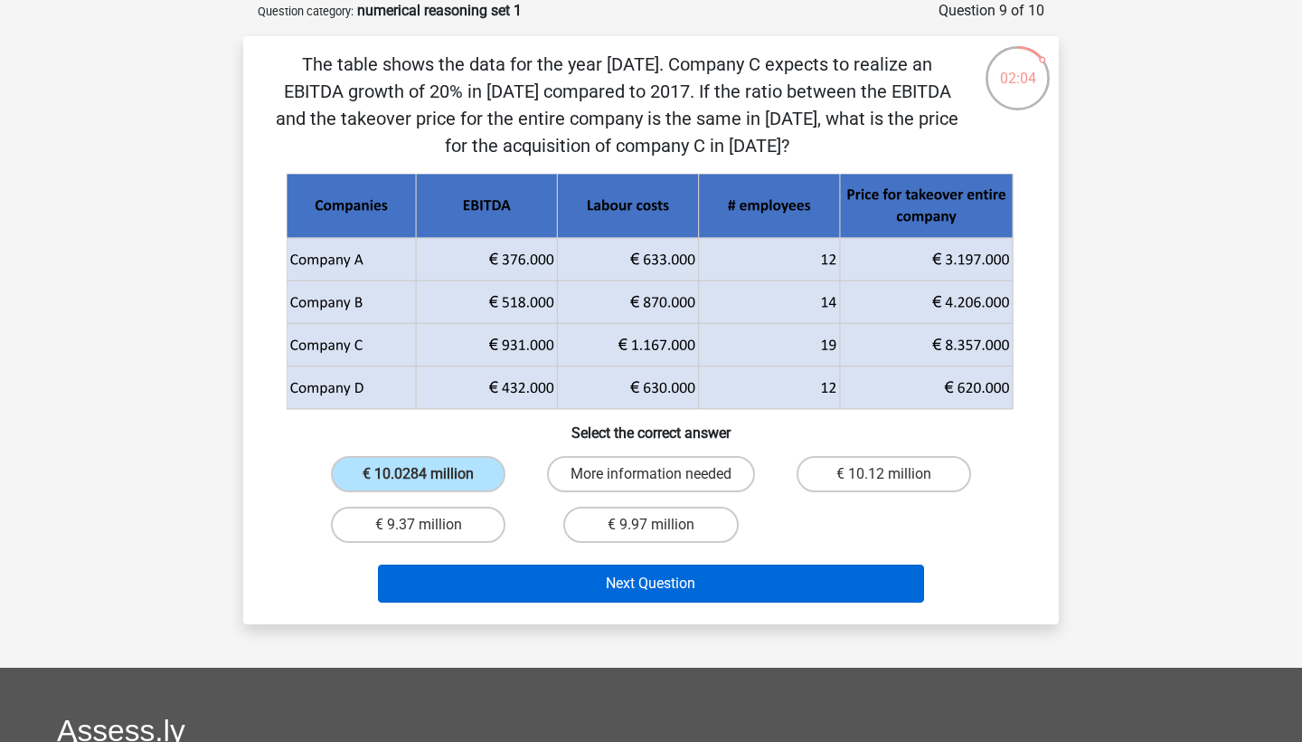
click at [590, 580] on button "Next Question" at bounding box center [651, 583] width 547 height 38
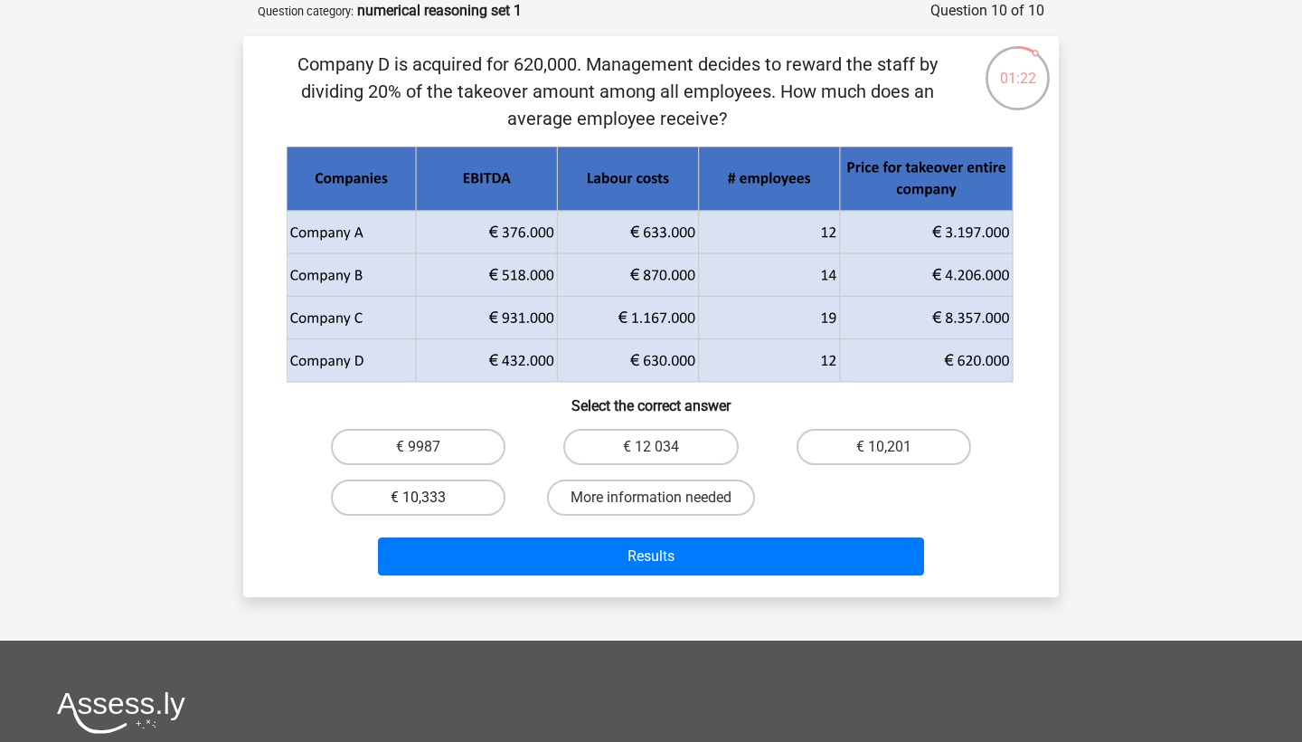
click at [472, 505] on label "€ 10,333" at bounding box center [418, 497] width 175 height 36
click at [430, 505] on input "€ 10,333" at bounding box center [425, 503] width 12 height 12
radio input "true"
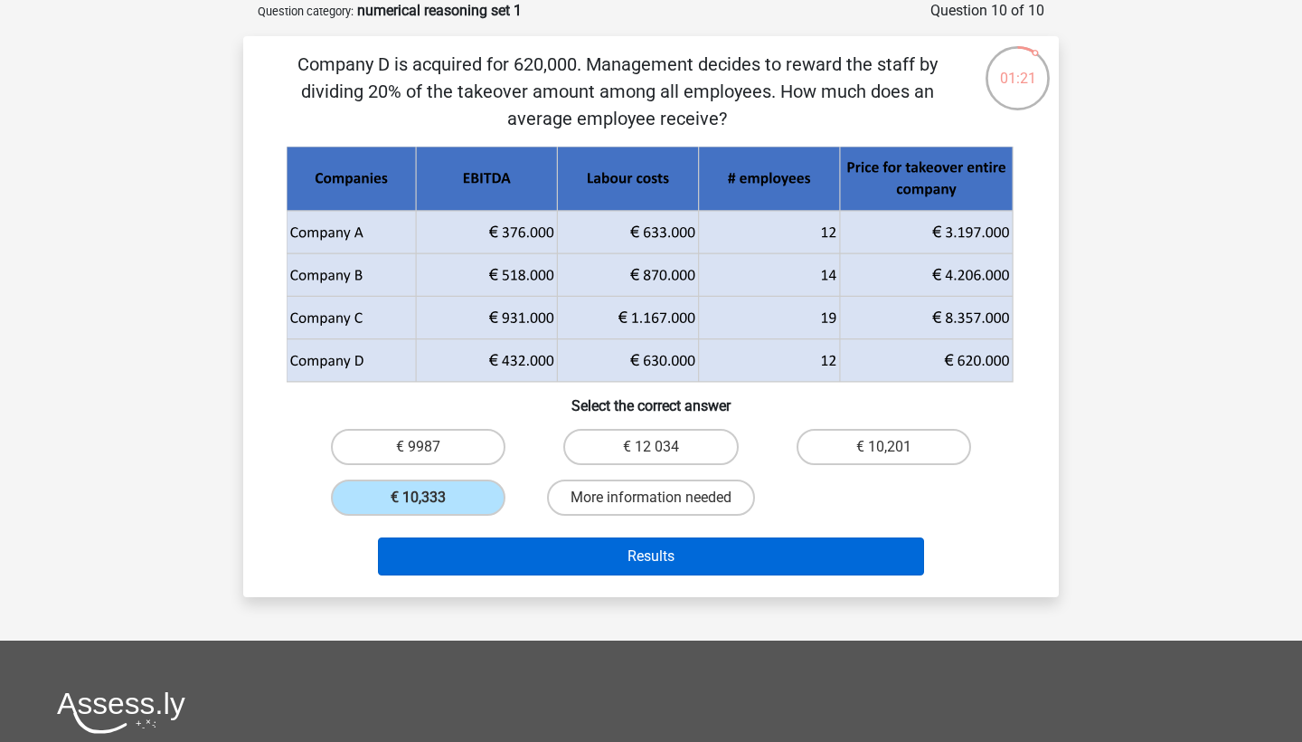
click at [534, 570] on button "Results" at bounding box center [651, 556] width 547 height 38
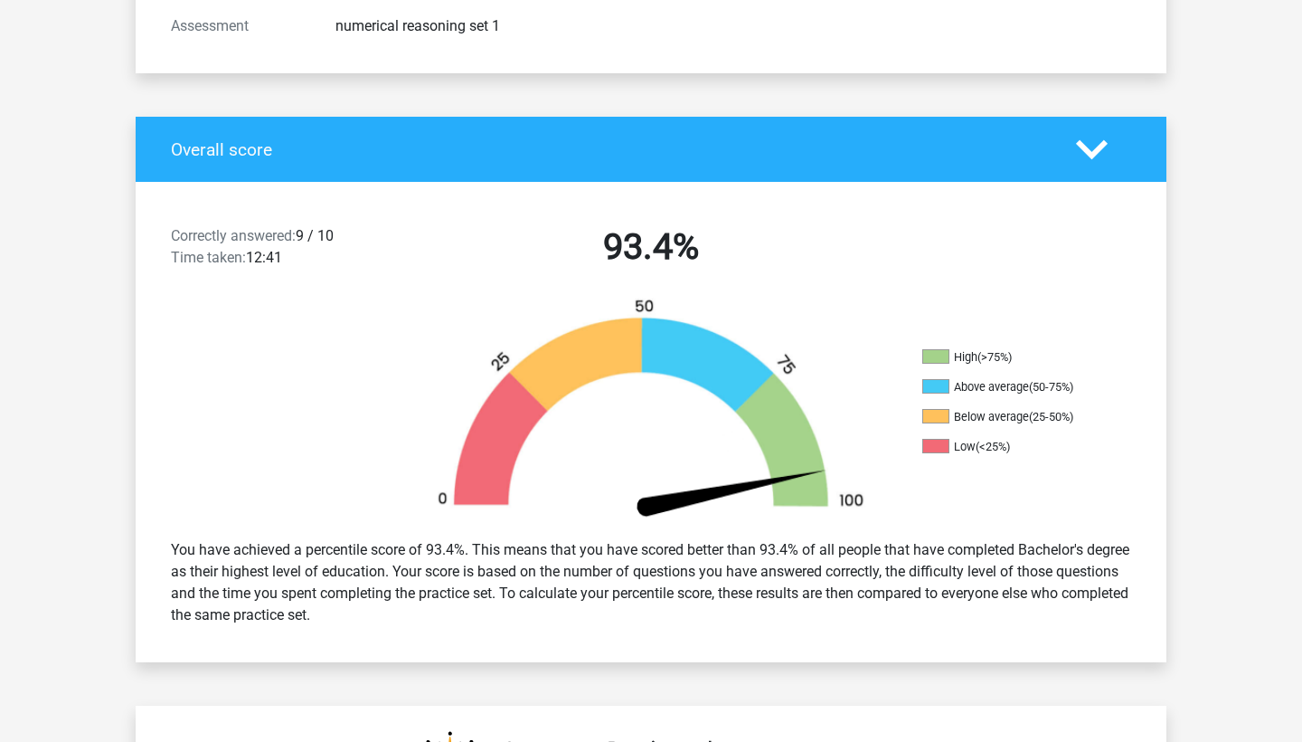
scroll to position [284, 0]
